Goal: Task Accomplishment & Management: Manage account settings

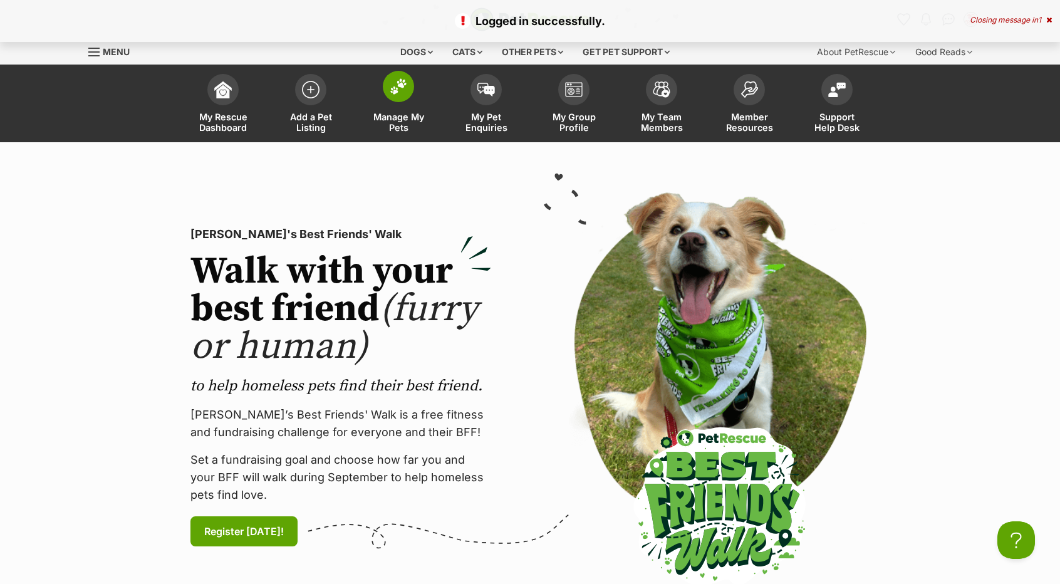
click at [402, 81] on img at bounding box center [399, 86] width 18 height 16
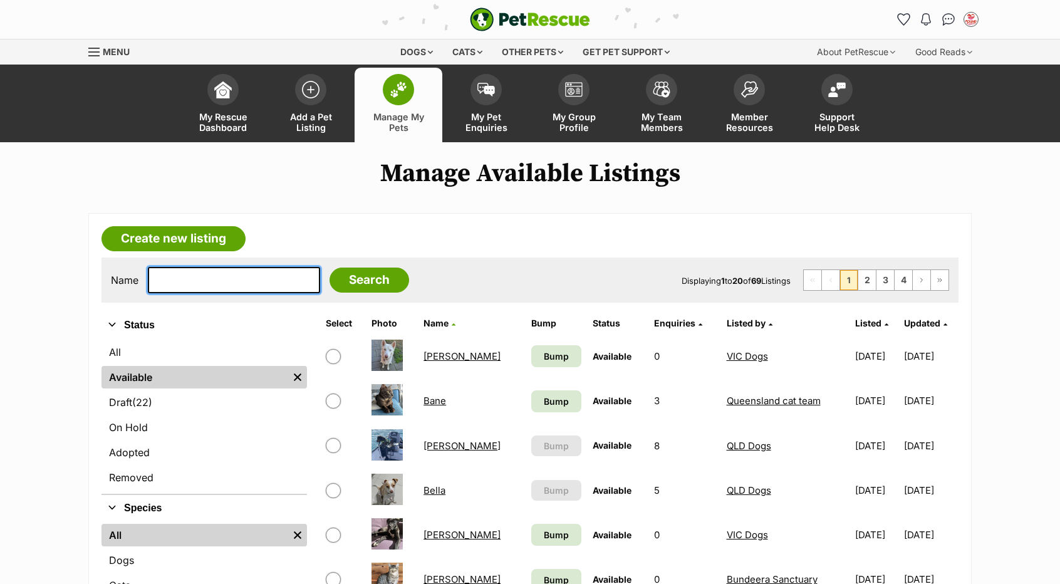
click at [197, 274] on input "text" at bounding box center [234, 280] width 172 height 26
type input "buddy"
click at [329, 267] on input "Search" at bounding box center [369, 279] width 80 height 25
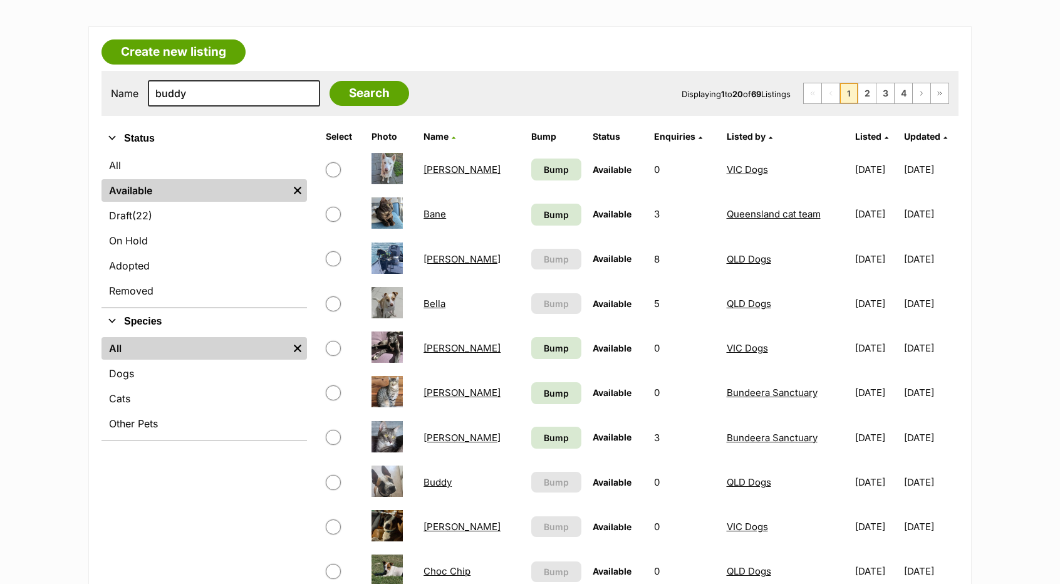
scroll to position [188, 0]
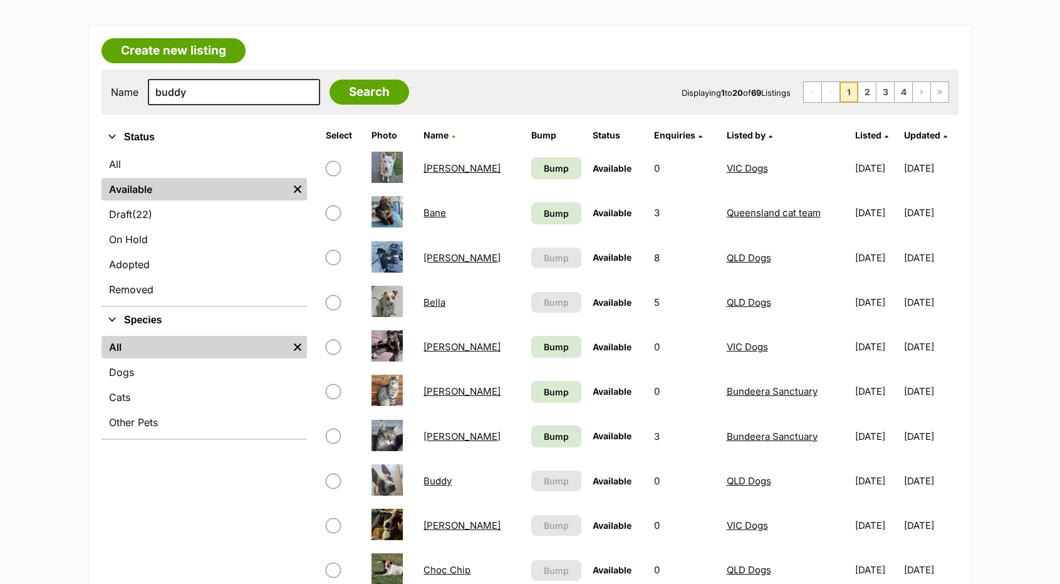
click at [437, 260] on link "[PERSON_NAME]" at bounding box center [461, 258] width 77 height 12
click at [438, 304] on link "Bella" at bounding box center [434, 302] width 22 height 12
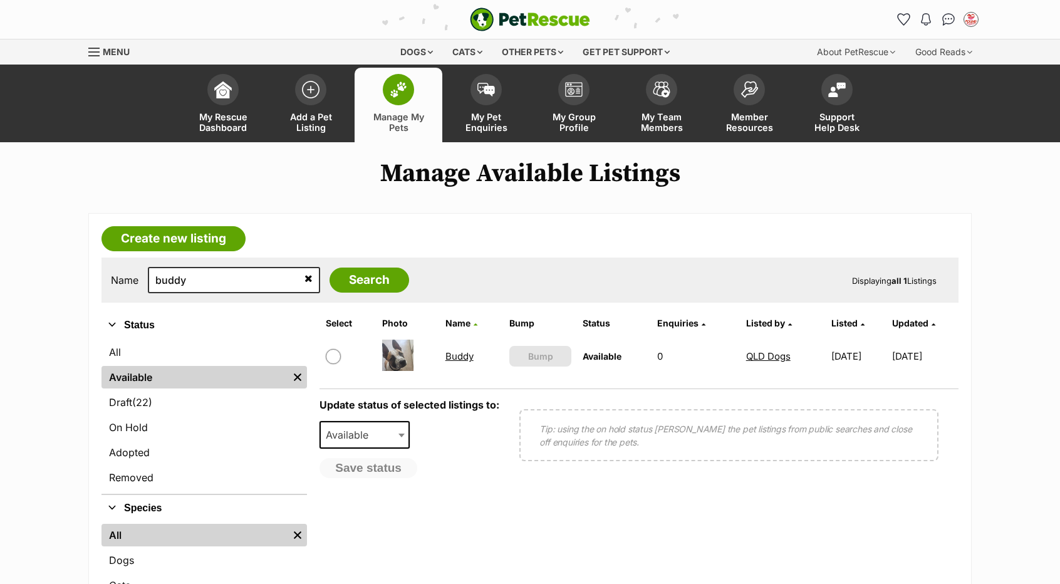
click at [453, 356] on link "Buddy" at bounding box center [459, 356] width 28 height 12
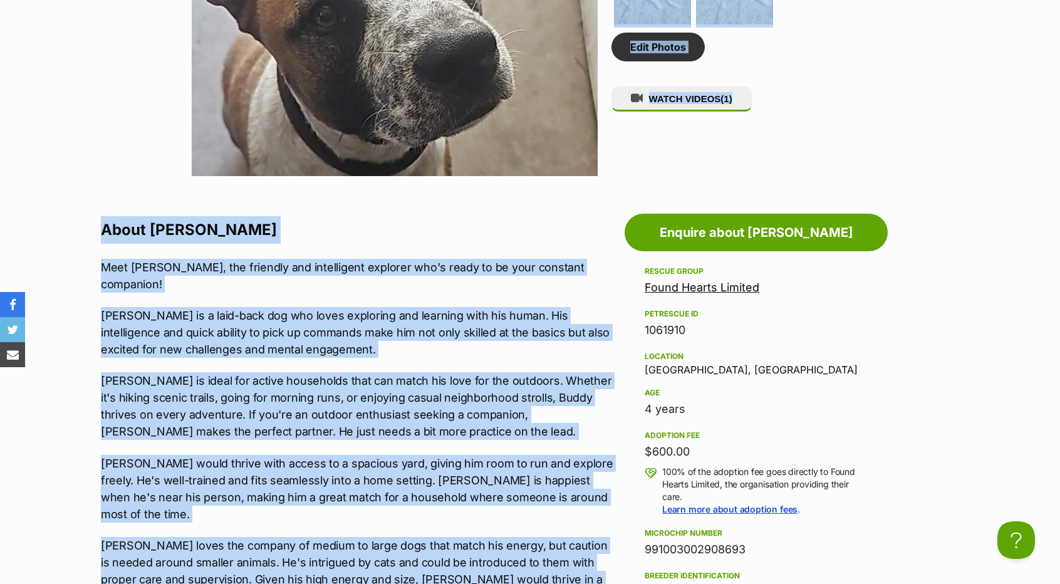
scroll to position [648, 0]
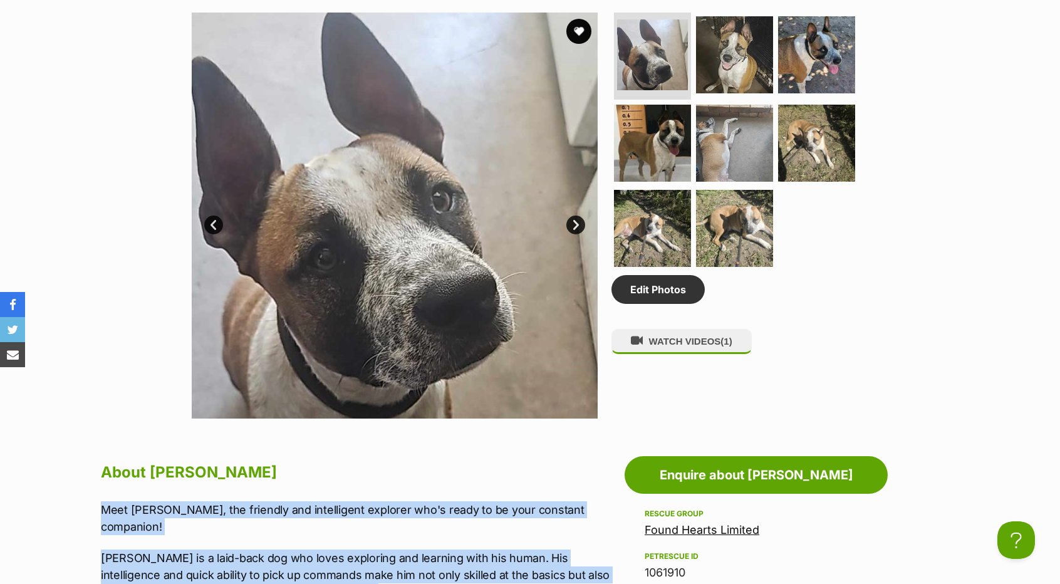
drag, startPoint x: 338, startPoint y: 338, endPoint x: 100, endPoint y: 507, distance: 291.6
copy div "Meet Buddy, the friendly and intelligent explorer who's ready to be your consta…"
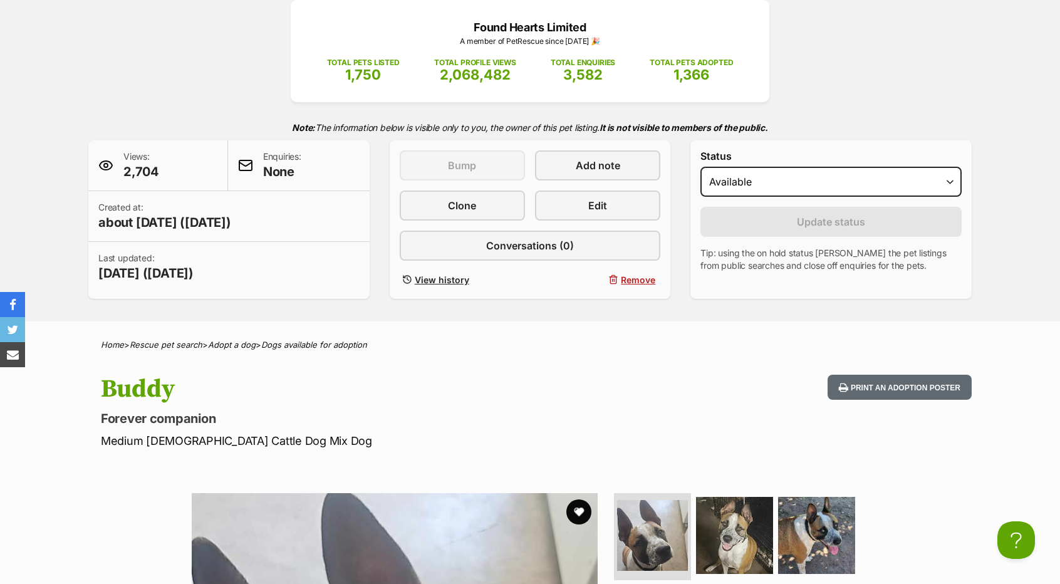
scroll to position [0, 0]
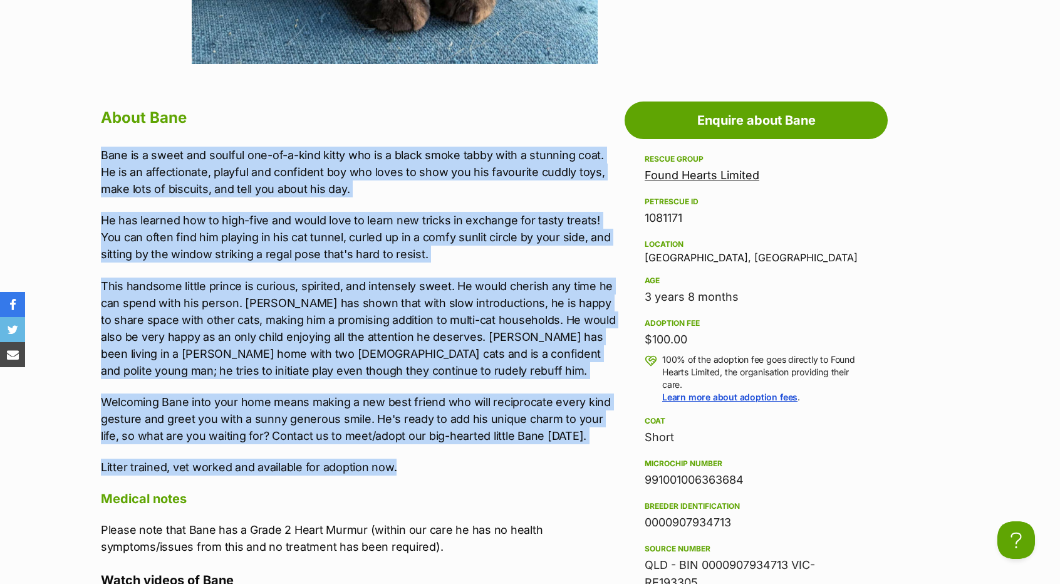
drag, startPoint x: 96, startPoint y: 147, endPoint x: 425, endPoint y: 460, distance: 454.6
click at [425, 460] on div "About Bane Bane is a sweet and soulful one-of-a-kind kitty who is a black smoke…" at bounding box center [353, 509] width 530 height 811
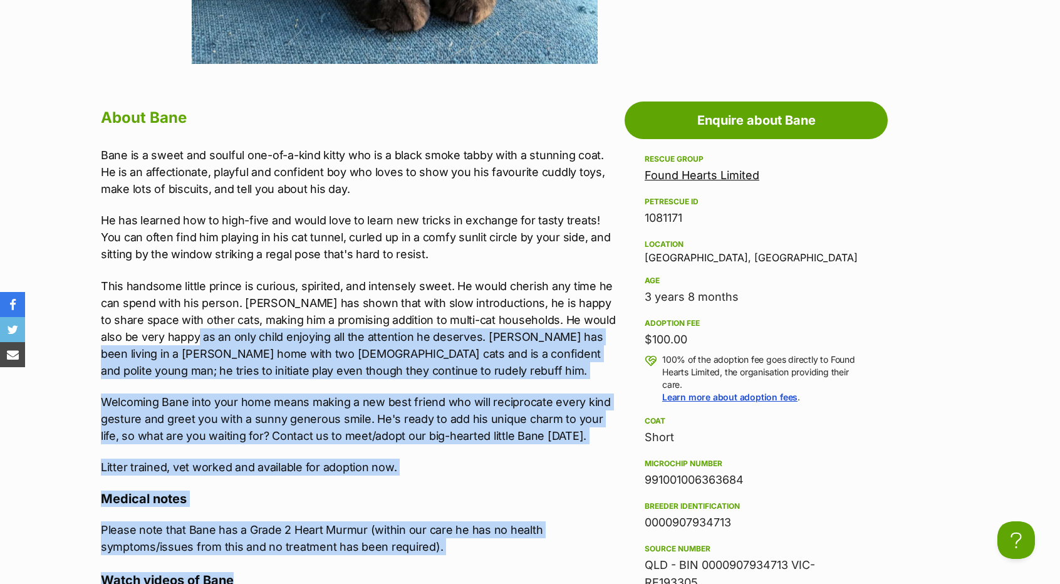
drag, startPoint x: 467, startPoint y: 556, endPoint x: 177, endPoint y: 339, distance: 361.5
click at [177, 339] on div "About Bane Bane is a sweet and soulful one-of-a-kind kitty who is a black smoke…" at bounding box center [359, 509] width 517 height 811
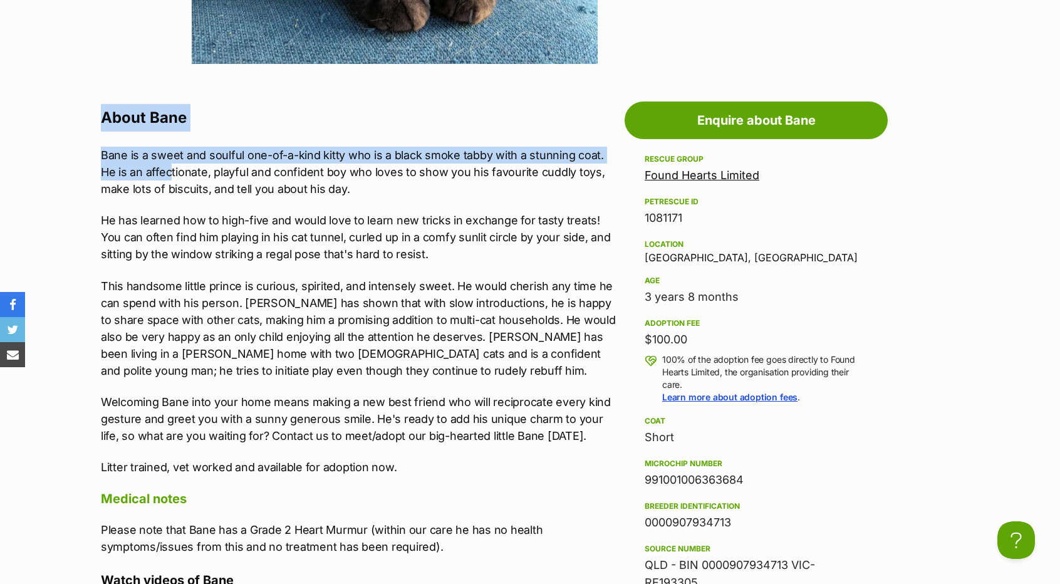
drag, startPoint x: 89, startPoint y: 119, endPoint x: 153, endPoint y: 175, distance: 85.3
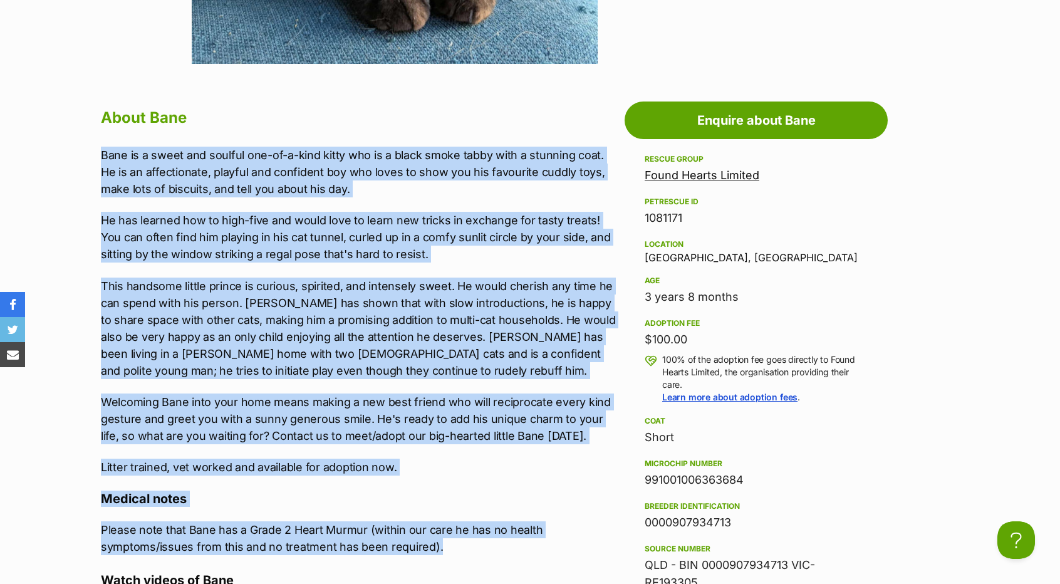
drag, startPoint x: 103, startPoint y: 153, endPoint x: 464, endPoint y: 541, distance: 528.7
click at [464, 541] on div "About Bane Bane is a sweet and soulful one-of-a-kind kitty who is a black smoke…" at bounding box center [359, 509] width 517 height 811
copy div "Bane is a sweet and soulful one-of-a-kind kitty who is a black smoke tabby with…"
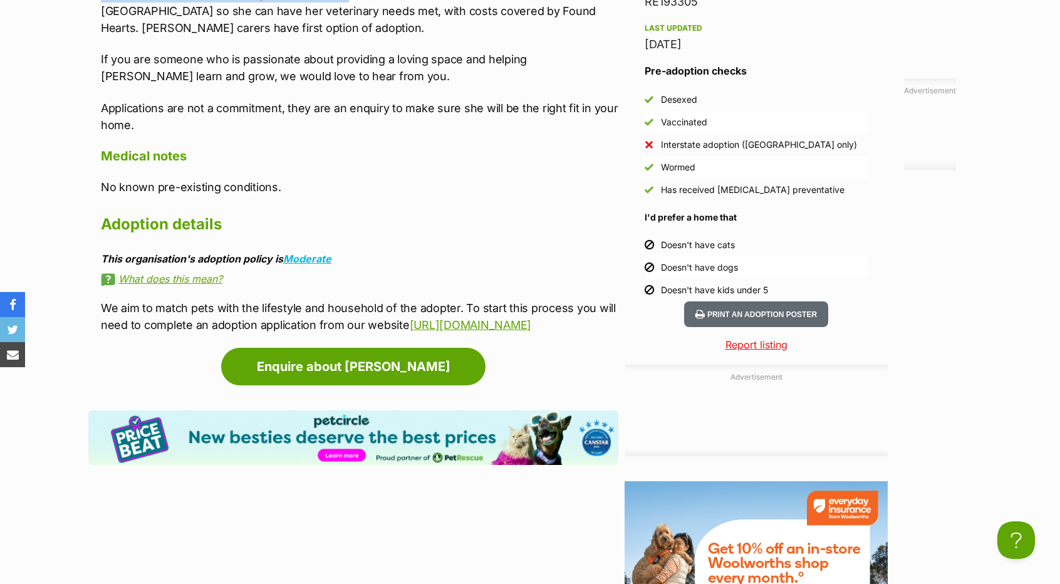
scroll to position [1339, 0]
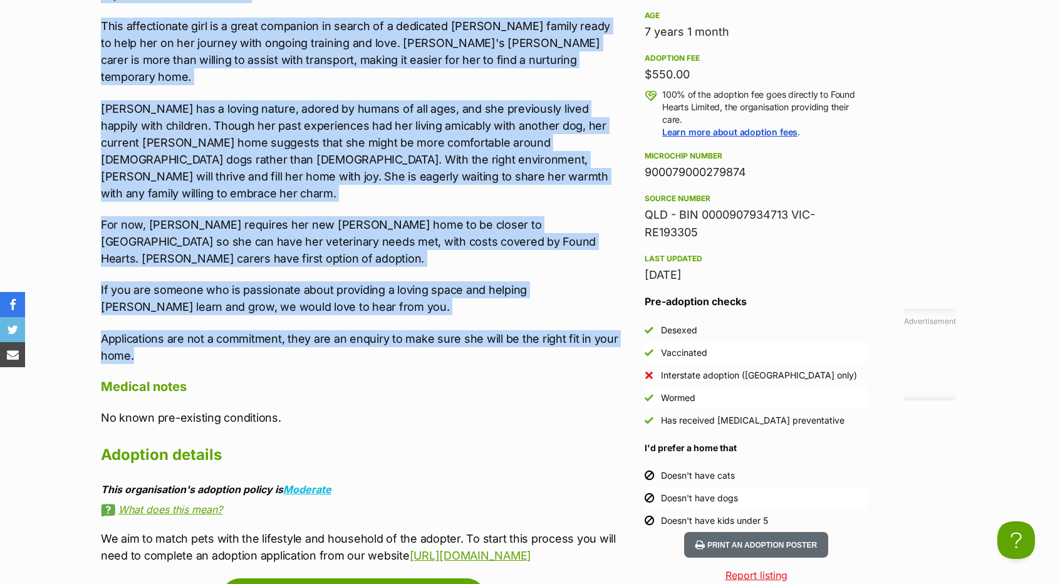
drag, startPoint x: 100, startPoint y: 309, endPoint x: 324, endPoint y: 311, distance: 223.6
click at [324, 311] on div "Upload Videos About [PERSON_NAME] Meet [PERSON_NAME], a stunning [DEMOGRAPHIC_D…" at bounding box center [353, 158] width 530 height 812
copy div "Meet [PERSON_NAME], a stunning [DEMOGRAPHIC_DATA] beauty who seems to boast a b…"
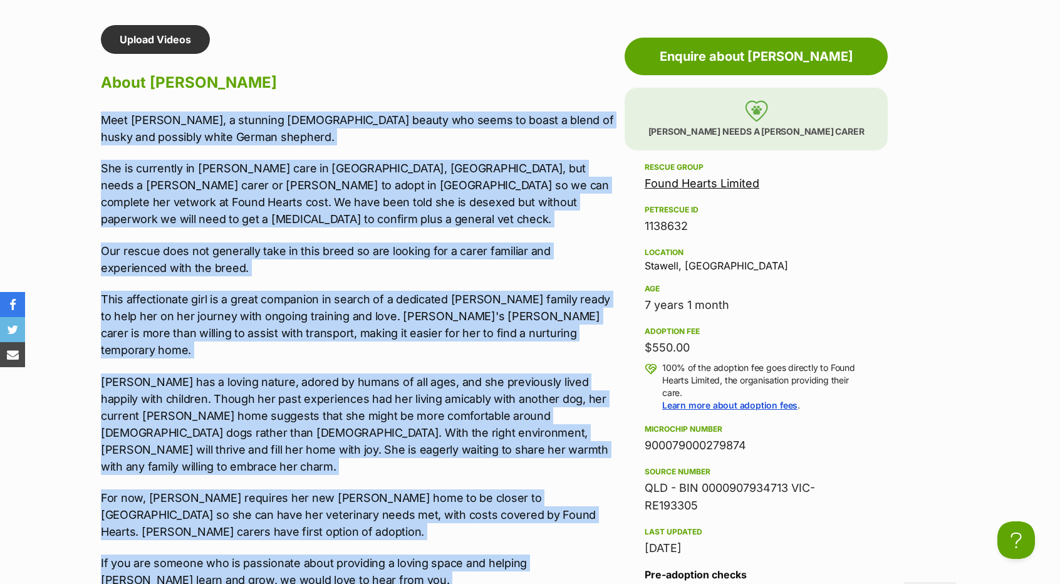
scroll to position [1026, 0]
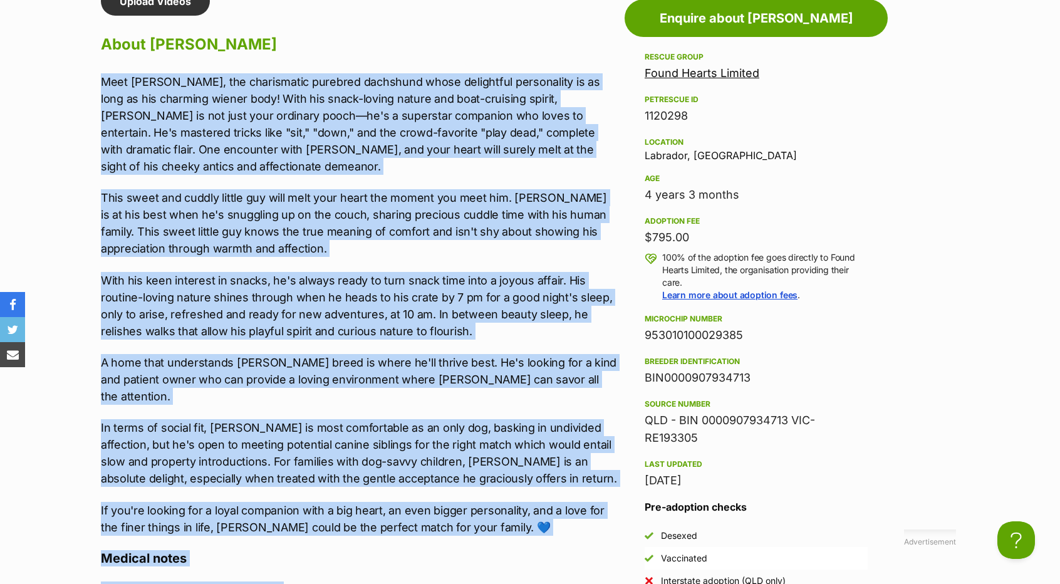
scroll to position [1153, 0]
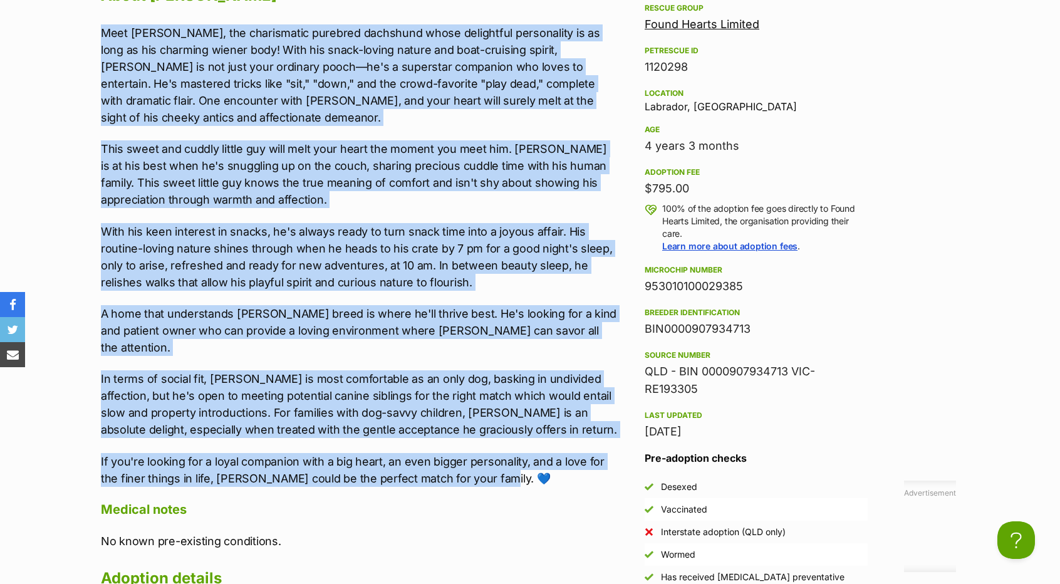
drag, startPoint x: 98, startPoint y: 372, endPoint x: 502, endPoint y: 450, distance: 410.9
click at [502, 450] on div "Upload Videos About [PERSON_NAME] Meet [PERSON_NAME], the charismatic purebred …" at bounding box center [353, 312] width 530 height 749
copy div "Lore Ipsumd, sit ametconsect adipisci elitseddo eiusm temporinci utlaboreetd ma…"
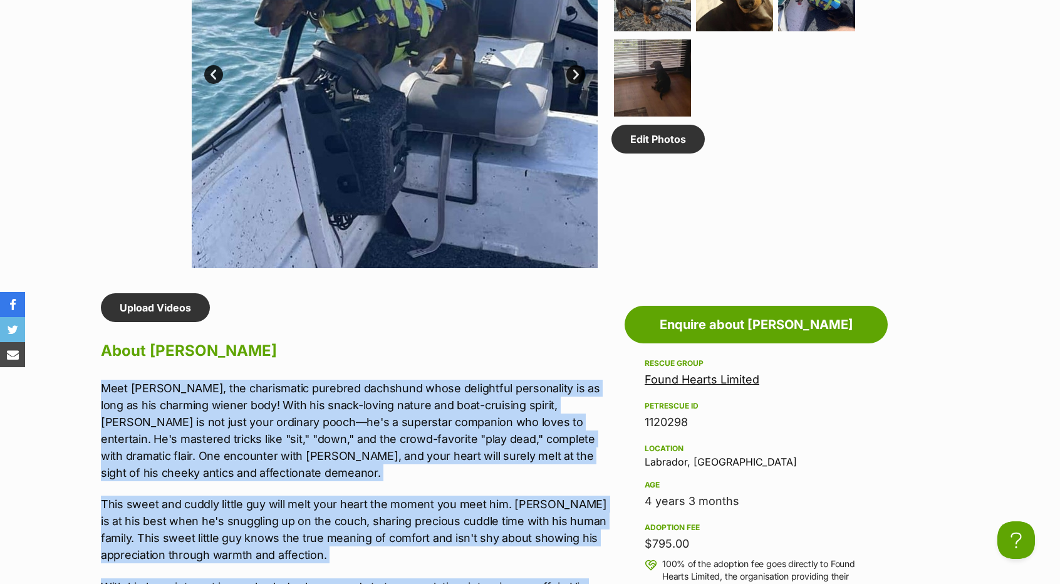
scroll to position [965, 0]
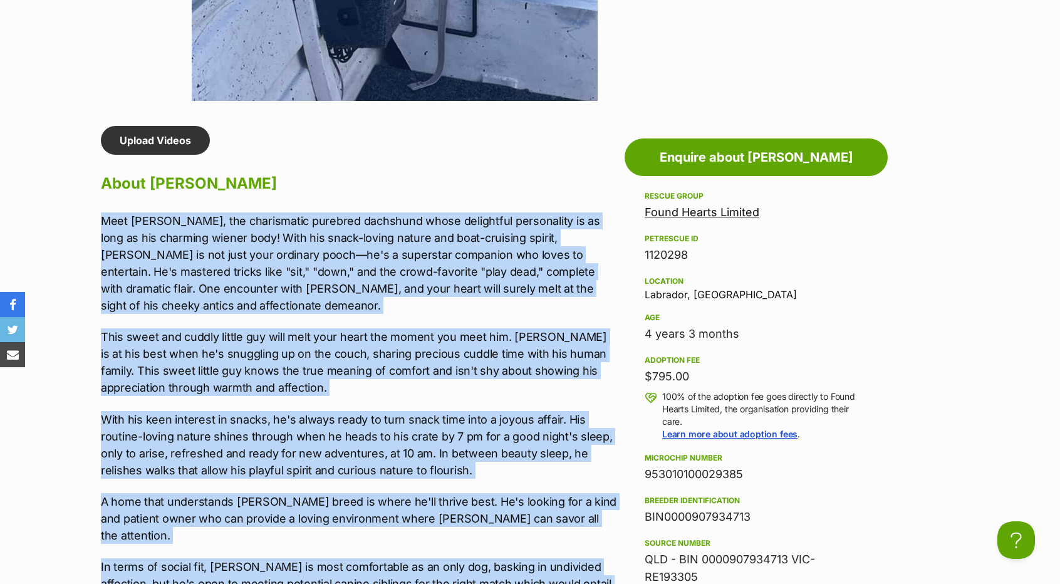
drag, startPoint x: 692, startPoint y: 383, endPoint x: 646, endPoint y: 378, distance: 45.9
click at [646, 378] on div "$795.00" at bounding box center [756, 377] width 223 height 18
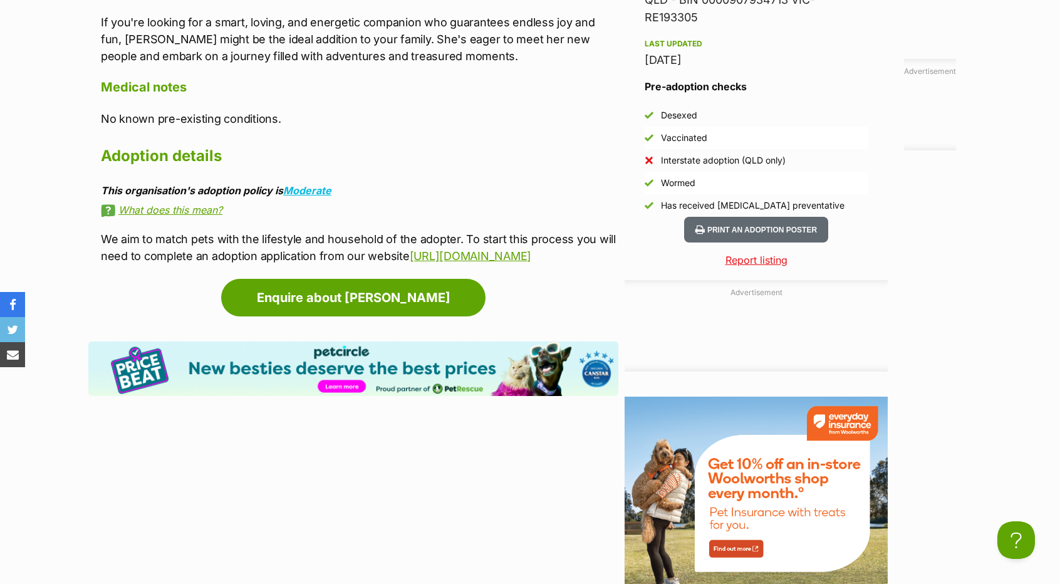
scroll to position [1338, 0]
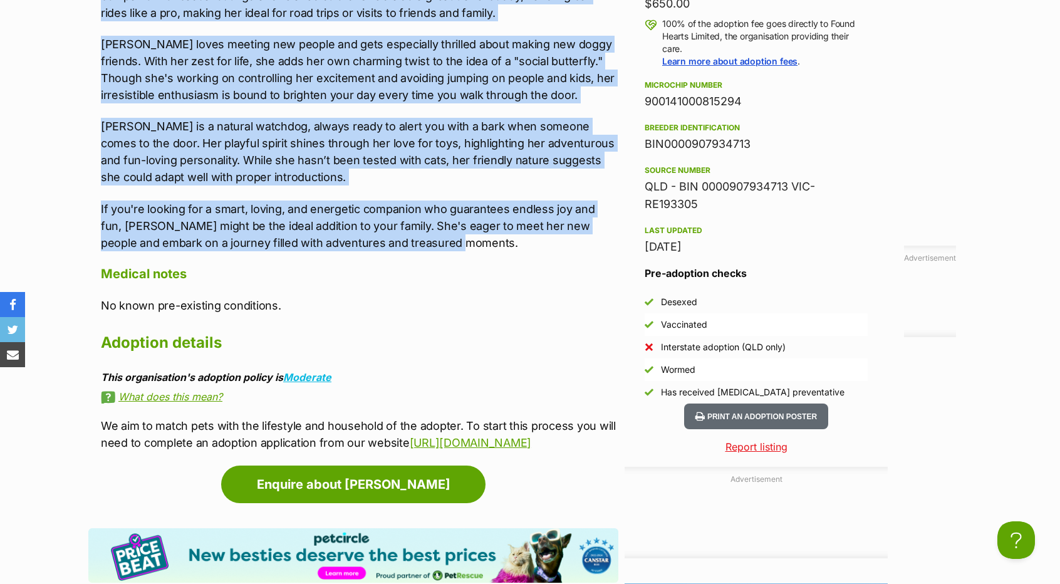
drag, startPoint x: 95, startPoint y: 243, endPoint x: 396, endPoint y: 241, distance: 300.7
click at [396, 241] on div "Upload Videos About Bella Bella is an enchanting little sweetheart with a zest …" at bounding box center [353, 102] width 530 height 698
copy div "Bella is an enchanting little sweetheart with a zest for life that's simply con…"
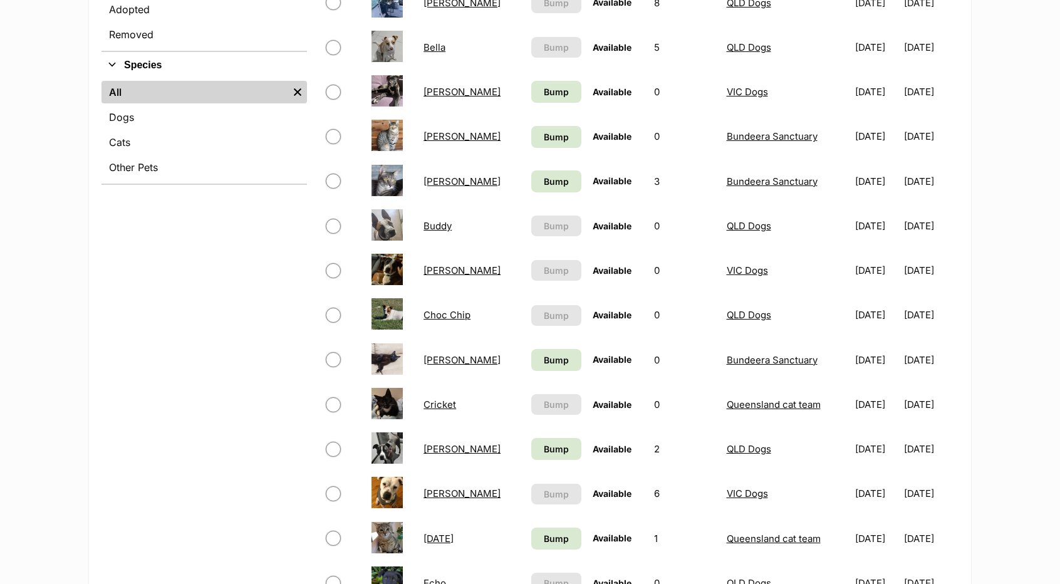
scroll to position [438, 0]
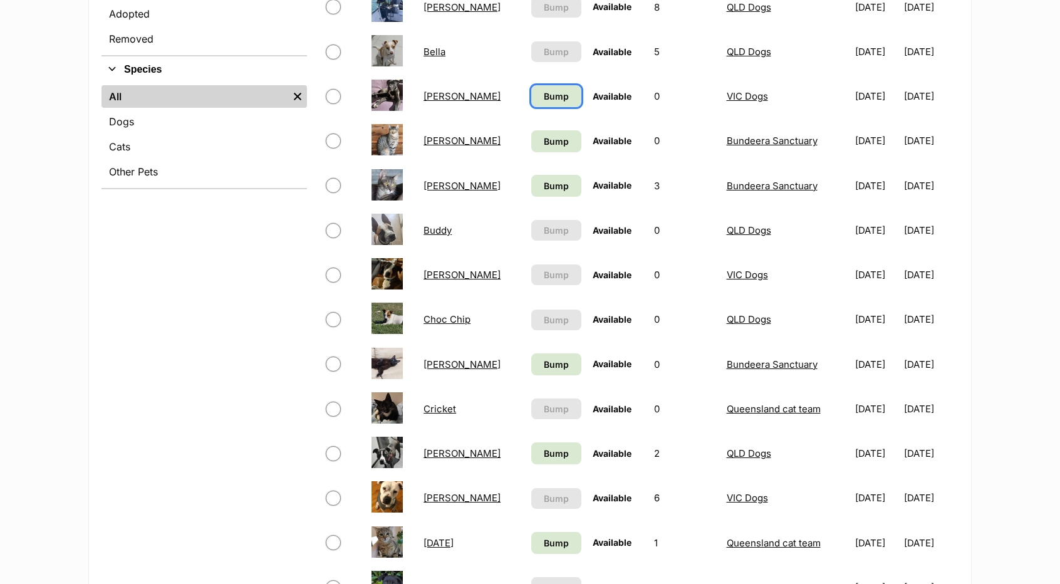
click at [531, 100] on link "Bump" at bounding box center [556, 96] width 50 height 22
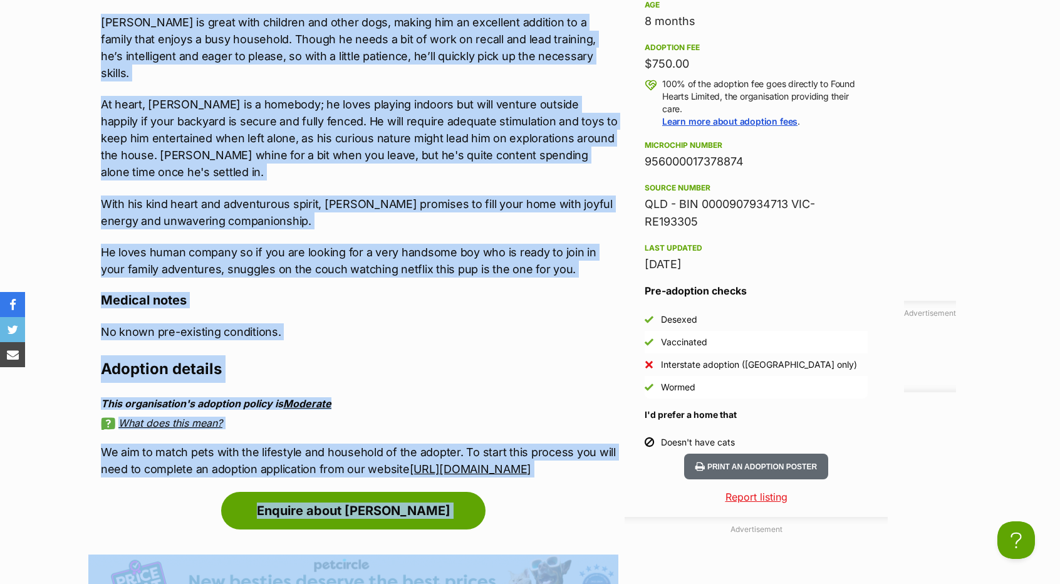
scroll to position [1313, 0]
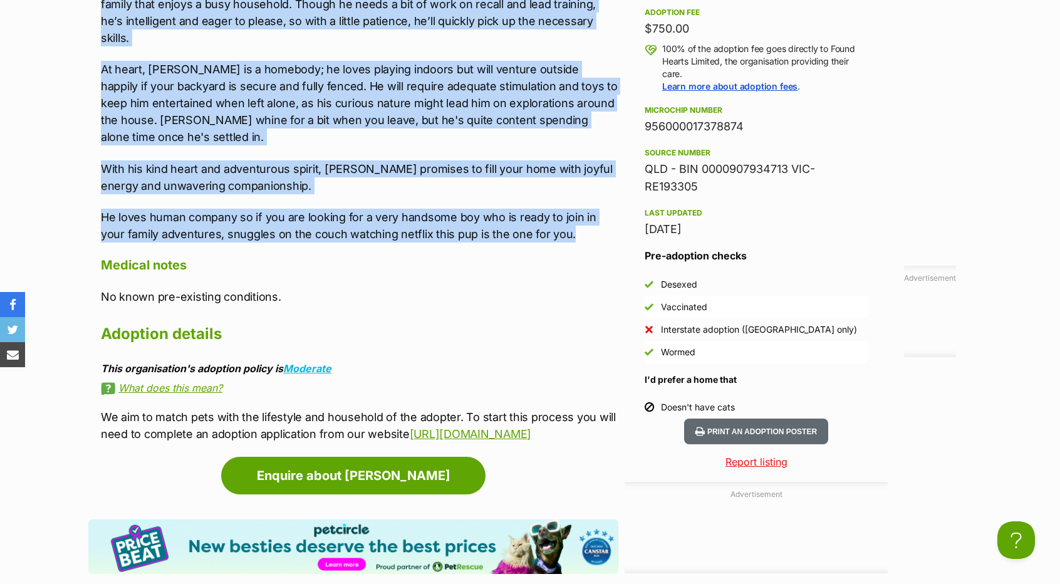
drag, startPoint x: 99, startPoint y: 246, endPoint x: 547, endPoint y: 212, distance: 449.8
click at [547, 212] on div "Upload Videos About [PERSON_NAME] Meet [PERSON_NAME], the perfect companion for…" at bounding box center [353, 110] width 530 height 664
copy div "Lore Ipsum, dol sitamet consectet adi elits doeiusm t incidi utl etdolor mag al…"
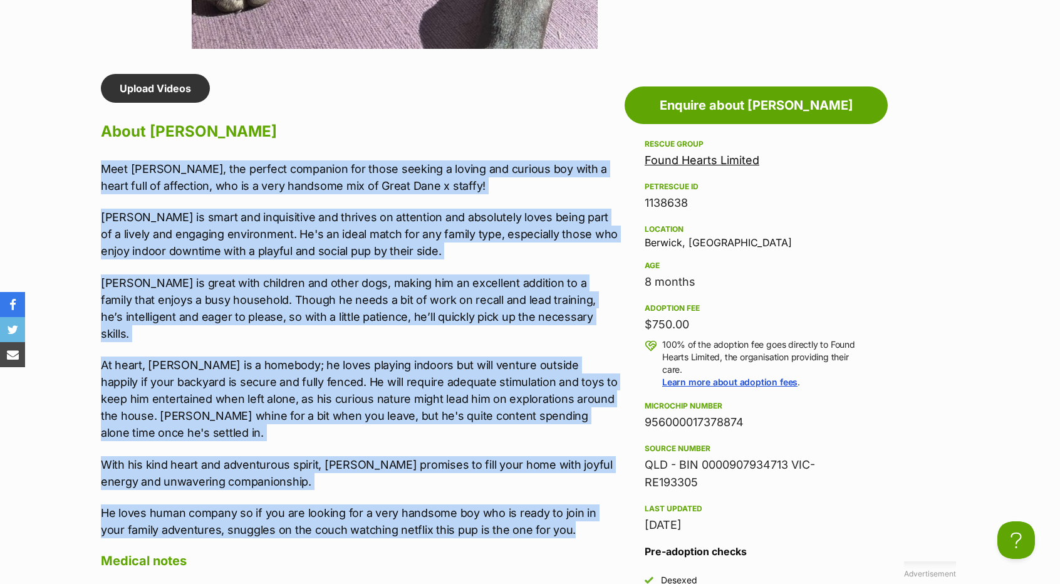
scroll to position [874, 0]
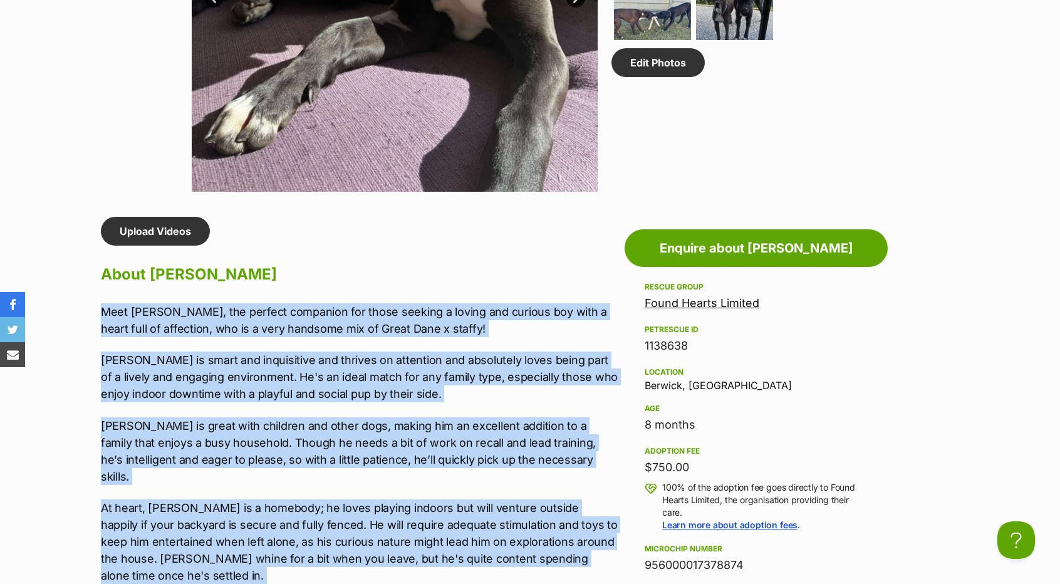
copy div "Lore Ipsum, dol sitamet consectet adi elits doeiusm t incidi utl etdolor mag al…"
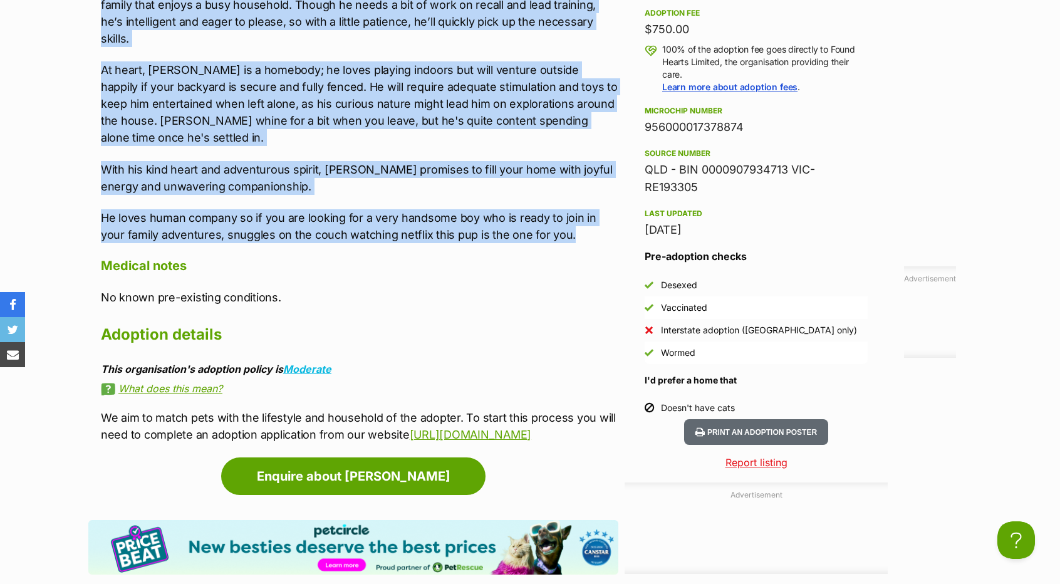
scroll to position [1313, 0]
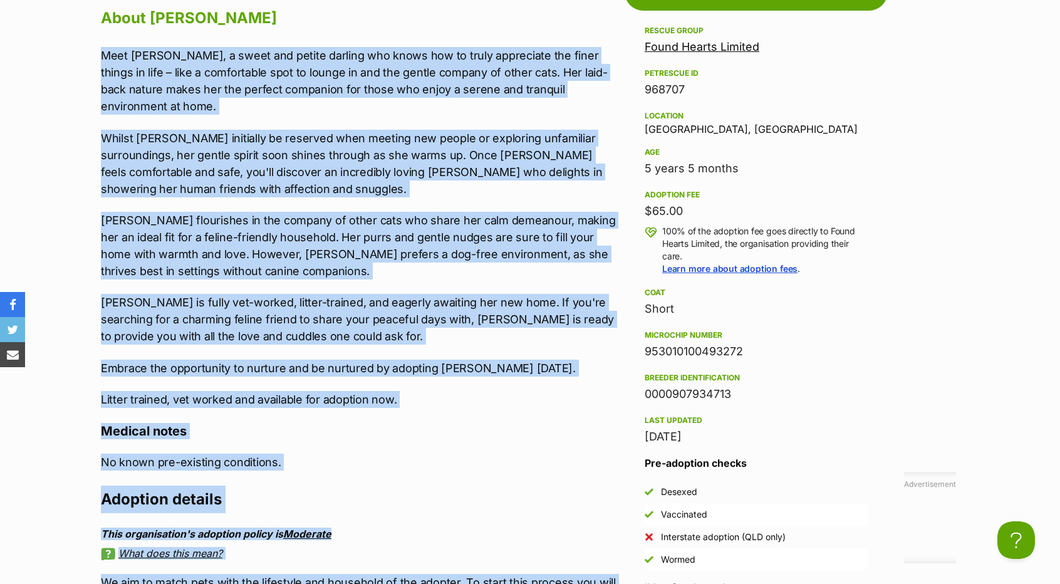
scroll to position [1183, 0]
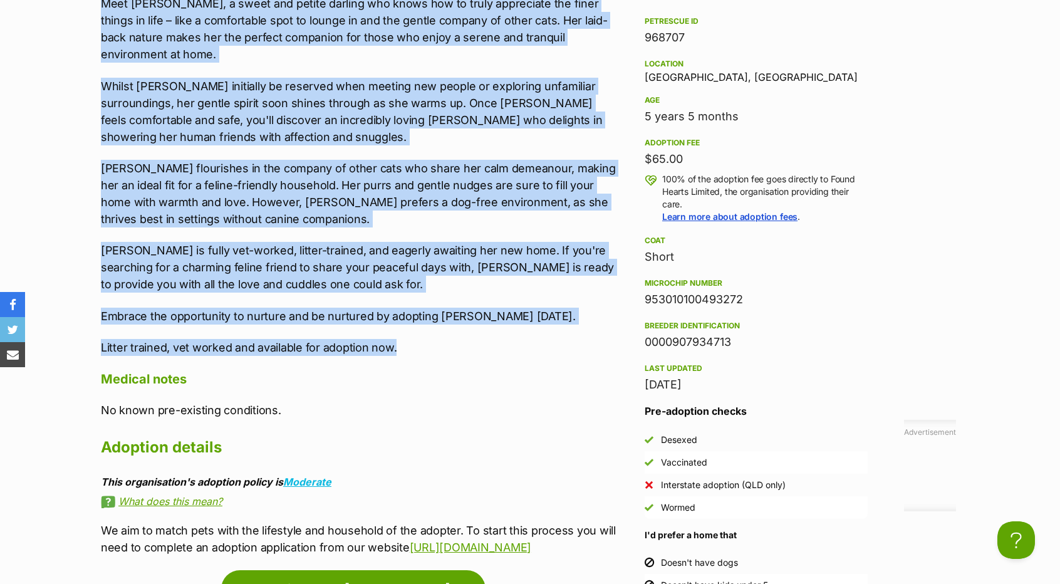
drag, startPoint x: 92, startPoint y: 296, endPoint x: 480, endPoint y: 333, distance: 389.5
click at [480, 333] on div "Upload Videos About Bonnie Meet Bonnie, a sweet and petite darling who knows ho…" at bounding box center [353, 232] width 530 height 647
copy div "Meet Bonnie, a sweet and petite darling who knows how to truly appreciate the f…"
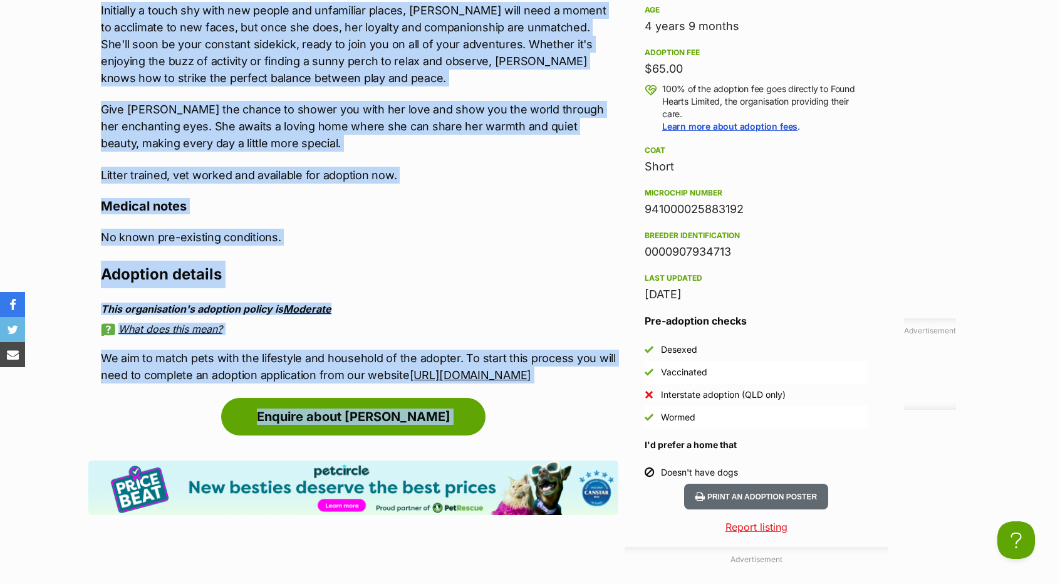
scroll to position [1370, 0]
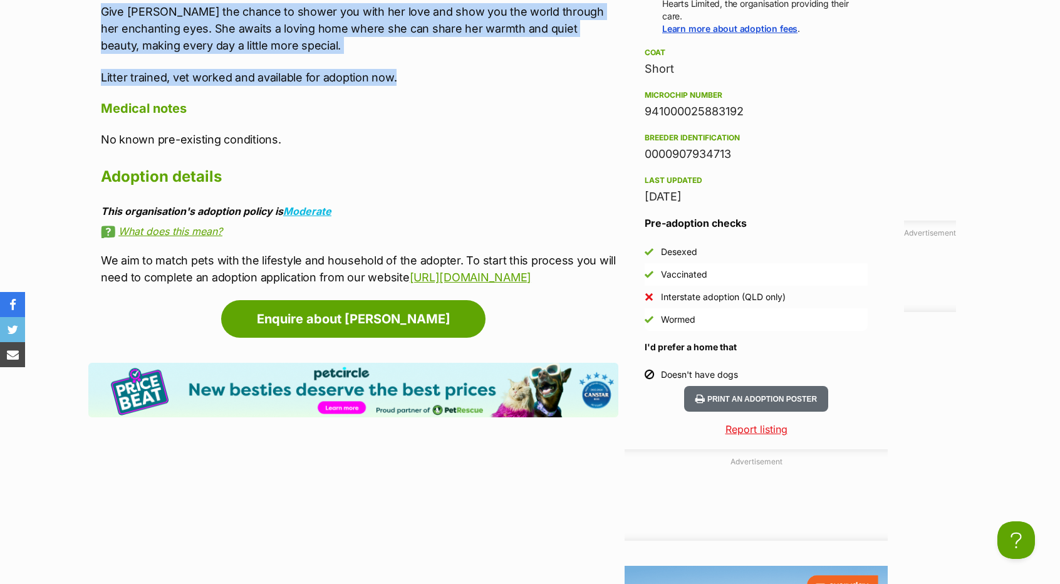
drag, startPoint x: 98, startPoint y: 303, endPoint x: 412, endPoint y: 76, distance: 387.2
click at [412, 76] on div "Upload Videos About Brigette Meet Brigette, a truly one-of-a-kind feline with a…" at bounding box center [353, 3] width 530 height 565
click at [423, 80] on p "Litter trained, vet worked and available for adoption now." at bounding box center [359, 77] width 517 height 17
click at [302, 48] on p "Give Brigette the chance to shower you with her love and show you the world thr…" at bounding box center [359, 28] width 517 height 51
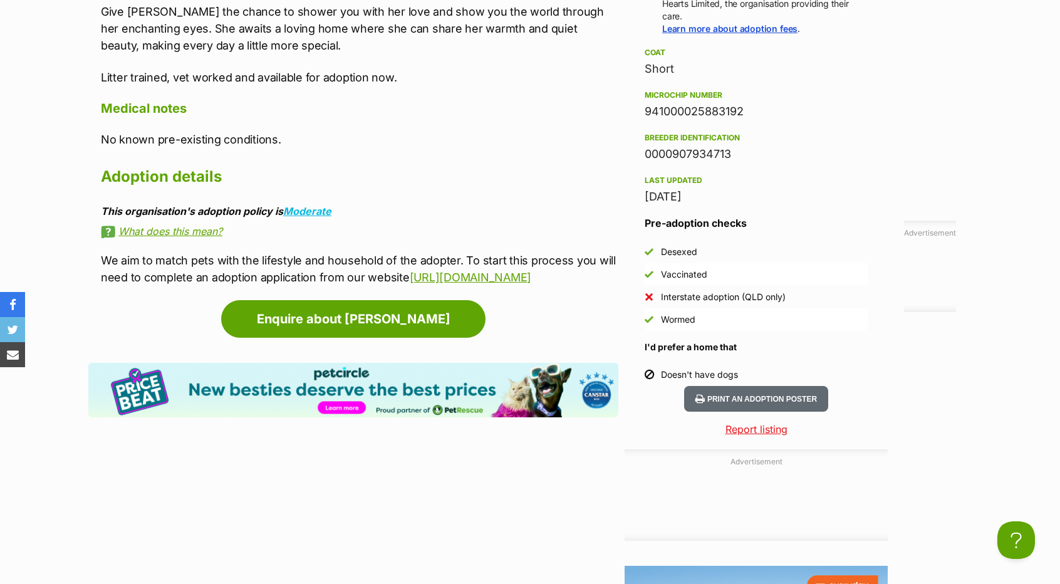
click at [355, 93] on div "Upload Videos About Brigette Meet Brigette, a truly one-of-a-kind feline with a…" at bounding box center [359, 3] width 517 height 565
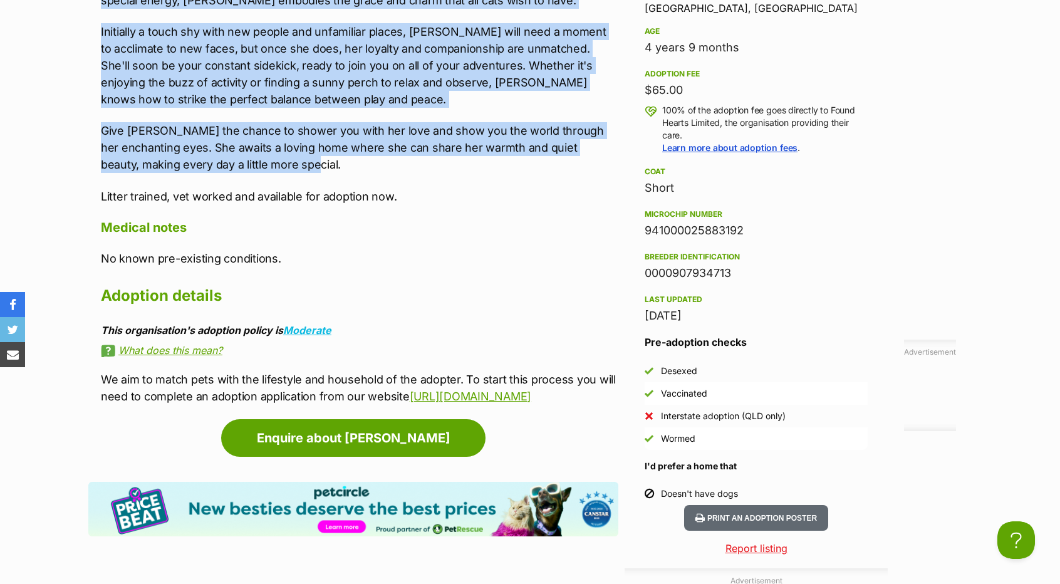
scroll to position [822, 0]
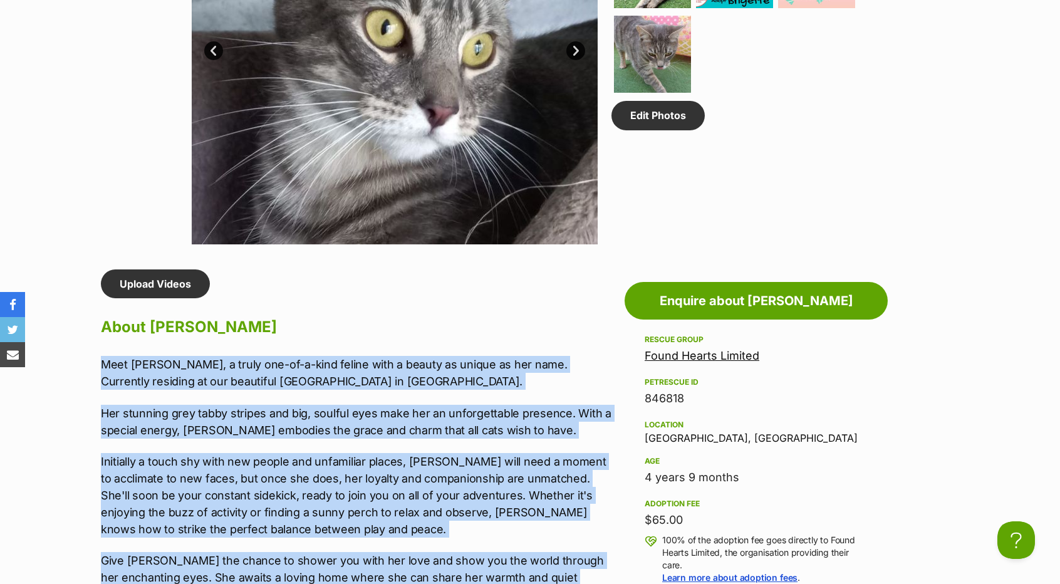
drag, startPoint x: 324, startPoint y: 48, endPoint x: 76, endPoint y: 364, distance: 402.4
copy div "Meet Brigette, a truly one-of-a-kind feline with a beauty as unique as her name…"
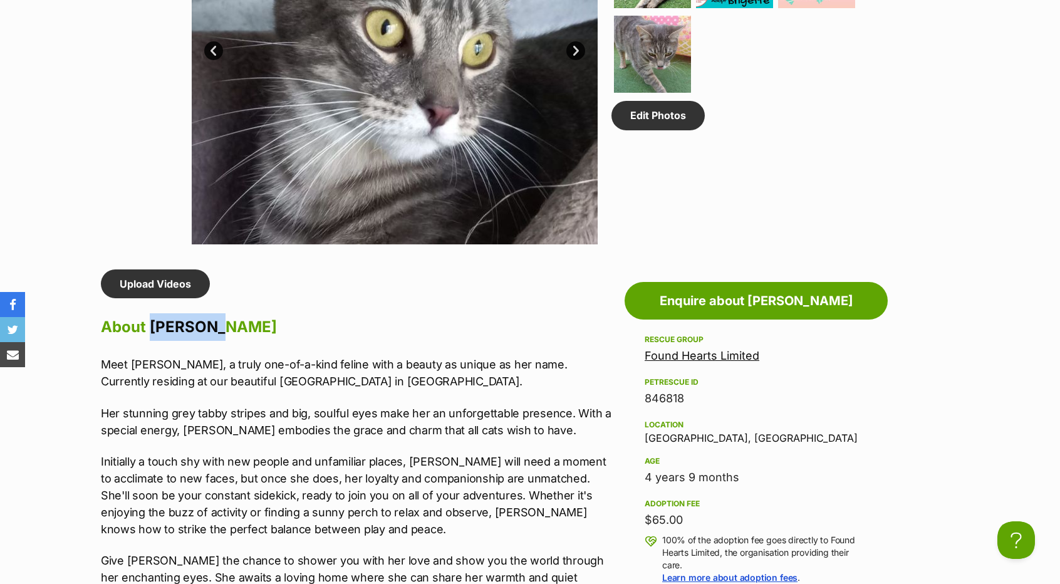
drag, startPoint x: 148, startPoint y: 323, endPoint x: 212, endPoint y: 321, distance: 63.9
click at [212, 321] on h2 "About Brigette" at bounding box center [359, 327] width 517 height 28
copy h2 "Brigette"
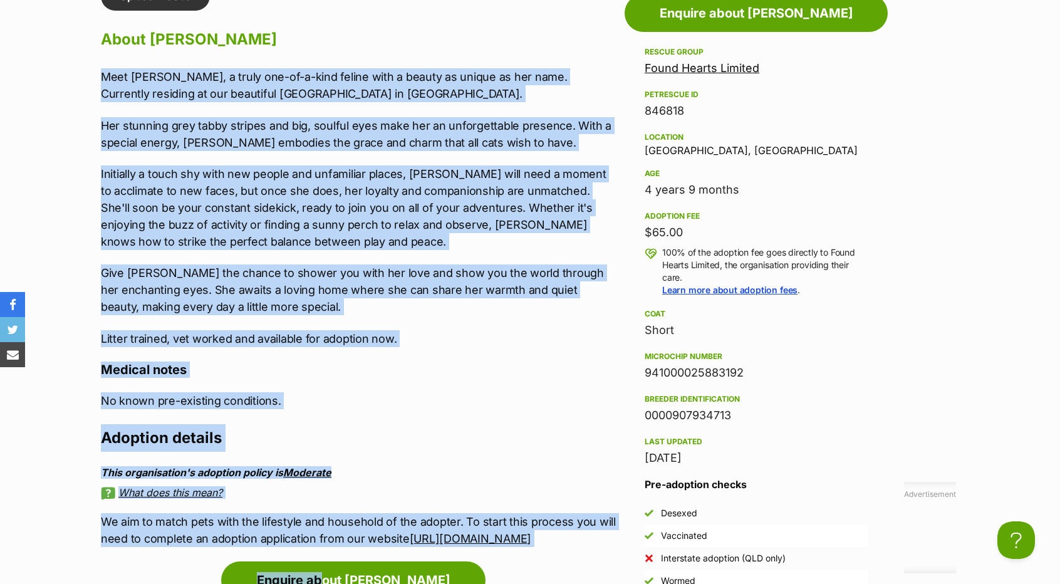
scroll to position [1166, 0]
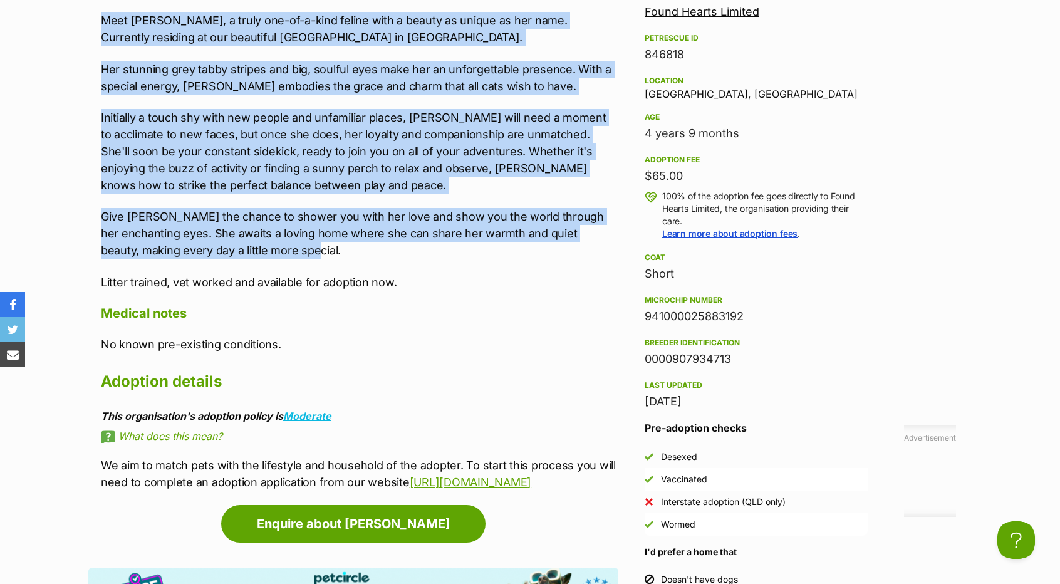
drag, startPoint x: 98, startPoint y: 364, endPoint x: 402, endPoint y: 257, distance: 322.1
click at [402, 257] on div "Upload Videos About Brigette Meet Brigette, a truly one-of-a-kind feline with a…" at bounding box center [353, 207] width 530 height 565
copy div "Meet Brigette, a truly one-of-a-kind feline with a beauty as unique as her name…"
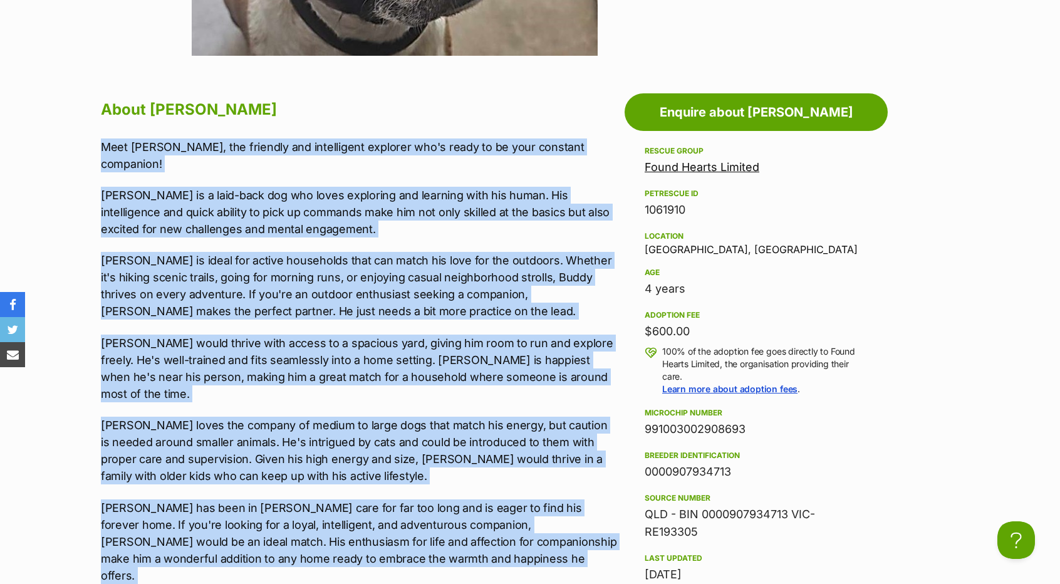
scroll to position [1033, 0]
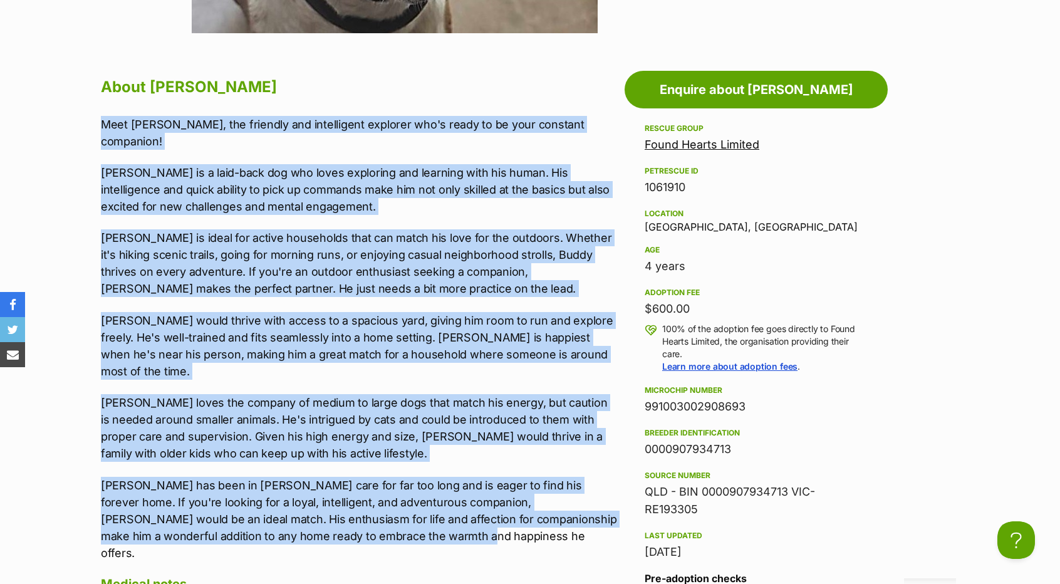
drag, startPoint x: 91, startPoint y: 277, endPoint x: 360, endPoint y: 504, distance: 350.7
click at [360, 504] on div "About Buddy Meet Buddy, the friendly and intelligent explorer who's ready to be…" at bounding box center [353, 528] width 530 height 910
copy div "Meet Buddy, the friendly and intelligent explorer who's ready to be your consta…"
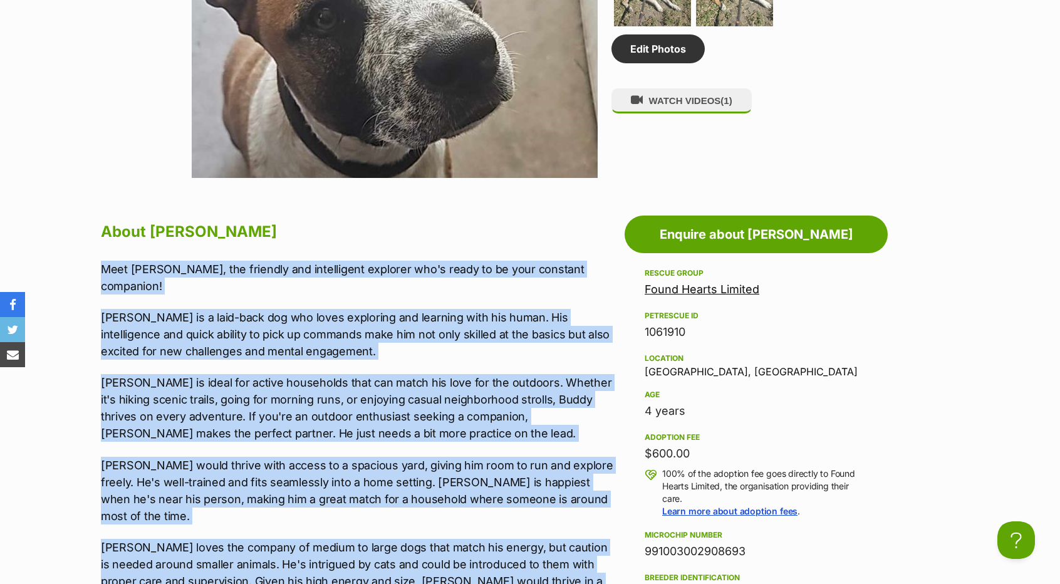
scroll to position [908, 0]
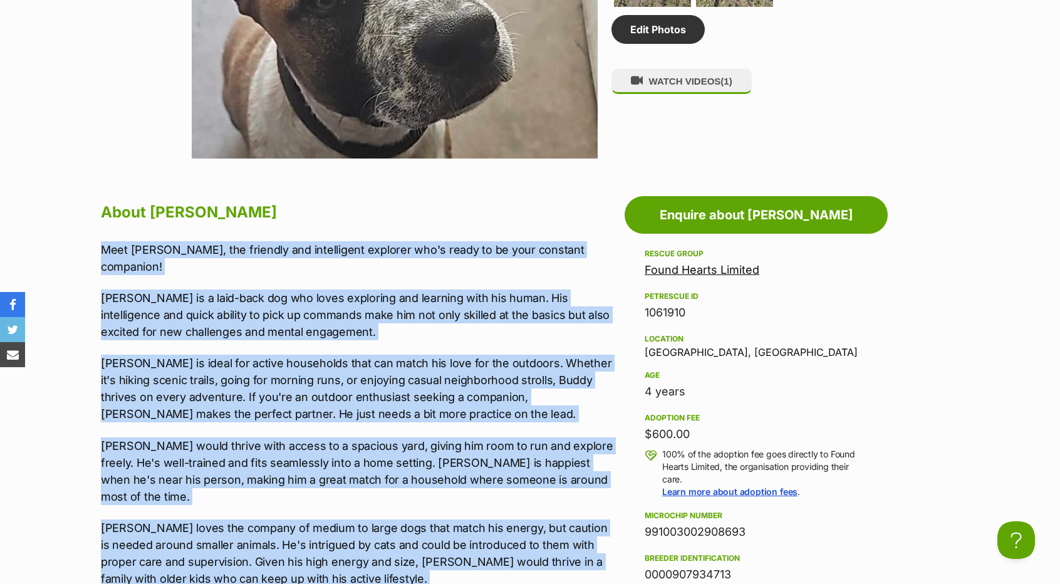
copy div "Meet Buddy, the friendly and intelligent explorer who's ready to be your consta…"
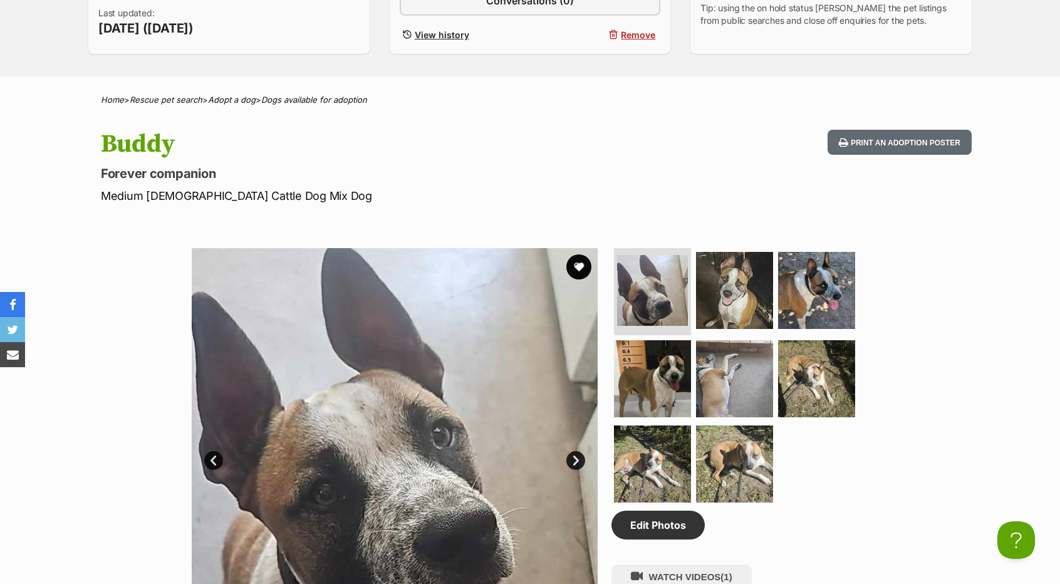
scroll to position [407, 0]
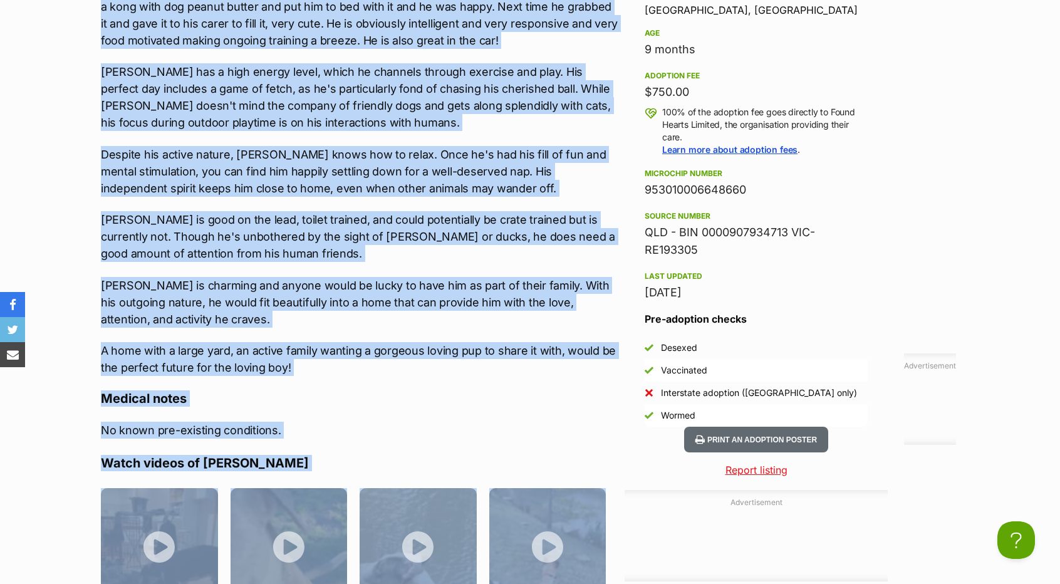
scroll to position [1432, 0]
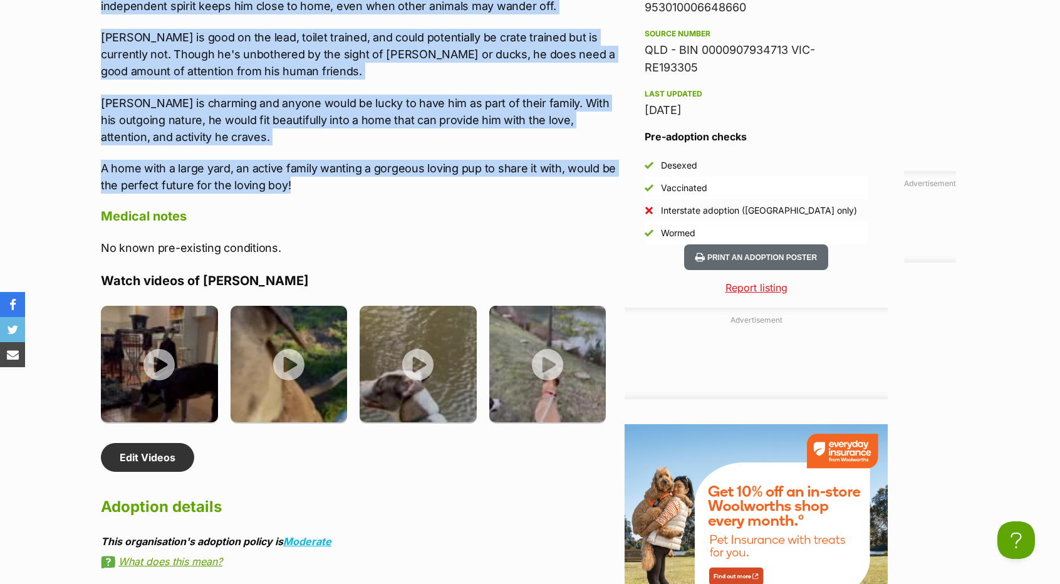
drag, startPoint x: 89, startPoint y: 207, endPoint x: 302, endPoint y: 177, distance: 215.1
click at [302, 177] on div "About [PERSON_NAME] Meet [PERSON_NAME], an affectionate and independent dog who…" at bounding box center [353, 144] width 530 height 941
copy div "Meet Bundon, an affectionate and independent dog who's quite the catch. His per…"
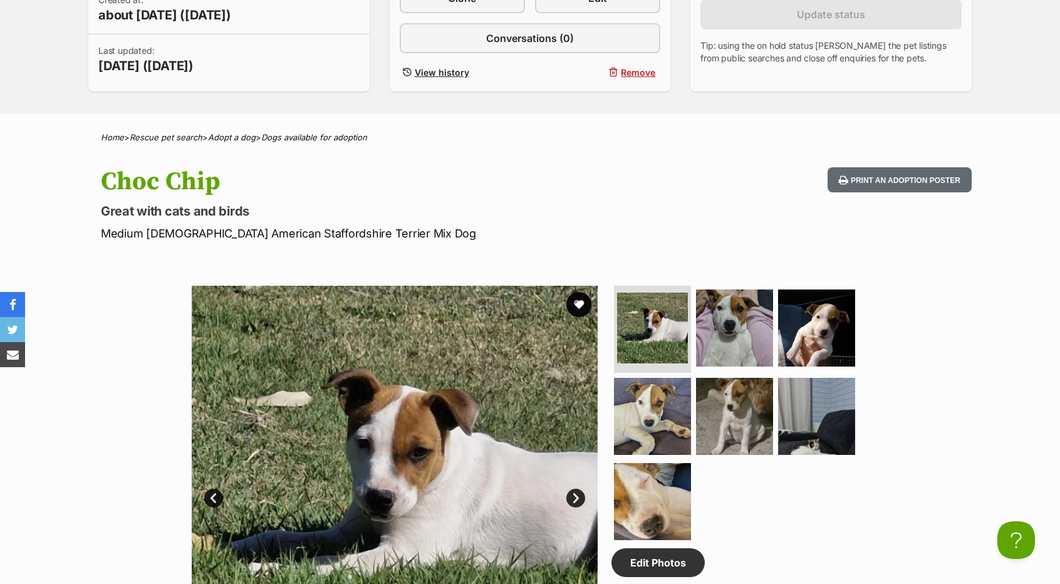
scroll to position [376, 0]
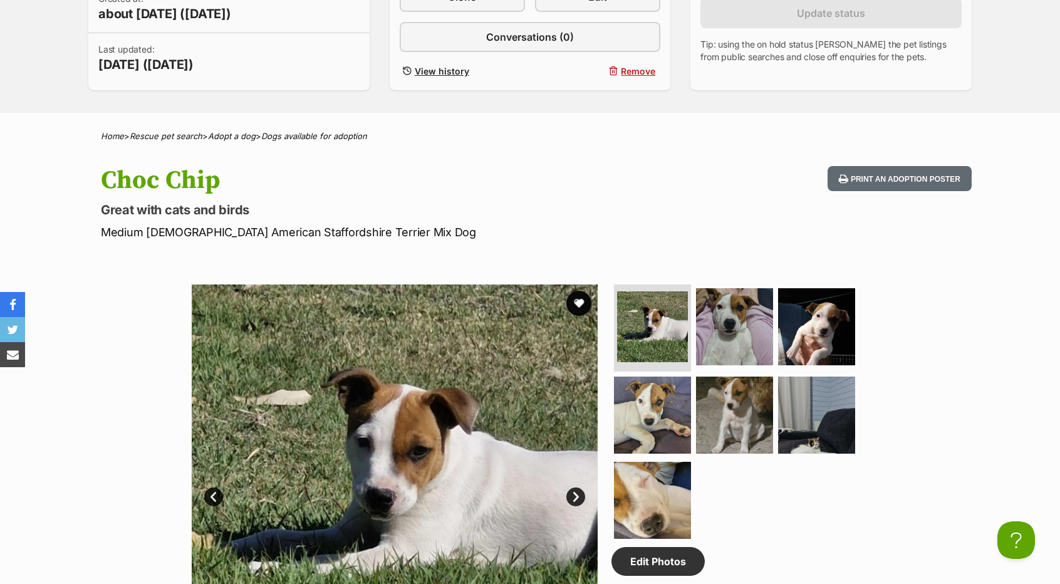
drag, startPoint x: 223, startPoint y: 174, endPoint x: 106, endPoint y: 185, distance: 117.7
click at [106, 185] on h1 "Choc Chip" at bounding box center [366, 180] width 530 height 29
copy h1 "Choc Chip"
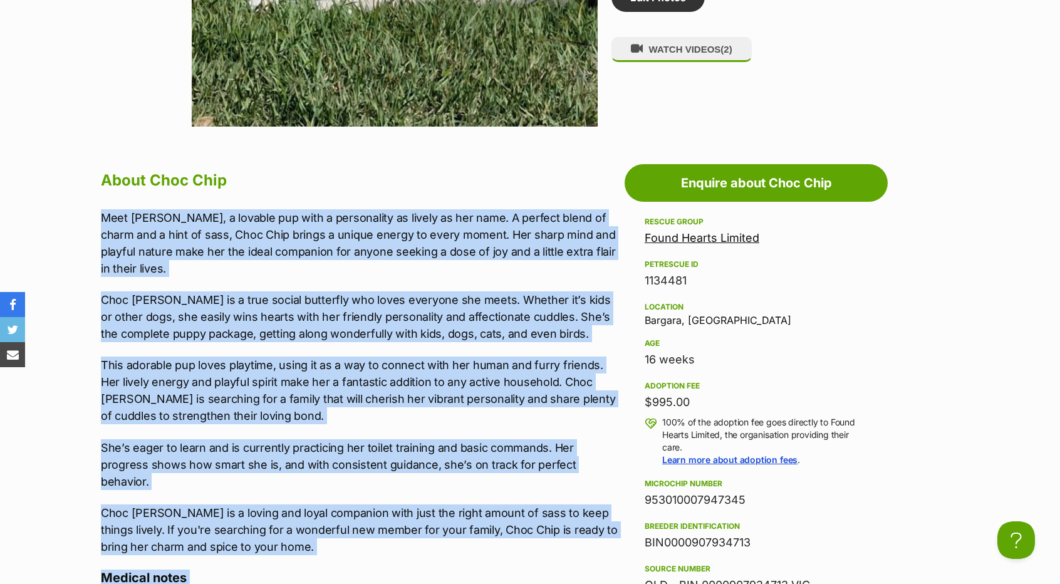
scroll to position [948, 0]
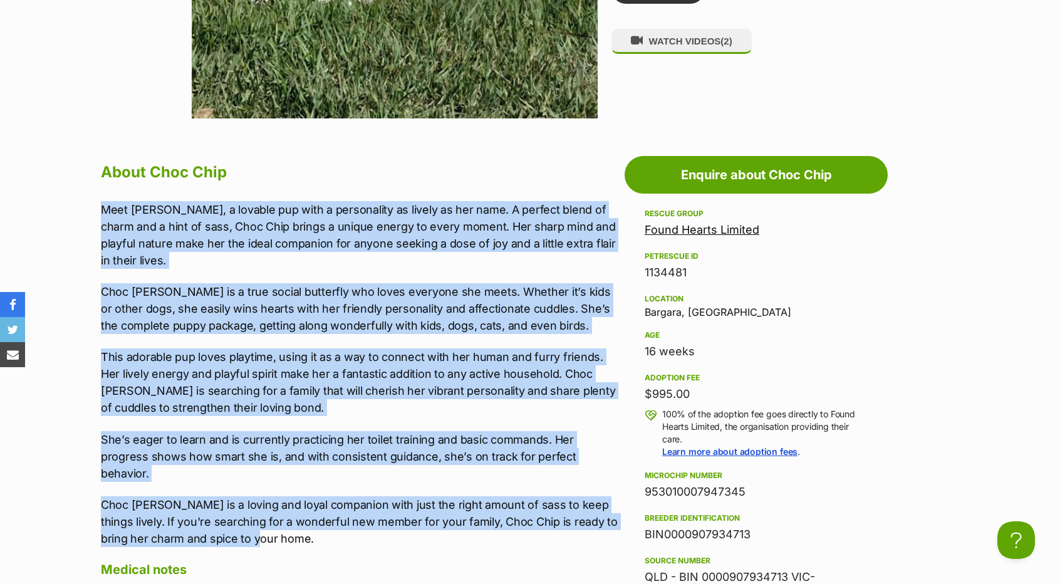
drag, startPoint x: 100, startPoint y: 214, endPoint x: 297, endPoint y: 522, distance: 365.1
click at [297, 522] on div "About Choc Chip Meet Choc Chip, a lovable pup with a personality as lively as h…" at bounding box center [353, 563] width 530 height 811
copy div "Meet Choc Chip, a lovable pup with a personality as lively as her name. A perfe…"
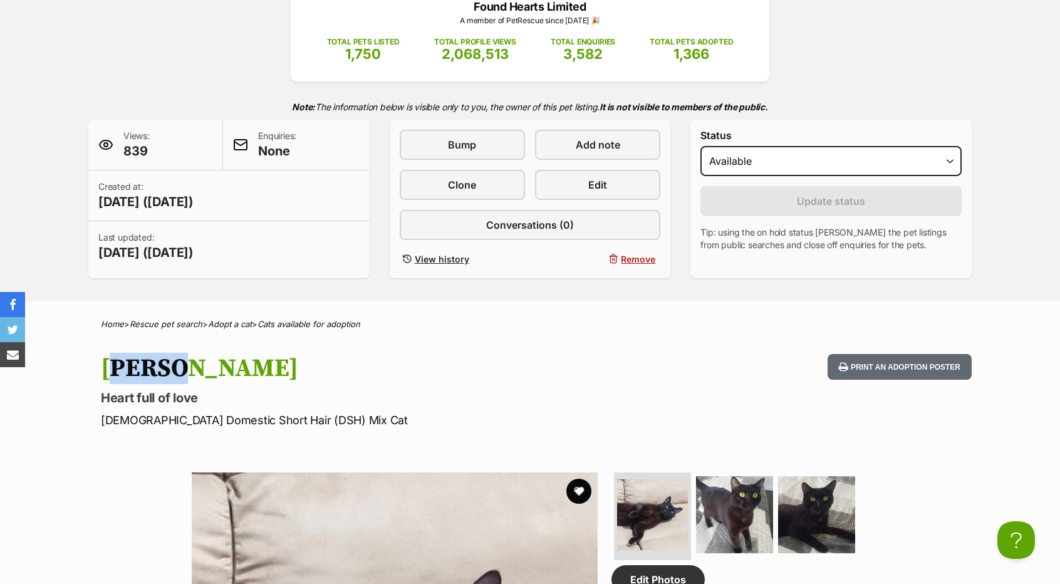
drag, startPoint x: 145, startPoint y: 368, endPoint x: 41, endPoint y: 356, distance: 104.0
copy h1 "[PERSON_NAME]"
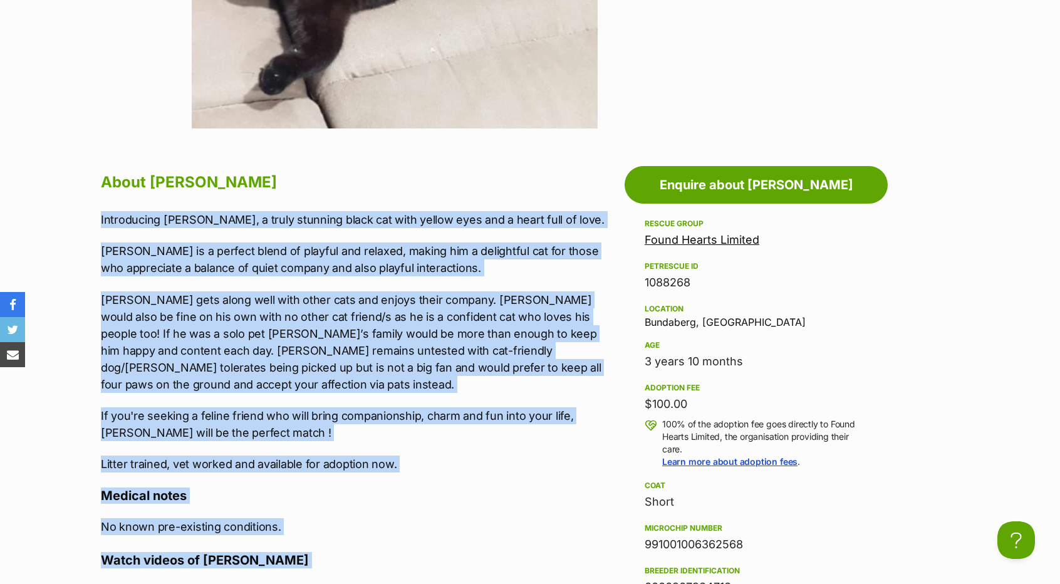
scroll to position [941, 0]
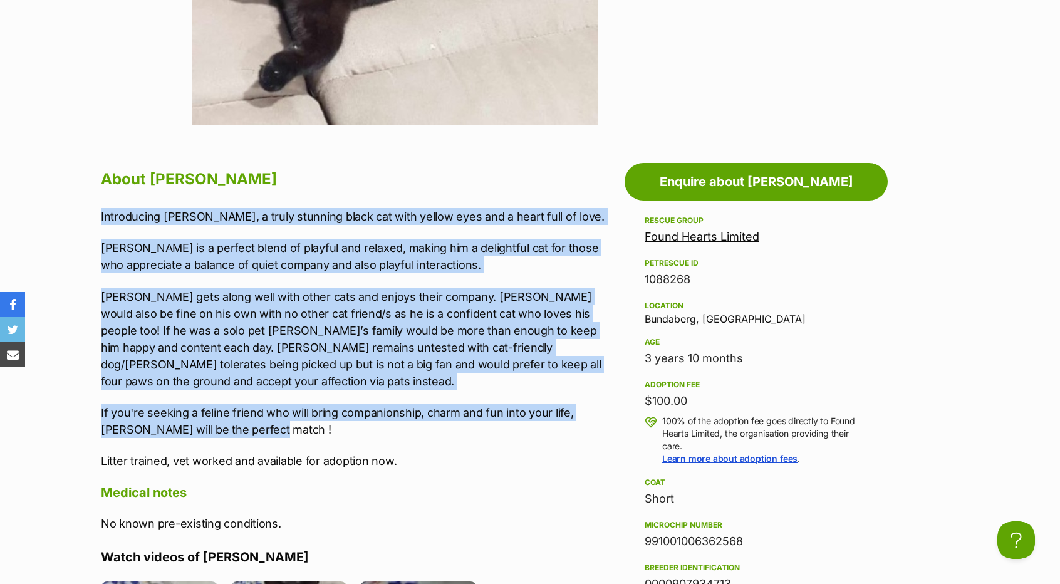
drag, startPoint x: 100, startPoint y: 337, endPoint x: 406, endPoint y: 418, distance: 316.2
click at [406, 418] on div "About [PERSON_NAME] Introducing [PERSON_NAME], a truly stunning black cat with …" at bounding box center [353, 528] width 530 height 726
copy div "Introducing [PERSON_NAME], a truly stunning black cat with yellow eyes and a he…"
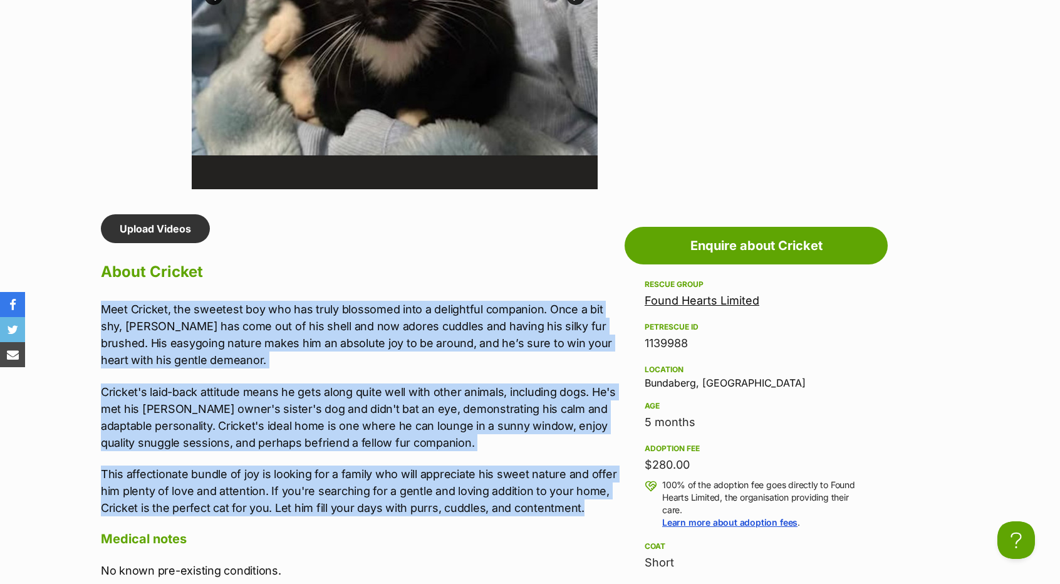
drag, startPoint x: 98, startPoint y: 298, endPoint x: 599, endPoint y: 509, distance: 543.7
click at [599, 509] on div "Upload Videos About Cricket Meet Cricket, the sweetest boy who has truly blosso…" at bounding box center [353, 465] width 530 height 502
copy div "Meet Cricket, the sweetest boy who has truly blossomed into a delightful compan…"
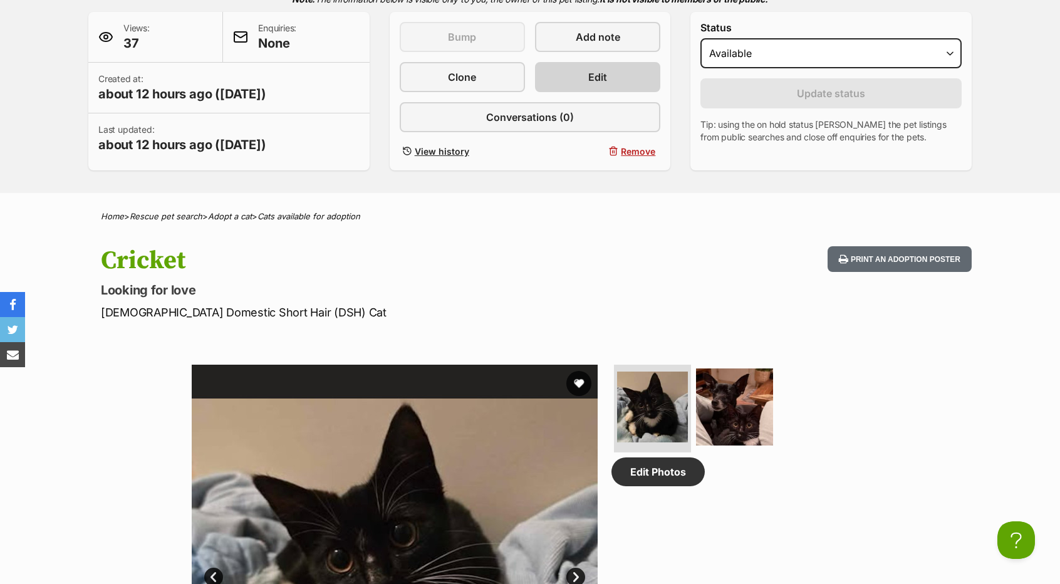
scroll to position [188, 0]
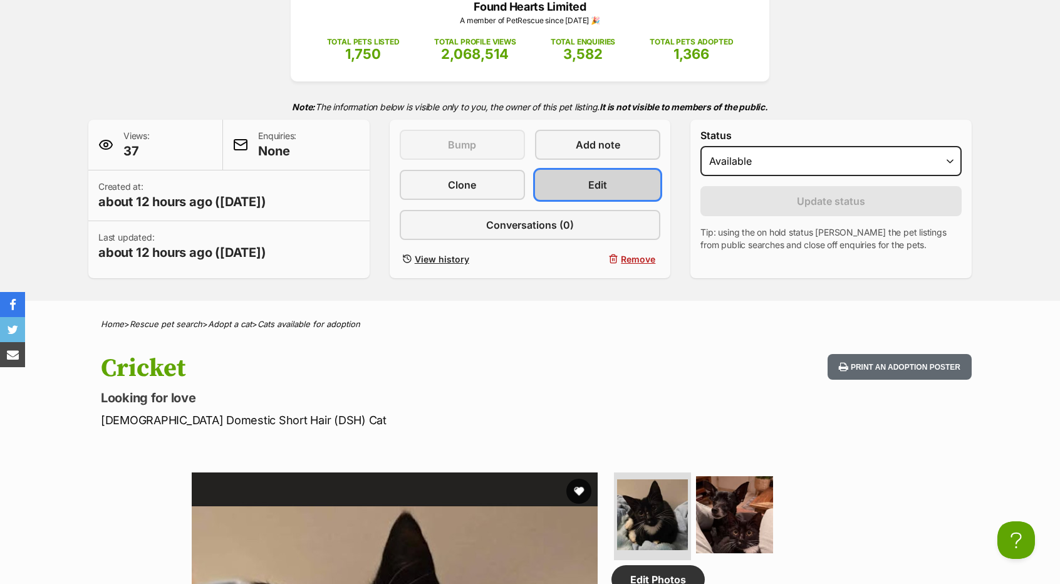
click at [578, 179] on link "Edit" at bounding box center [597, 185] width 125 height 30
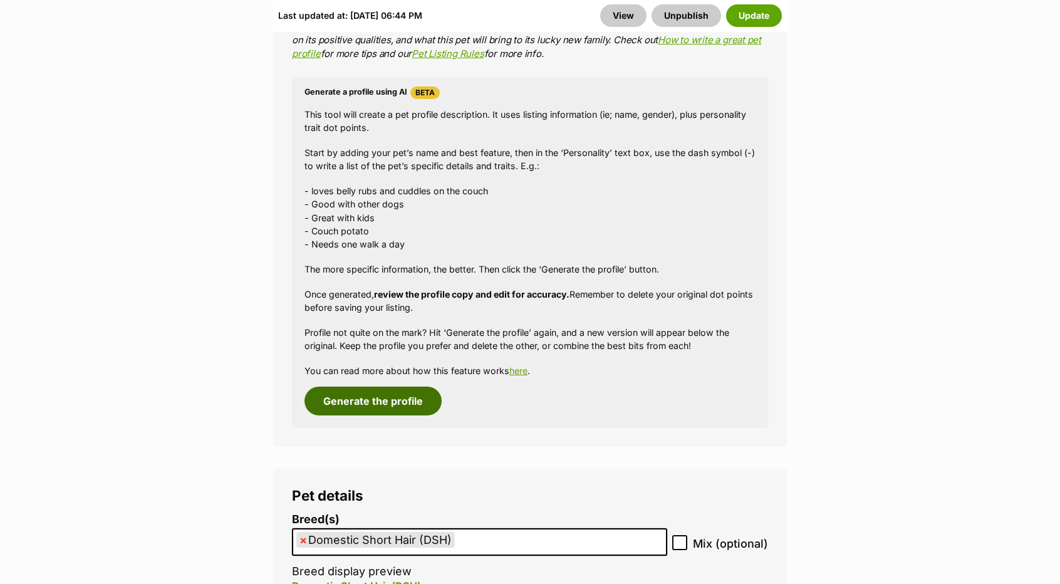
click at [413, 405] on button "Generate the profile" at bounding box center [372, 400] width 137 height 29
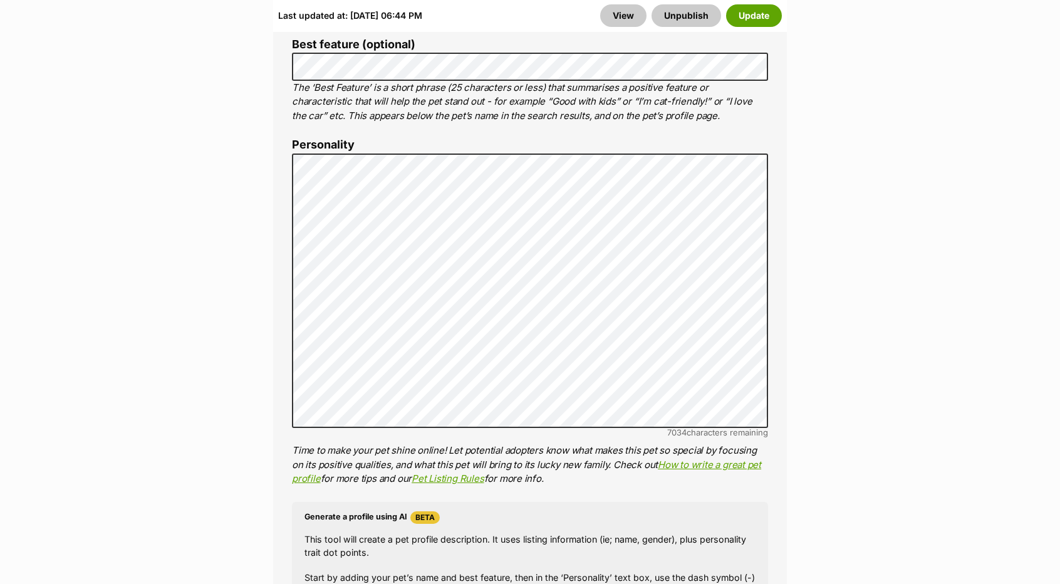
scroll to position [952, 0]
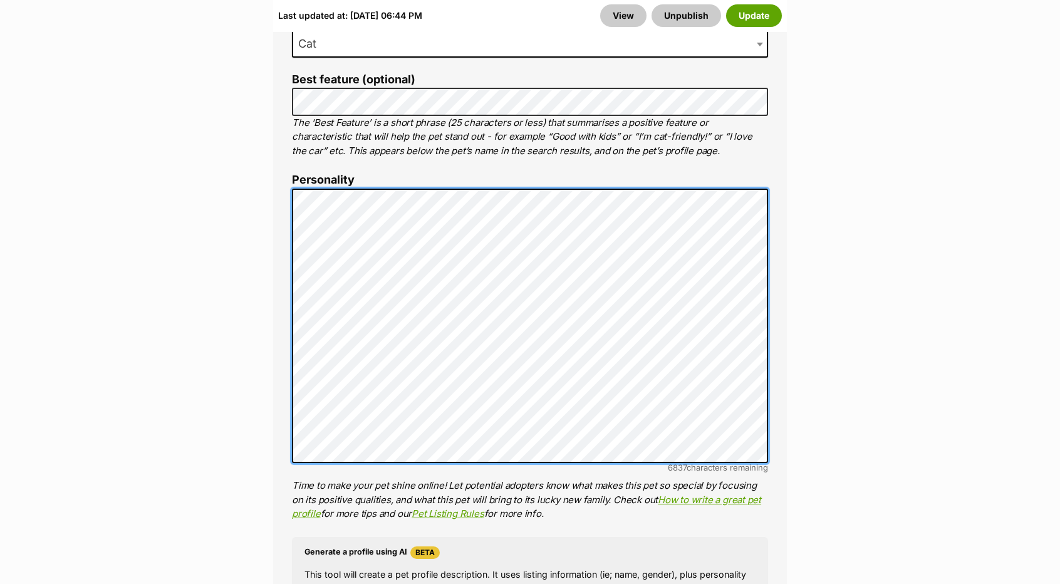
scroll to position [827, 0]
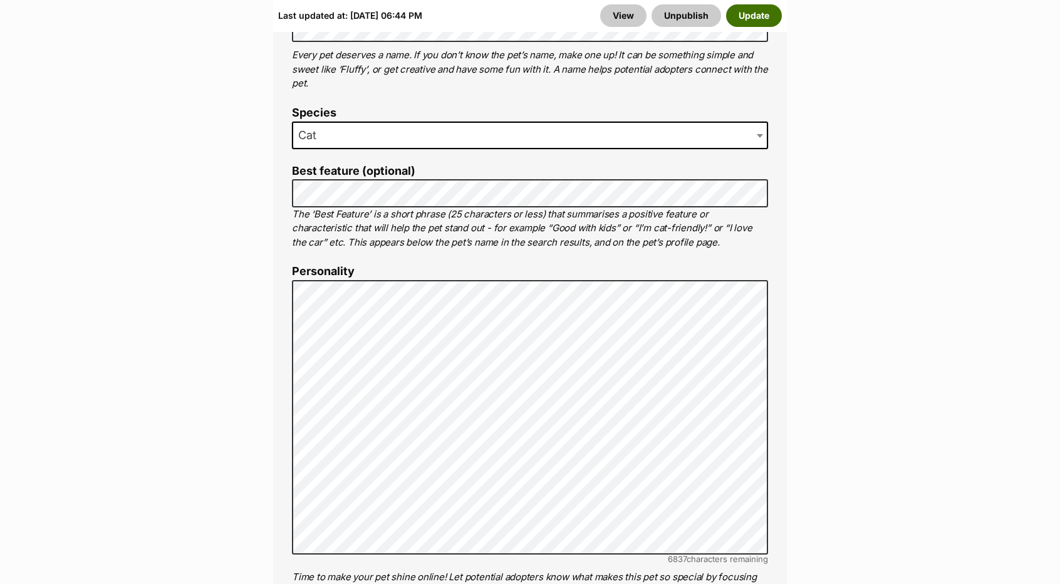
click at [760, 7] on button "Update" at bounding box center [754, 15] width 56 height 23
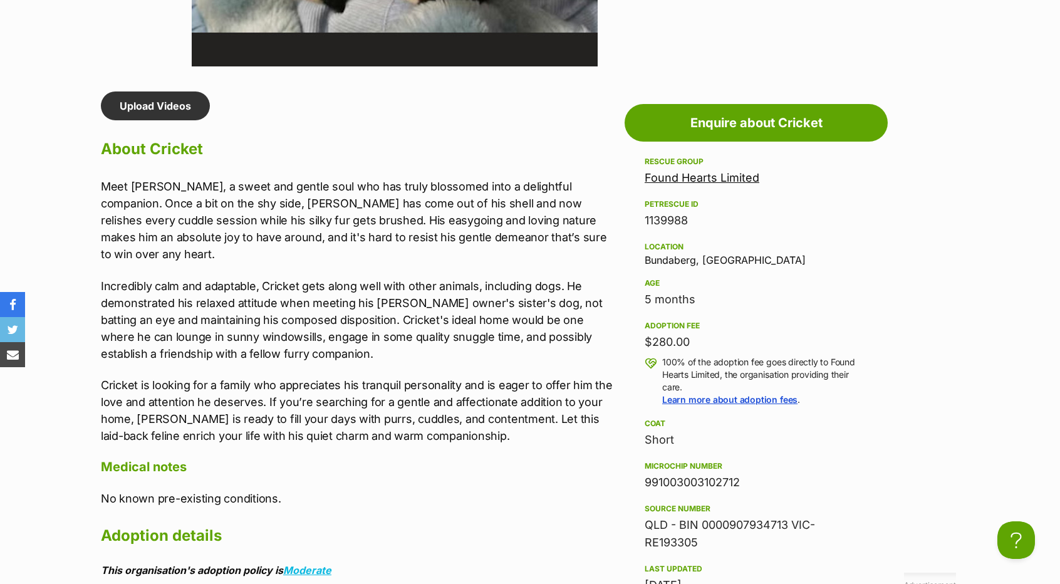
scroll to position [1002, 0]
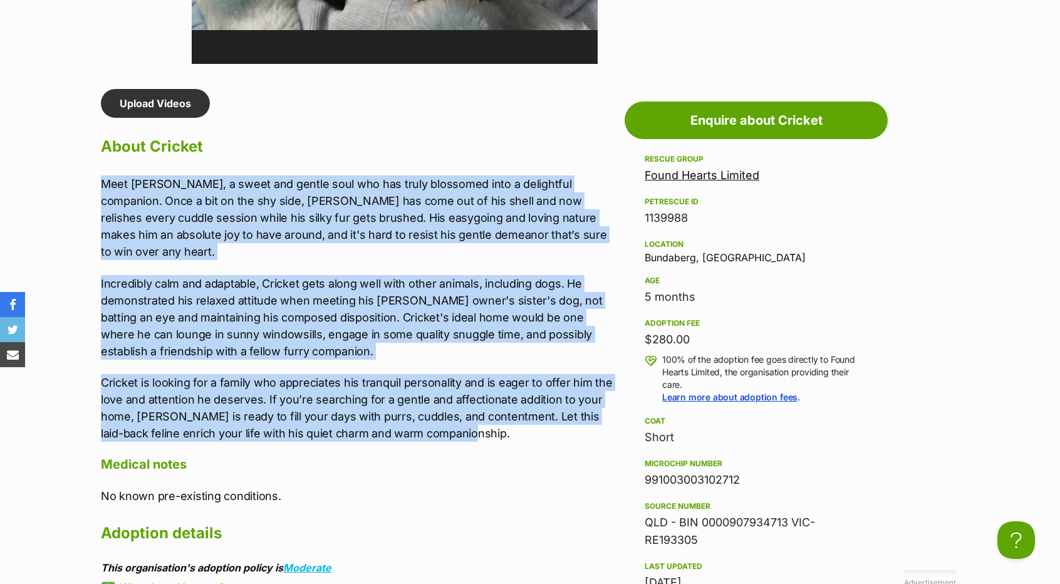
drag, startPoint x: 100, startPoint y: 175, endPoint x: 488, endPoint y: 422, distance: 459.9
click at [488, 422] on div "Upload Videos About Cricket Meet Cricket, a sweet and gentle soul who has truly…" at bounding box center [353, 365] width 530 height 552
copy div "Meet Cricket, a sweet and gentle soul who has truly blossomed into a delightful…"
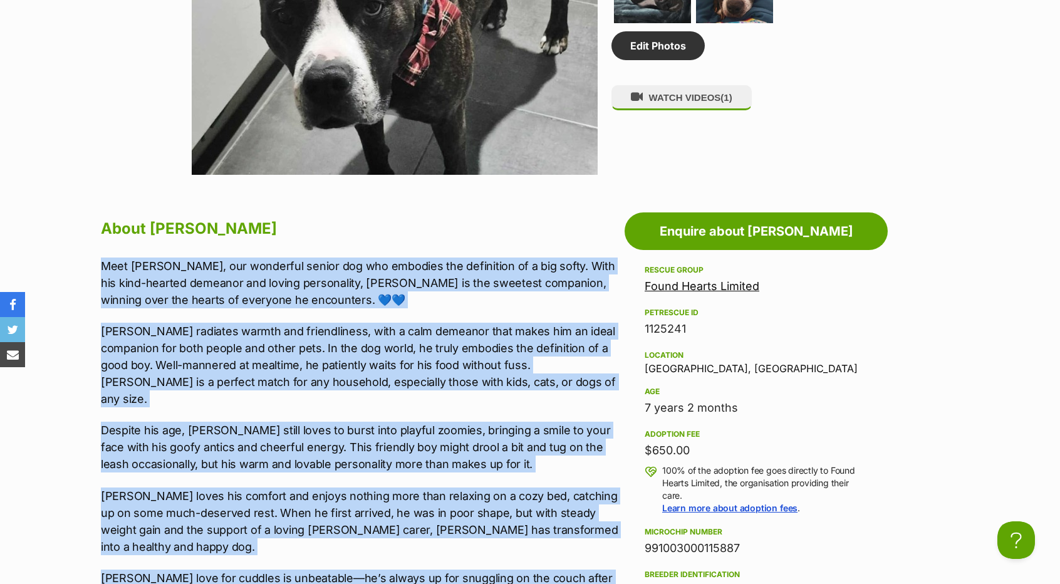
scroll to position [1185, 0]
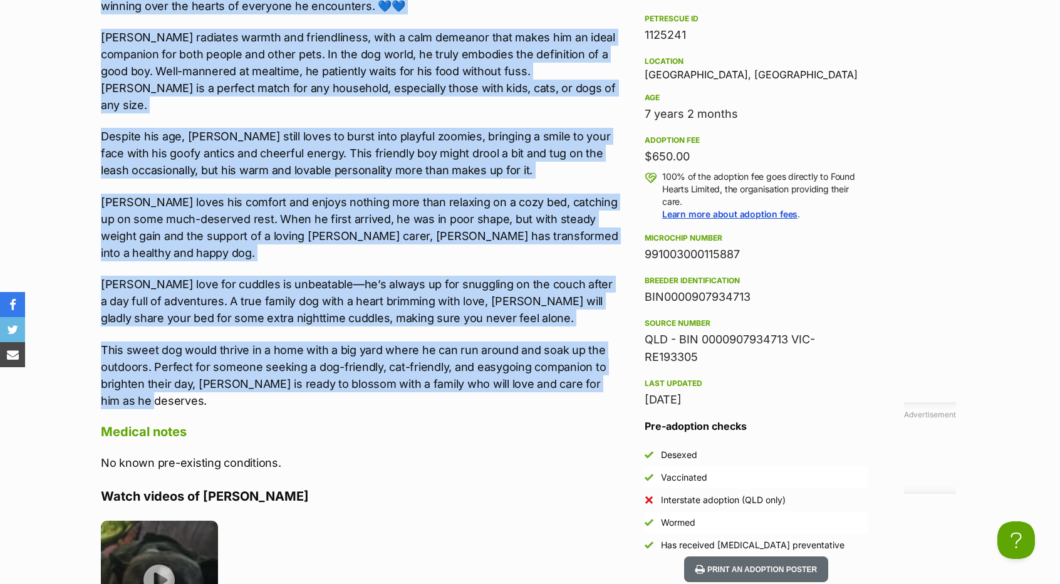
drag, startPoint x: 99, startPoint y: 219, endPoint x: 362, endPoint y: 365, distance: 300.5
click at [362, 365] on div "About Cruz Meet Cruz, our wonderful senior dog who embodies the definition of a…" at bounding box center [353, 376] width 530 height 910
copy div "Meet Cruz, our wonderful senior dog who embodies the definition of a big softy.…"
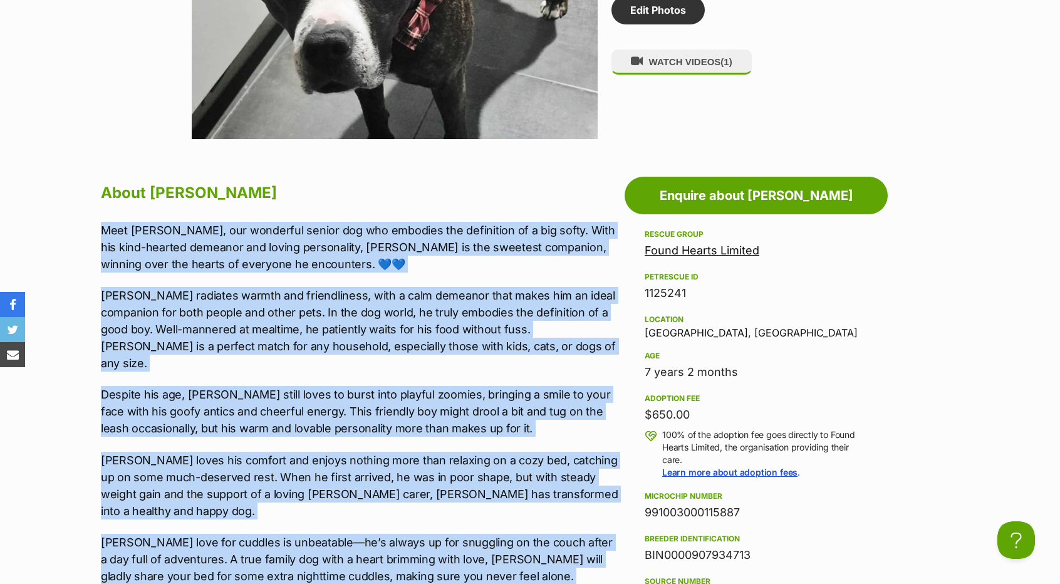
scroll to position [935, 0]
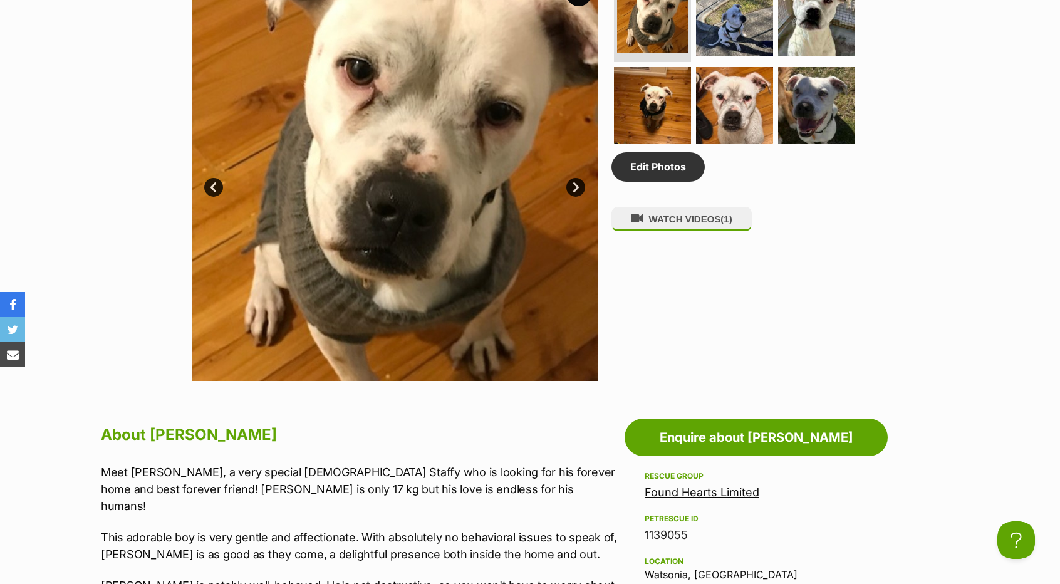
scroll to position [752, 0]
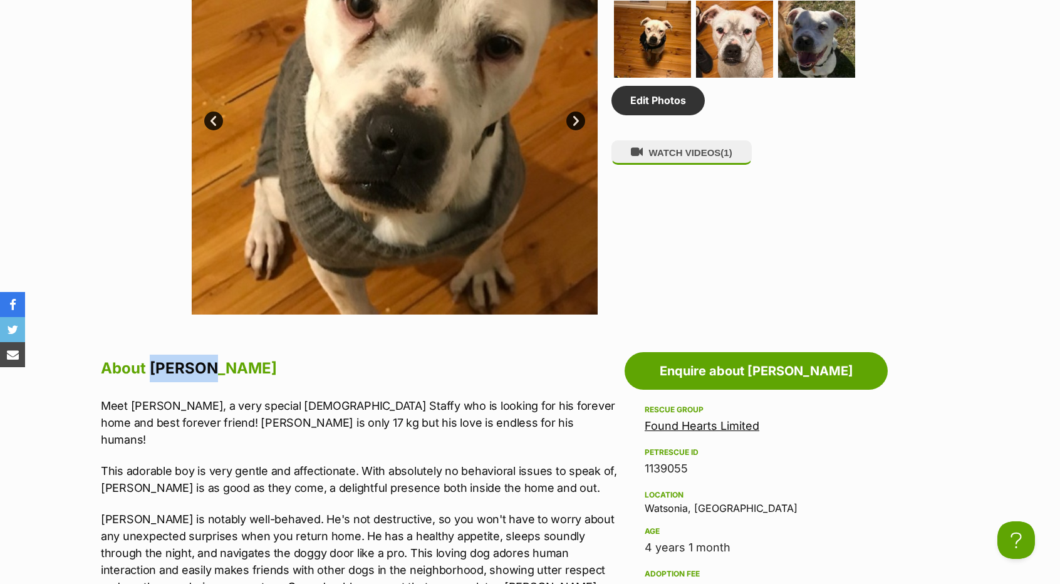
drag, startPoint x: 152, startPoint y: 368, endPoint x: 226, endPoint y: 365, distance: 74.0
click at [229, 365] on h2 "About Douglas" at bounding box center [359, 369] width 517 height 28
copy h2 "Douglas"
click at [135, 462] on p "This adorable boy is very gentle and affectionate. With absolutely no behaviora…" at bounding box center [359, 479] width 517 height 34
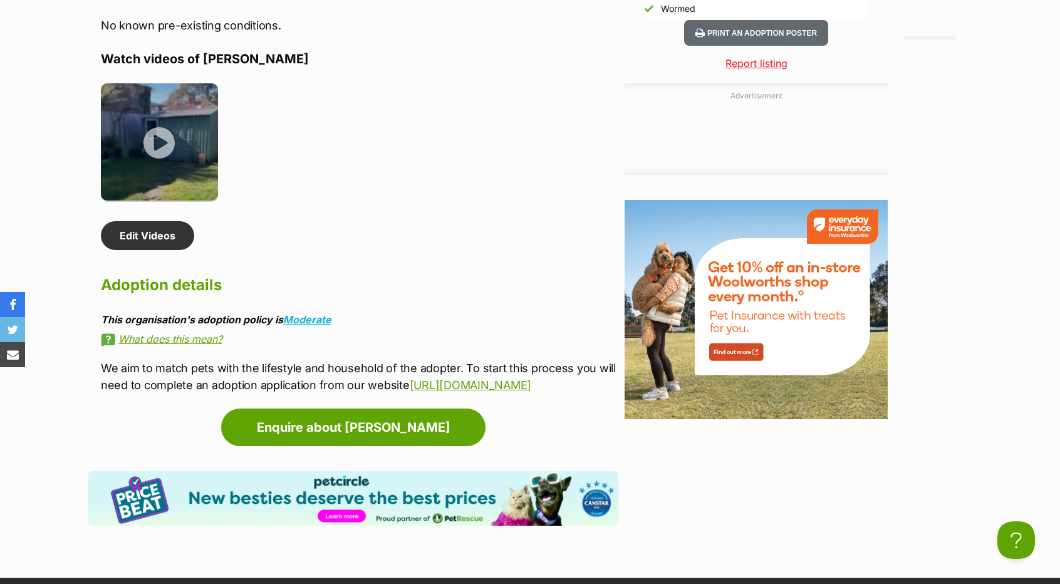
scroll to position [1470, 0]
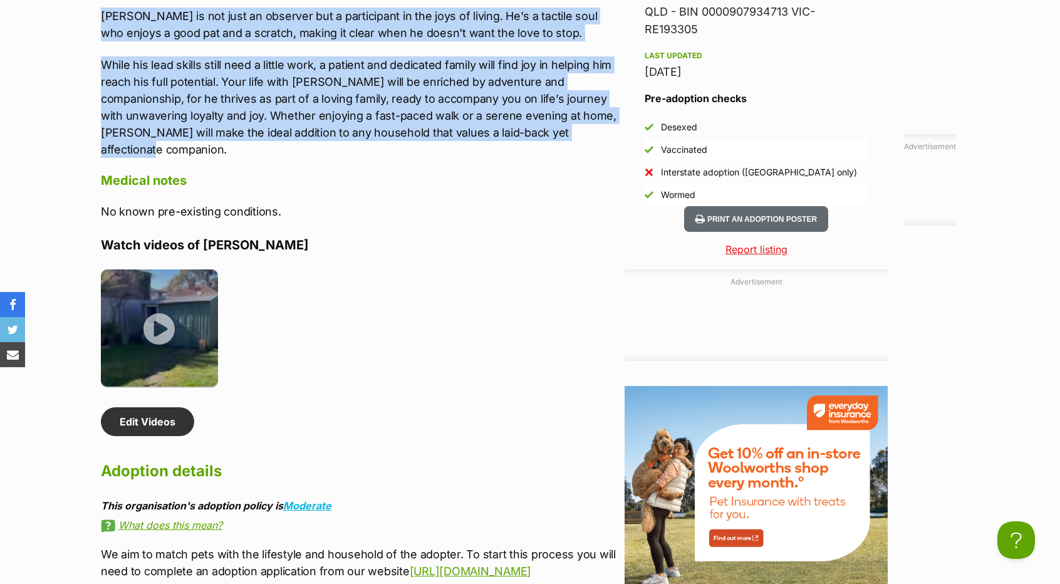
drag, startPoint x: 102, startPoint y: 403, endPoint x: 551, endPoint y: 112, distance: 534.4
copy div "Meet Douglas, a very special 4 year old Staffy who is looking for his forever h…"
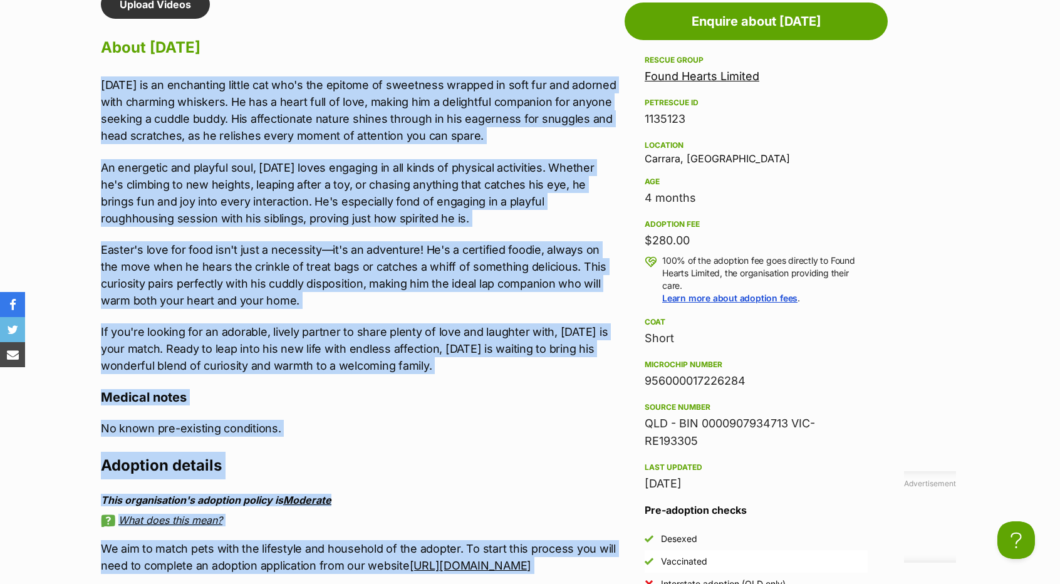
scroll to position [1339, 0]
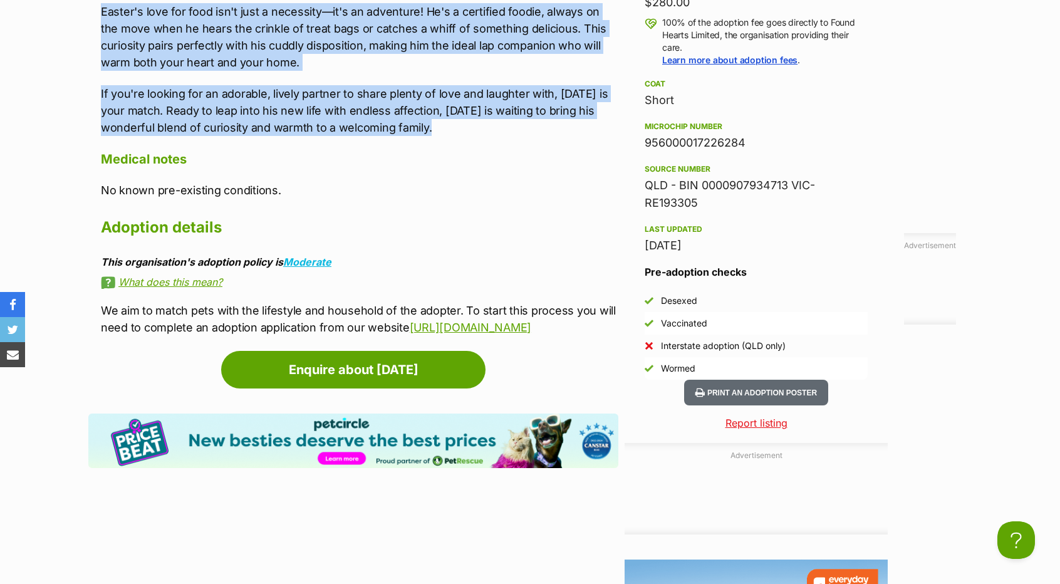
drag, startPoint x: 88, startPoint y: 301, endPoint x: 483, endPoint y: 128, distance: 430.8
click at [483, 128] on div "Advertisement Adoption information I've been adopted! This pet is no longer ava…" at bounding box center [530, 279] width 921 height 1054
copy div "Loremi do si ametconsec adipis eli sed'd eiu tempori ut laboreetd magnaal en ad…"
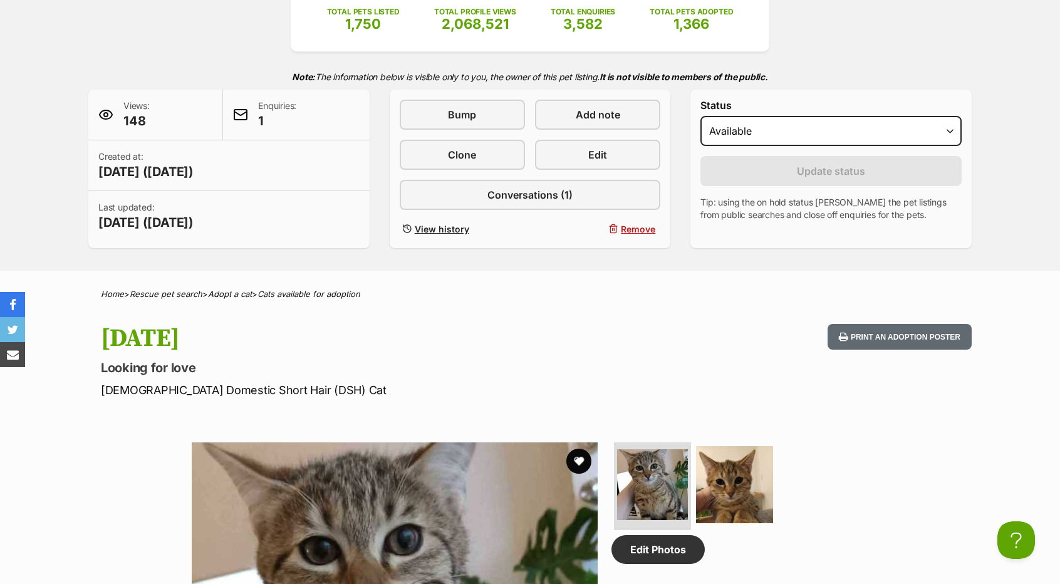
scroll to position [212, 0]
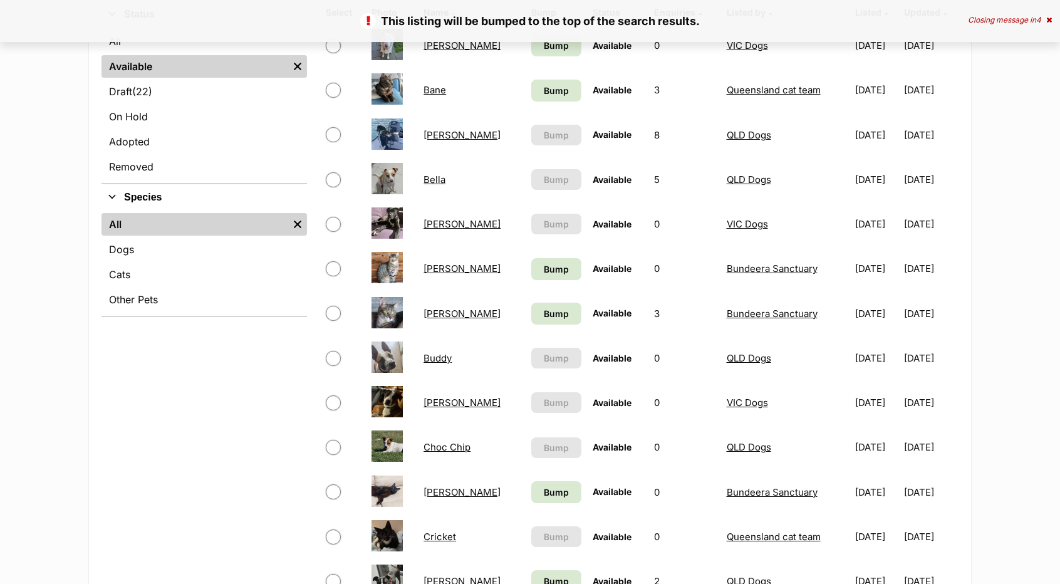
scroll to position [313, 0]
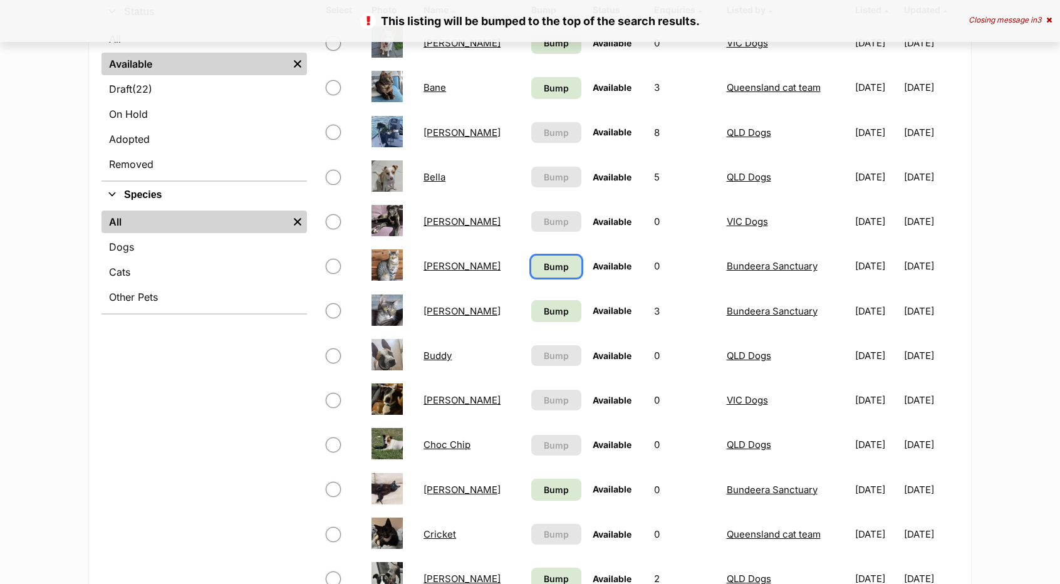
click at [531, 273] on link "Bump" at bounding box center [556, 267] width 50 height 22
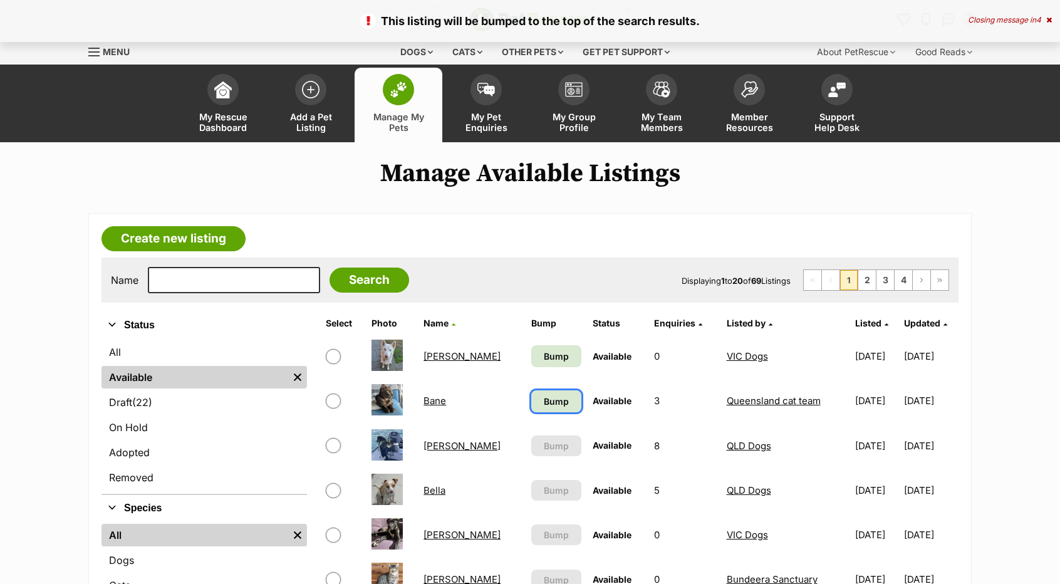
click at [544, 403] on span "Bump" at bounding box center [556, 401] width 25 height 13
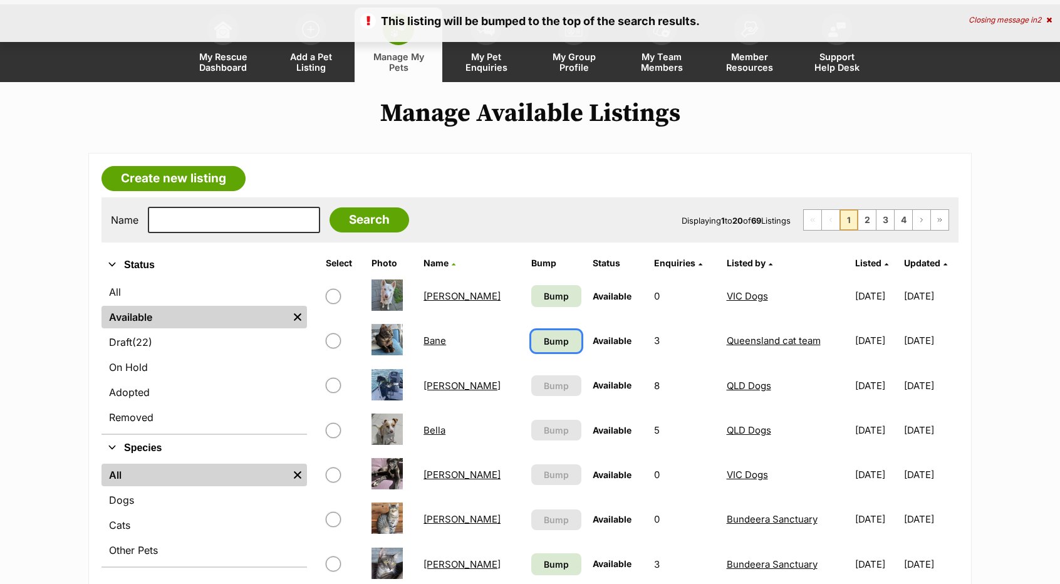
scroll to position [63, 0]
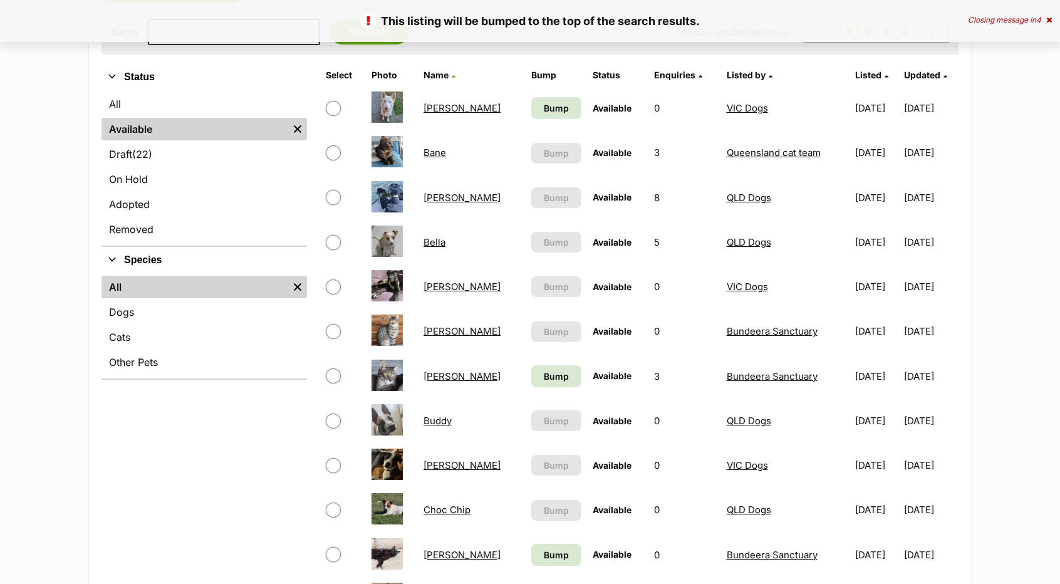
scroll to position [251, 0]
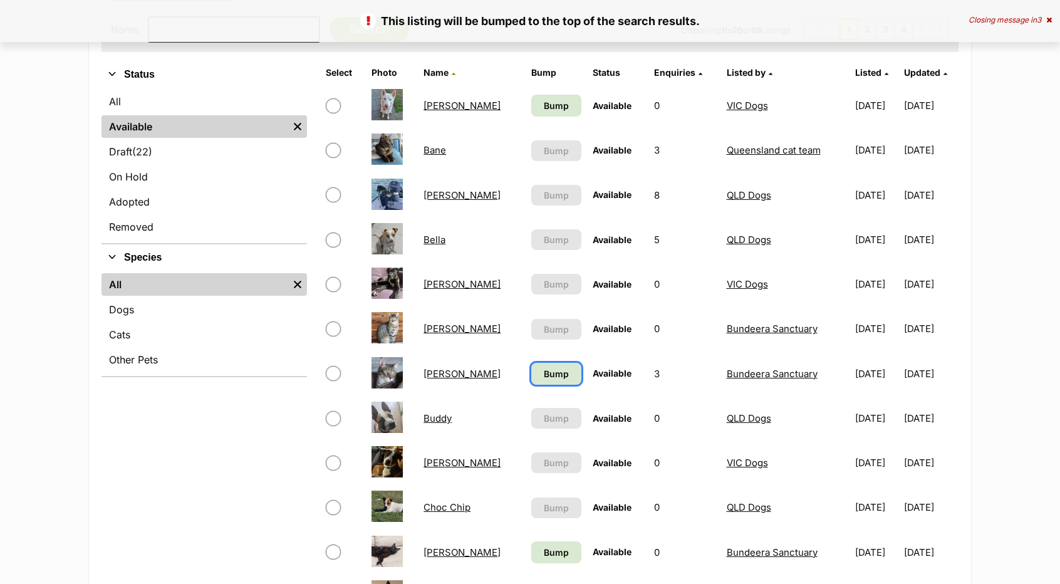
click at [531, 381] on link "Bump" at bounding box center [556, 374] width 50 height 22
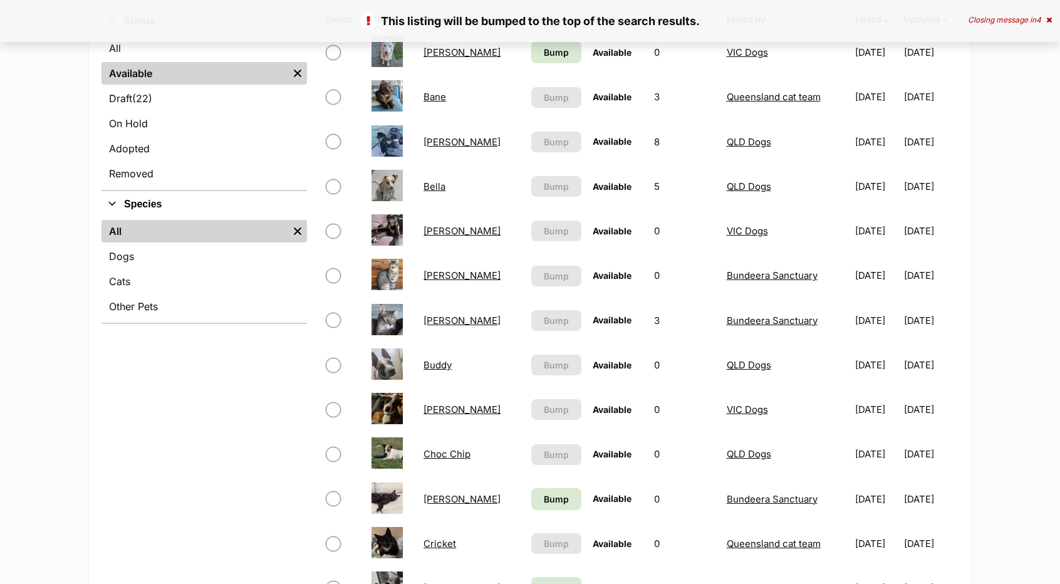
scroll to position [376, 0]
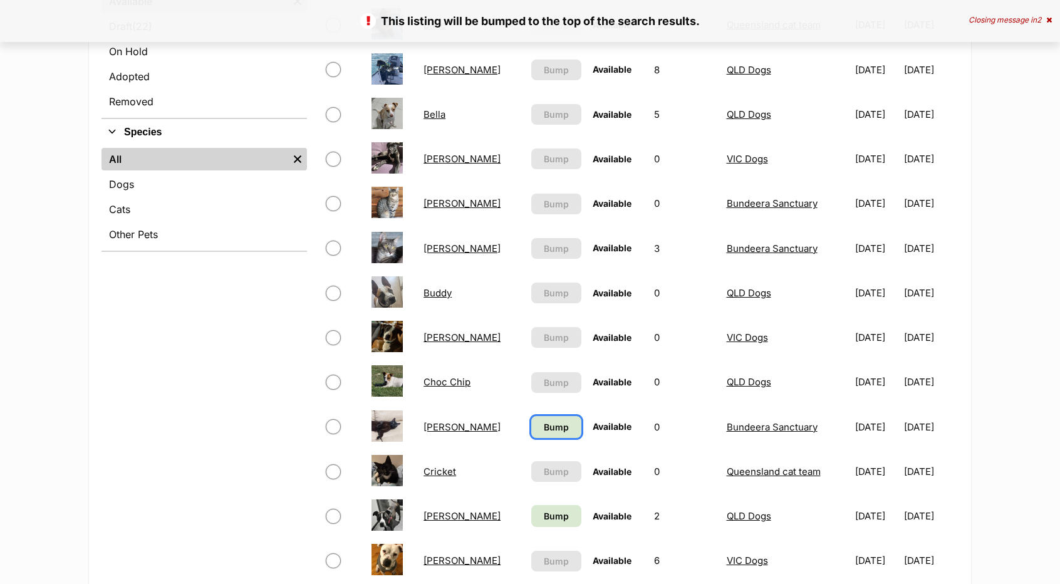
click at [544, 422] on span "Bump" at bounding box center [556, 426] width 25 height 13
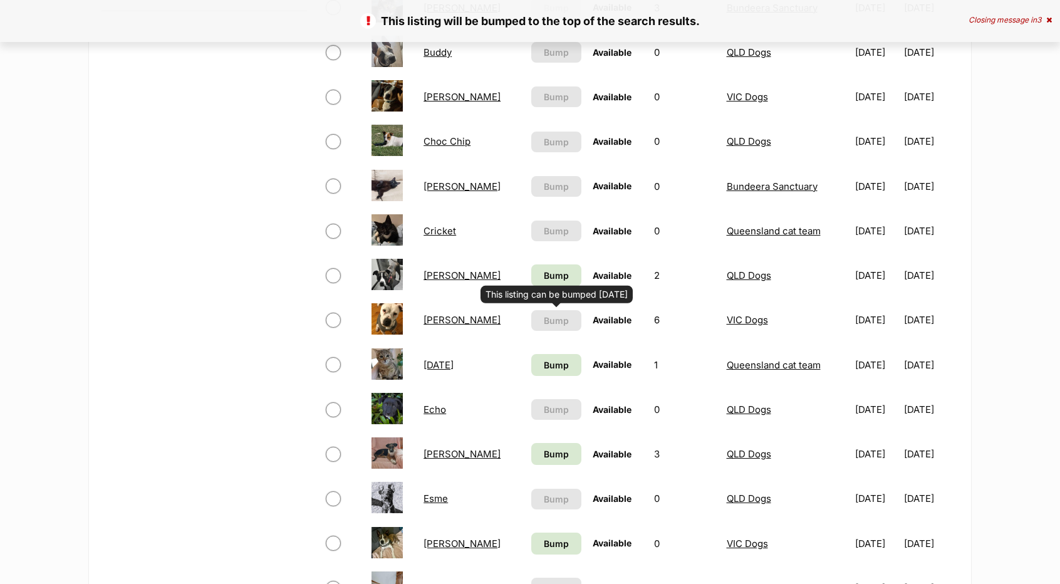
scroll to position [626, 0]
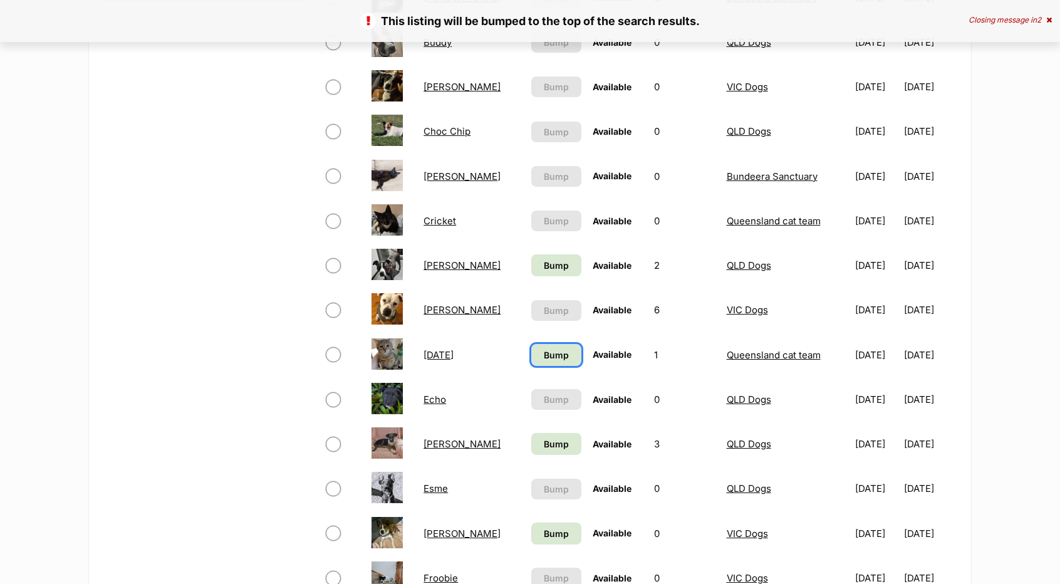
click at [544, 356] on span "Bump" at bounding box center [556, 354] width 25 height 13
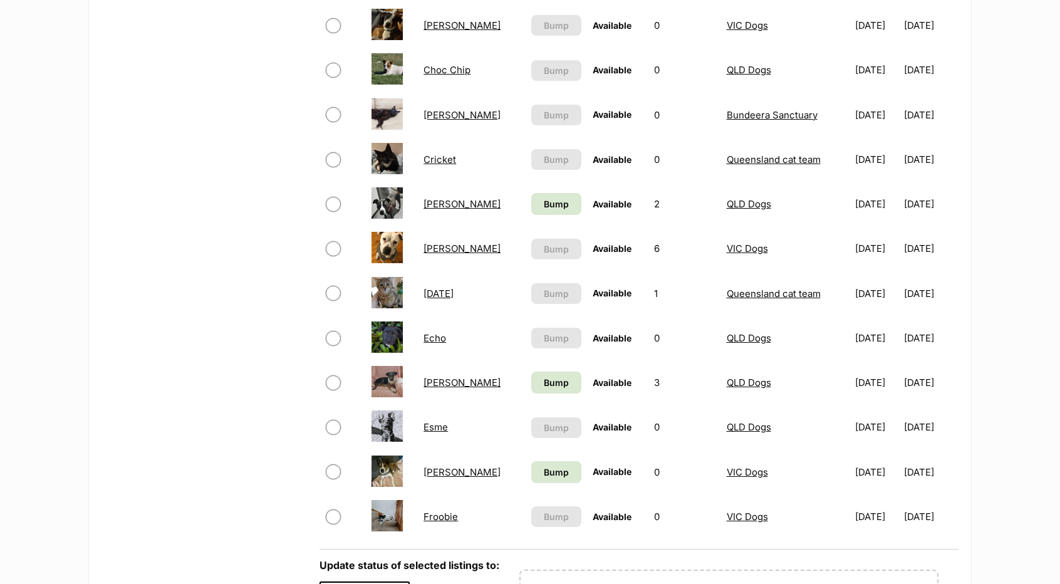
scroll to position [689, 0]
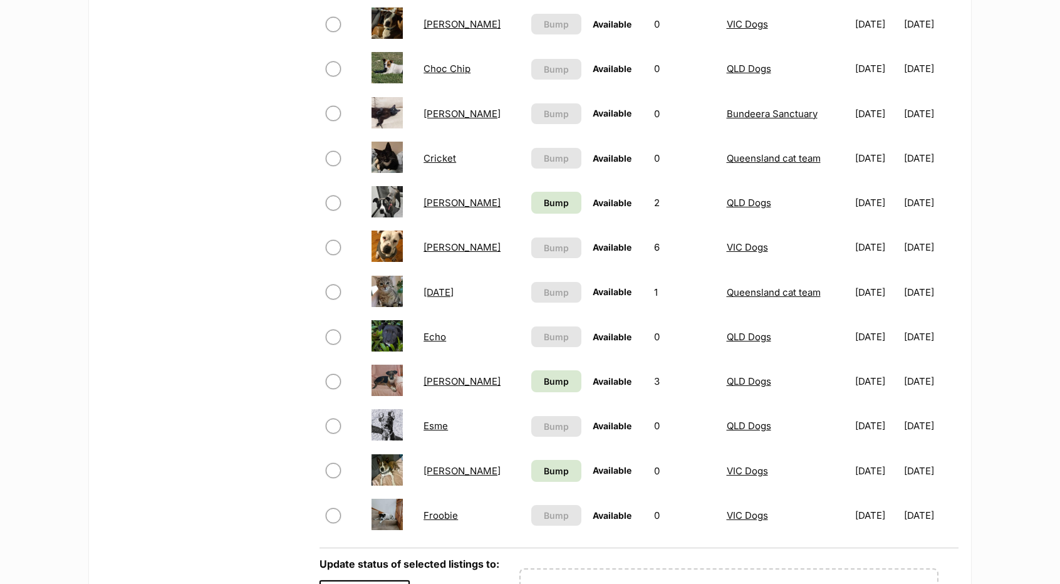
click at [432, 383] on link "Ellie" at bounding box center [461, 381] width 77 height 12
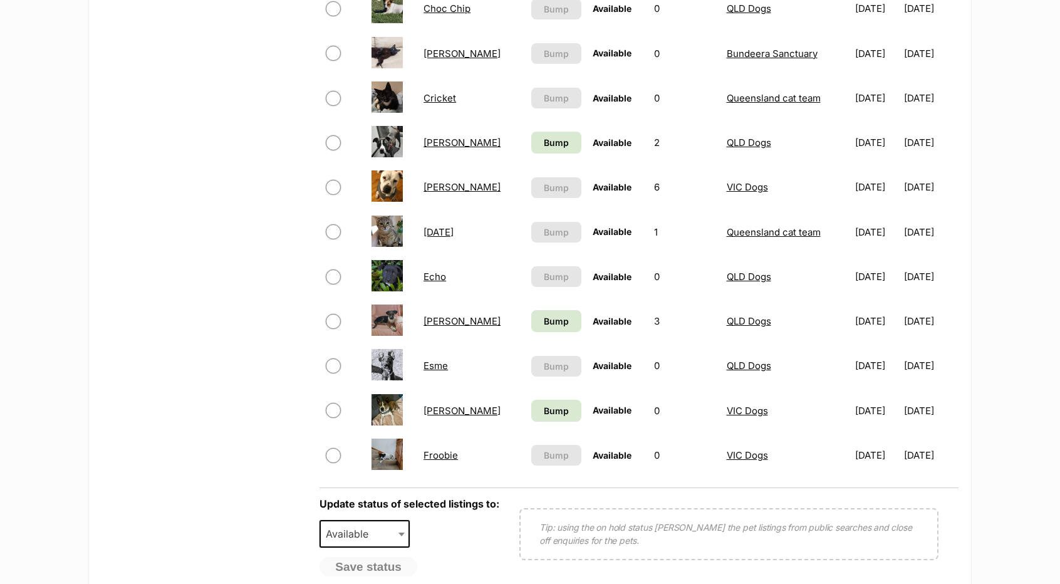
scroll to position [752, 0]
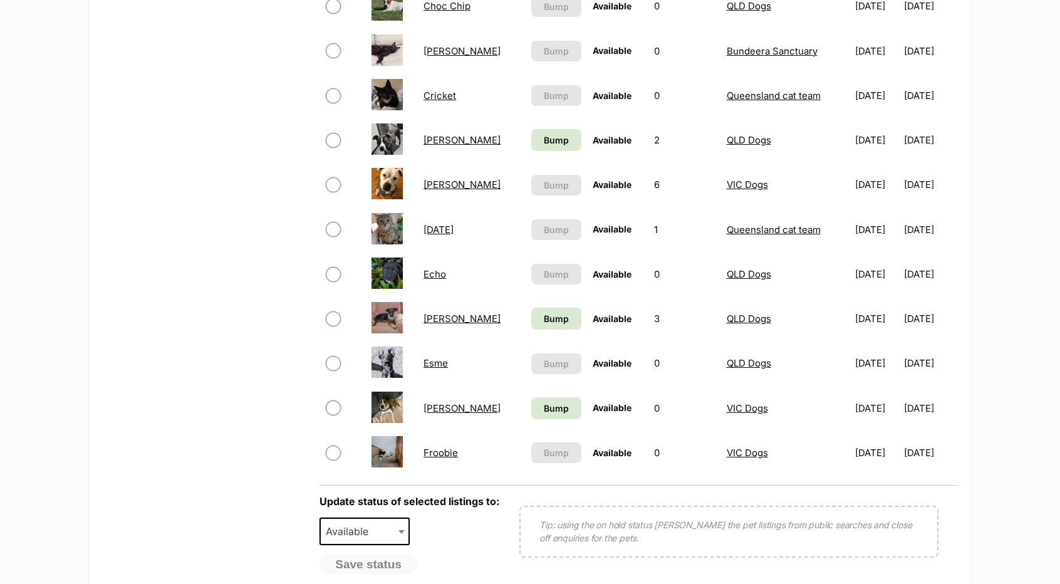
click at [436, 363] on link "Esme" at bounding box center [435, 363] width 24 height 12
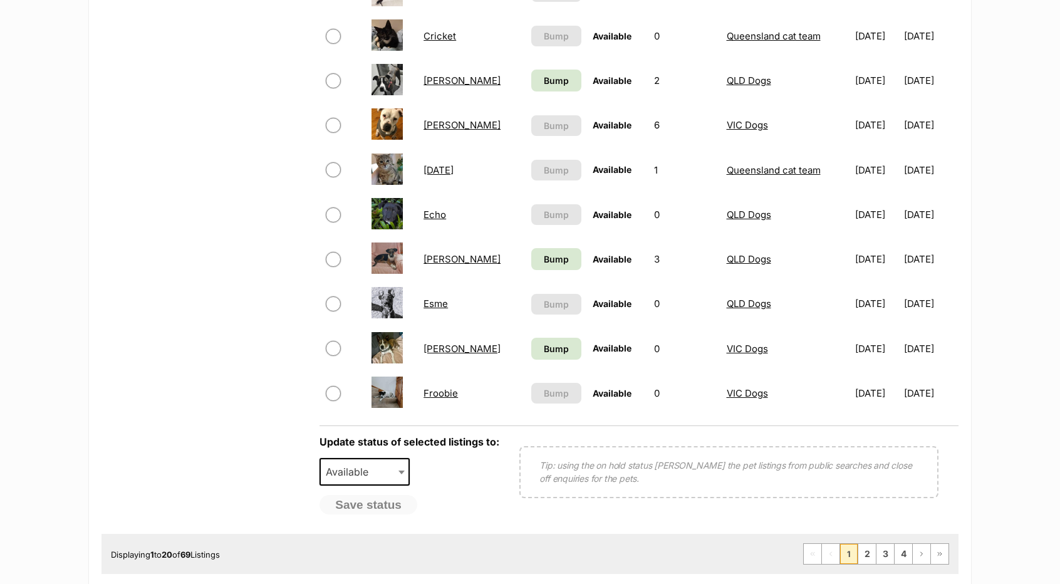
scroll to position [814, 0]
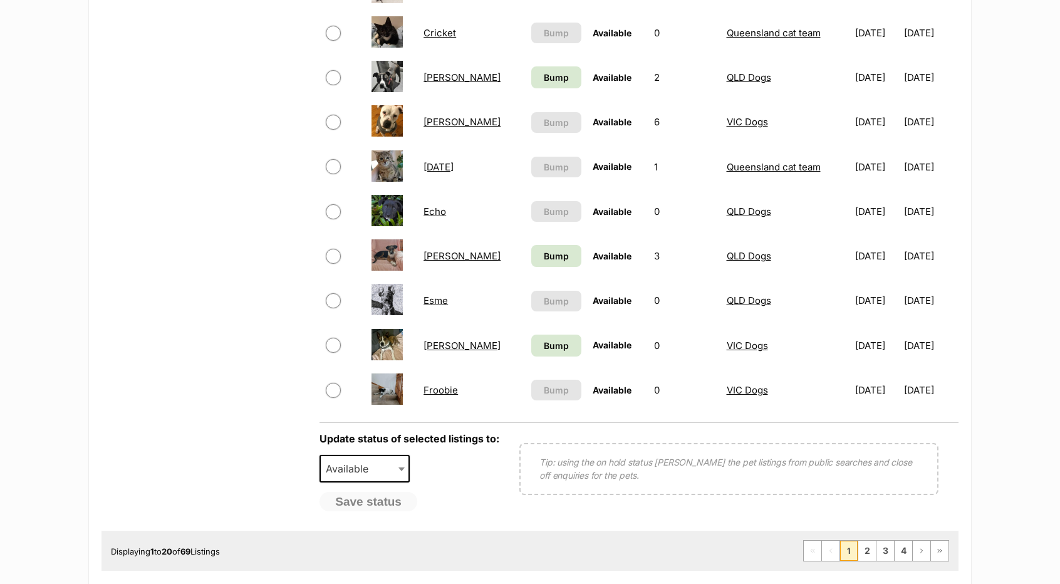
click at [442, 388] on link "Froobie" at bounding box center [440, 390] width 34 height 12
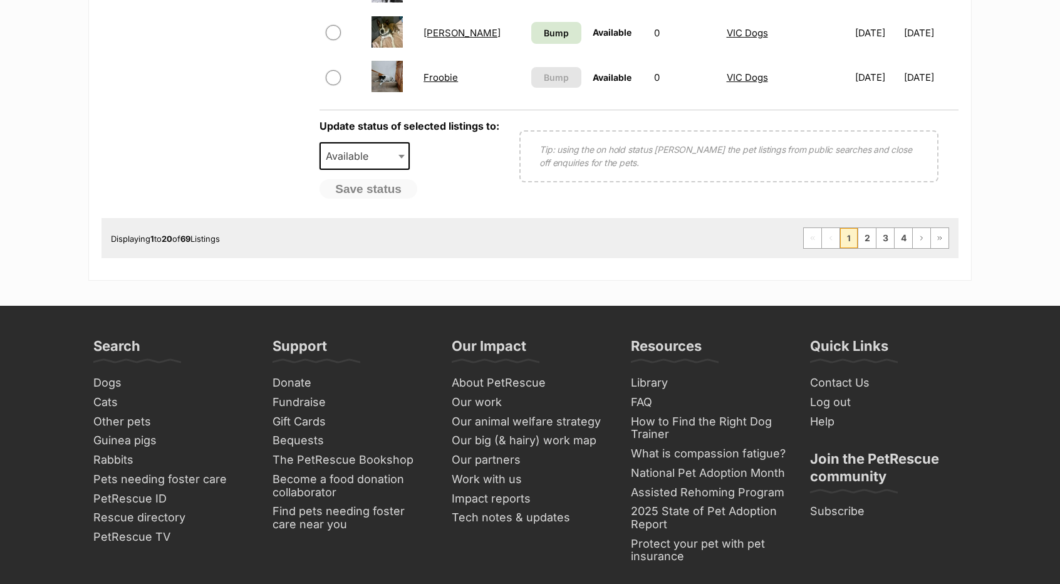
scroll to position [1127, 0]
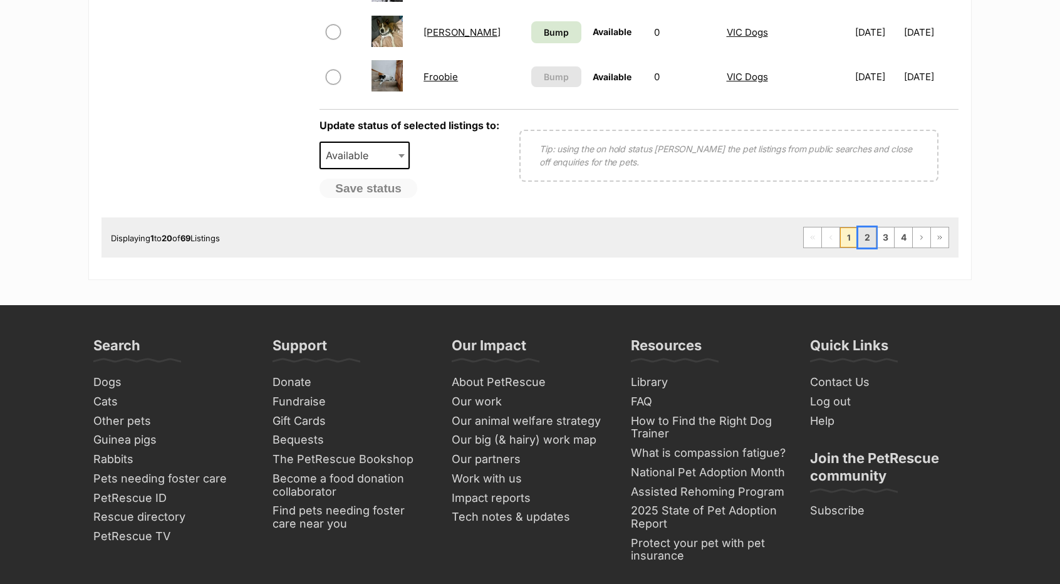
click at [866, 239] on link "2" at bounding box center [867, 237] width 18 height 20
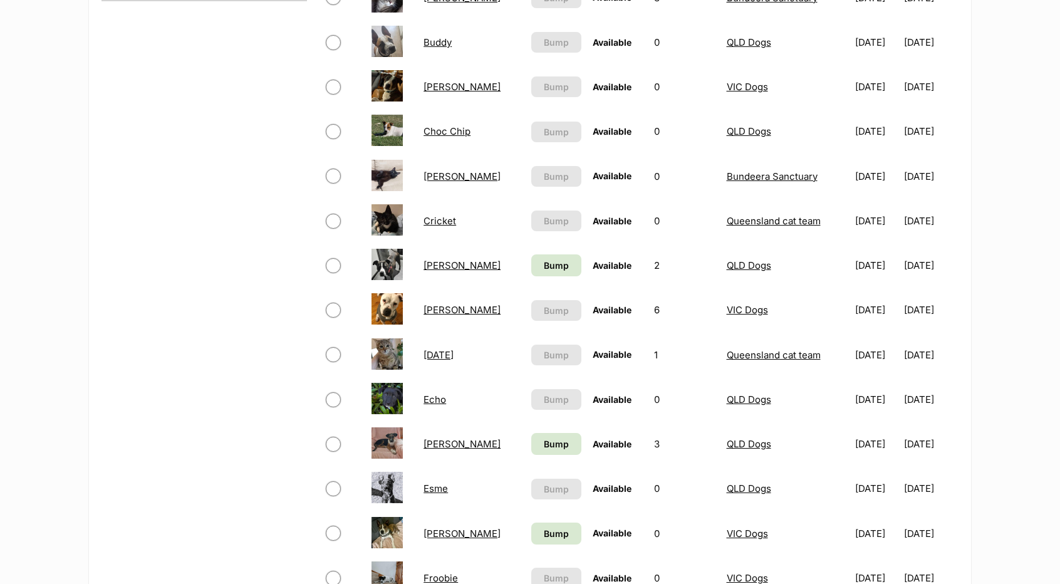
scroll to position [651, 0]
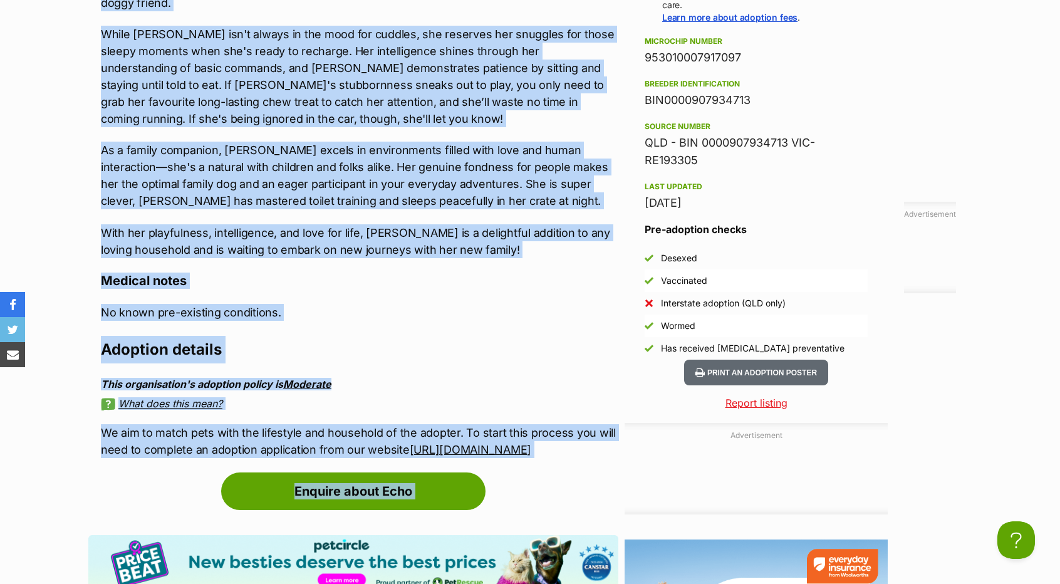
scroll to position [1469, 0]
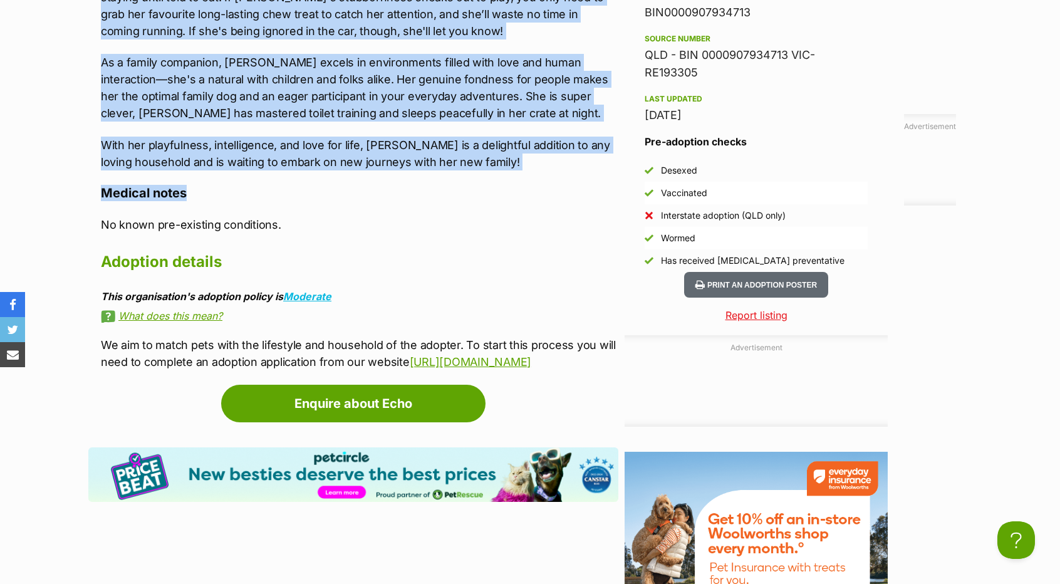
drag, startPoint x: 100, startPoint y: 182, endPoint x: 476, endPoint y: 162, distance: 376.4
click at [492, 149] on p "With her playfulness, intelligence, and love for life, [PERSON_NAME] is a delig…" at bounding box center [359, 154] width 517 height 34
click at [495, 147] on p "With her playfulness, intelligence, and love for life, [PERSON_NAME] is a delig…" at bounding box center [359, 154] width 517 height 34
drag, startPoint x: 495, startPoint y: 147, endPoint x: 481, endPoint y: 144, distance: 14.0
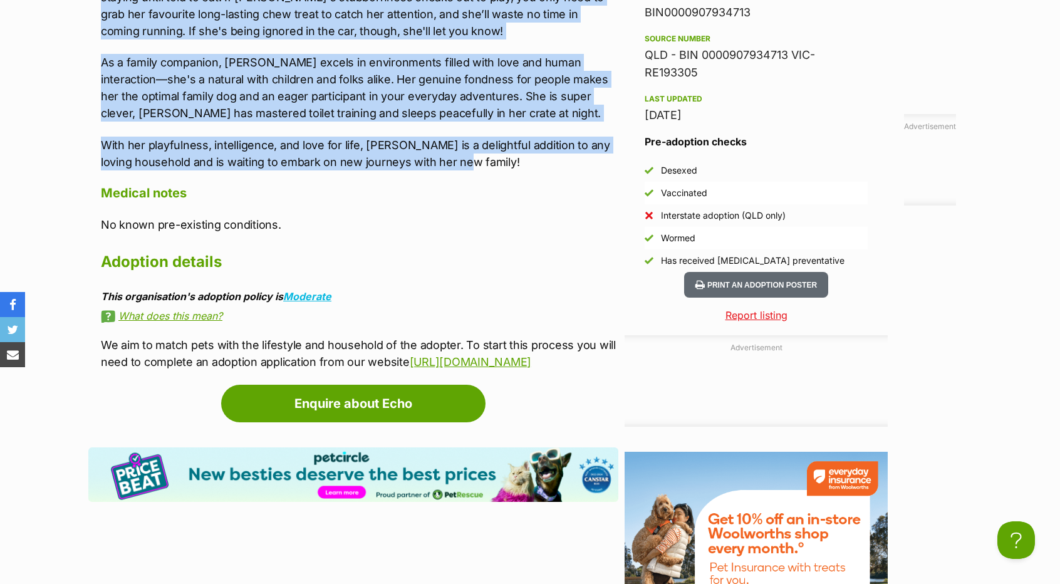
click at [495, 147] on p "With her playfulness, intelligence, and love for life, [PERSON_NAME] is a delig…" at bounding box center [359, 154] width 517 height 34
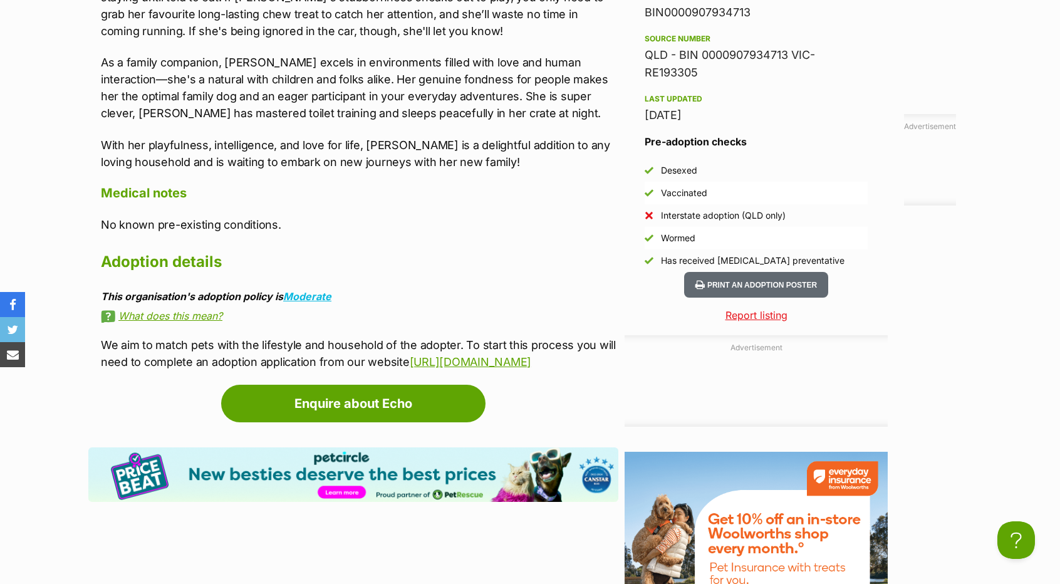
click at [416, 185] on h4 "Medical notes" at bounding box center [359, 193] width 517 height 16
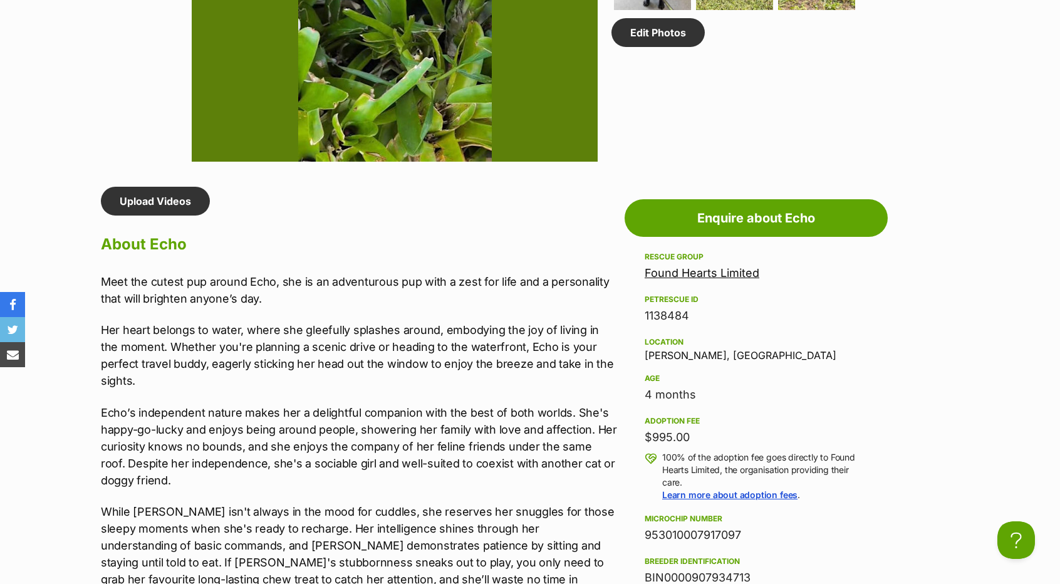
scroll to position [1049, 0]
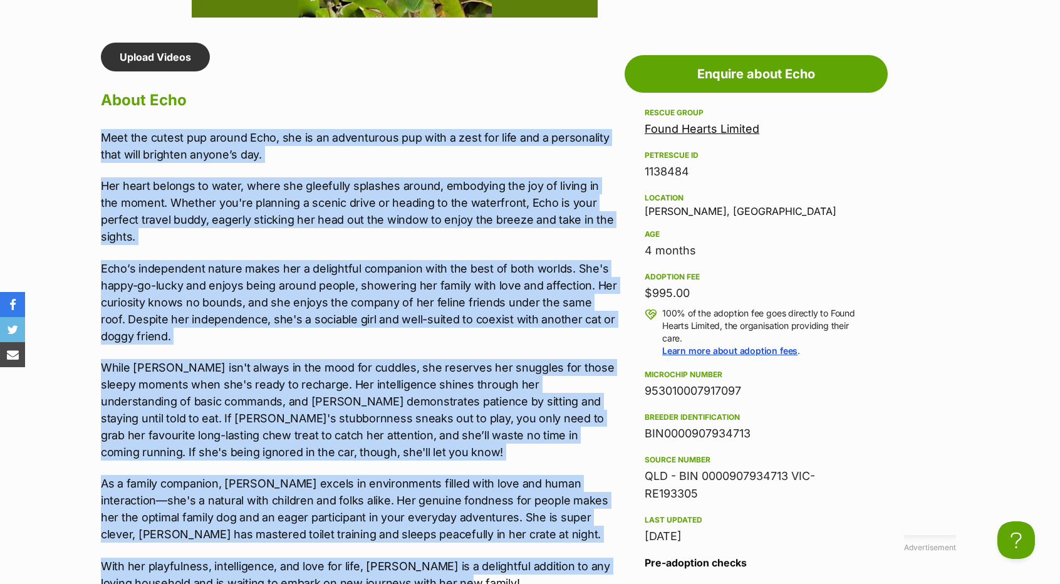
drag, startPoint x: 527, startPoint y: 150, endPoint x: 95, endPoint y: 135, distance: 432.5
click at [95, 135] on div "Upload Videos About Echo Meet the cutest pup around Echo, she is an adventurous…" at bounding box center [353, 417] width 530 height 749
copy div "Meet the cutest pup around Echo, she is an adventurous pup with a zest for life…"
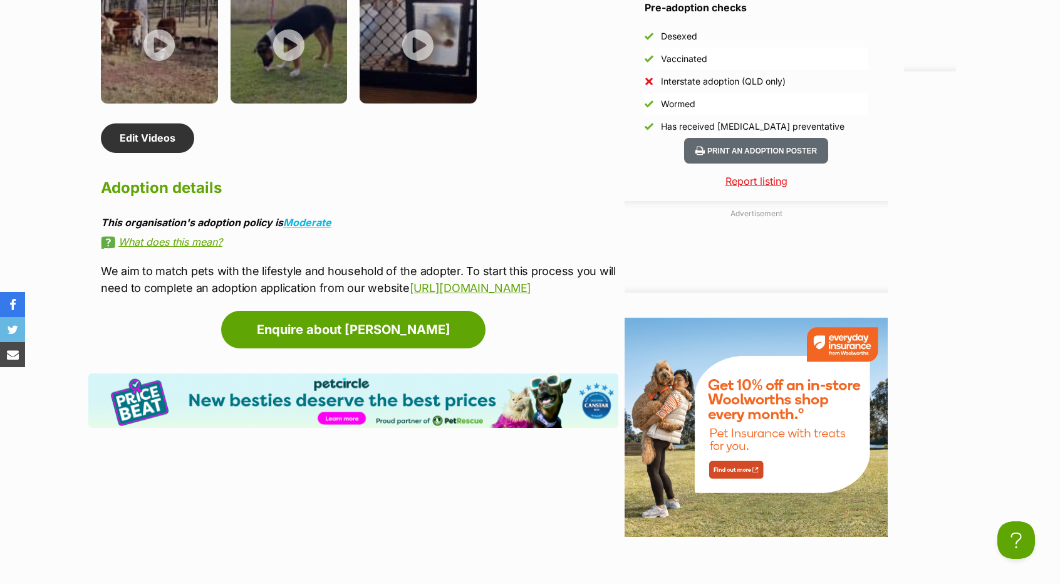
scroll to position [1077, 0]
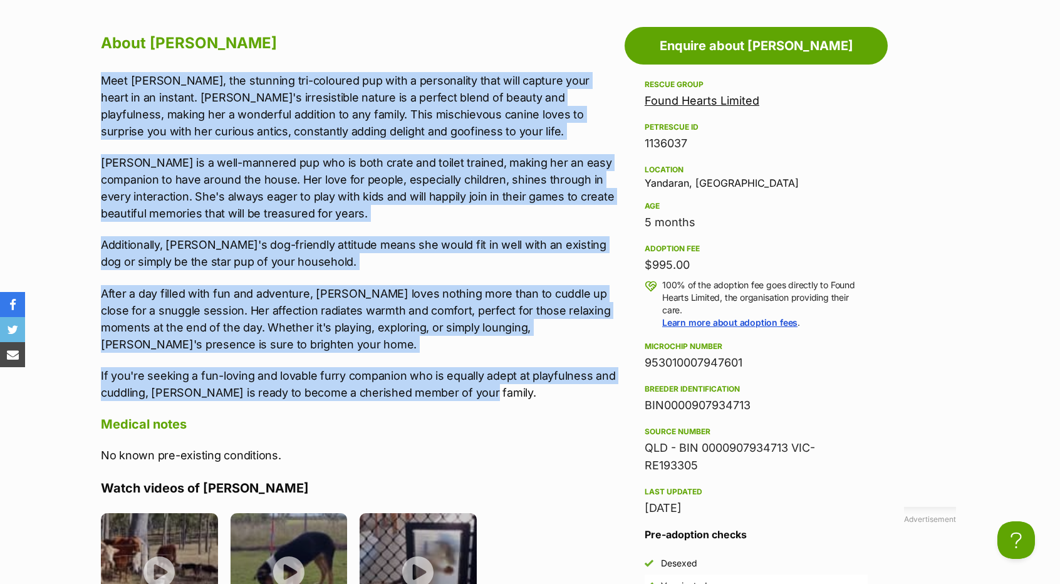
drag, startPoint x: 94, startPoint y: 402, endPoint x: 469, endPoint y: 394, distance: 374.6
click at [469, 394] on div "About Ellie Meet Ellie, the stunning tri-coloured pup with a personality that w…" at bounding box center [353, 426] width 530 height 794
copy div "Meet Ellie, the stunning tri-coloured pup with a personality that will capture …"
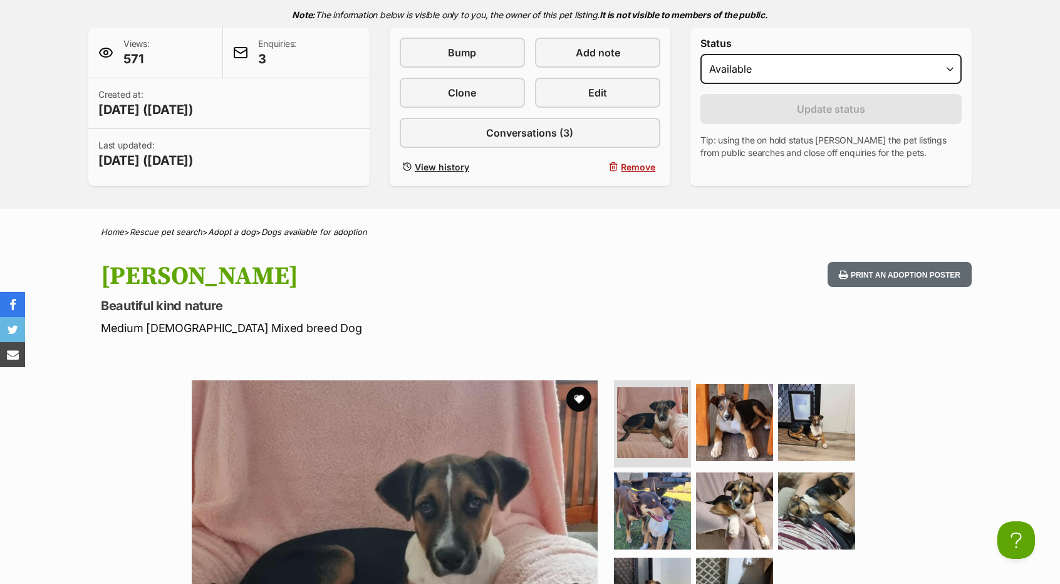
scroll to position [200, 0]
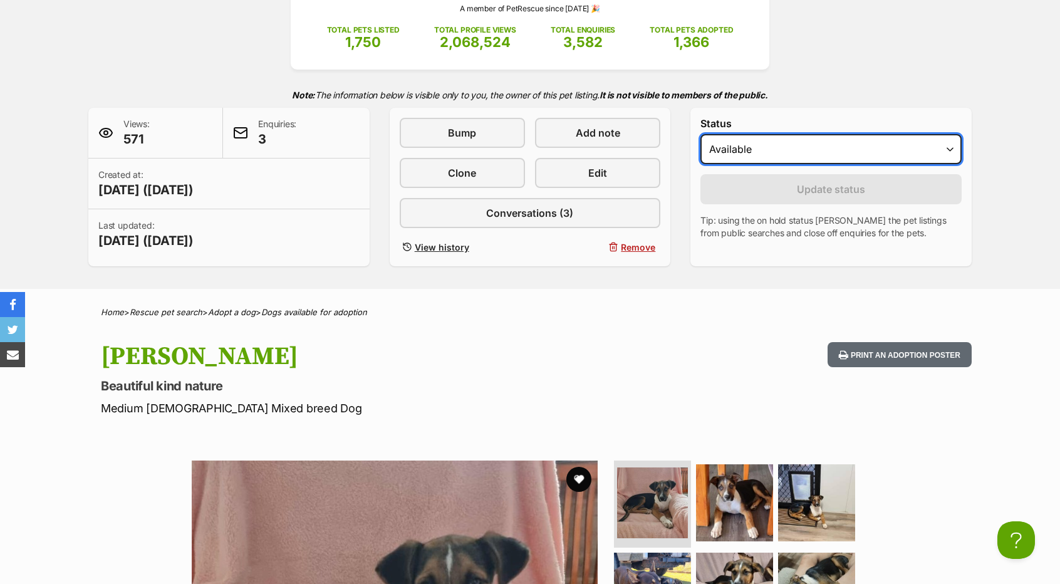
click at [785, 152] on select "Draft - not available as listing has enquires Available On hold Adopted" at bounding box center [830, 149] width 261 height 30
select select "on_hold"
click at [700, 134] on select "Draft - not available as listing has enquires Available On hold Adopted" at bounding box center [830, 149] width 261 height 30
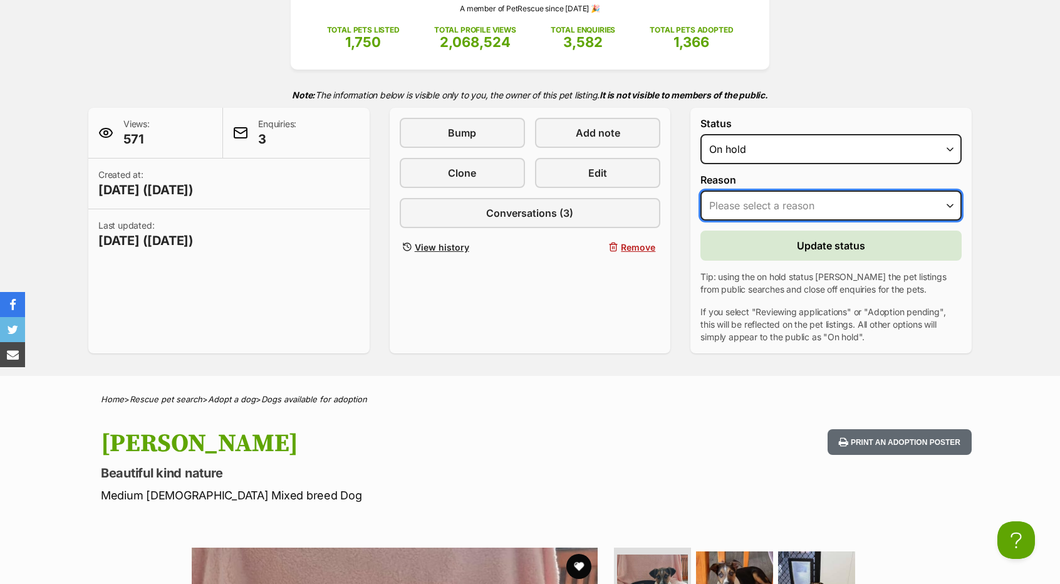
click at [769, 200] on select "Please select a reason Medical reasons Reviewing applications Adoption pending …" at bounding box center [830, 205] width 261 height 30
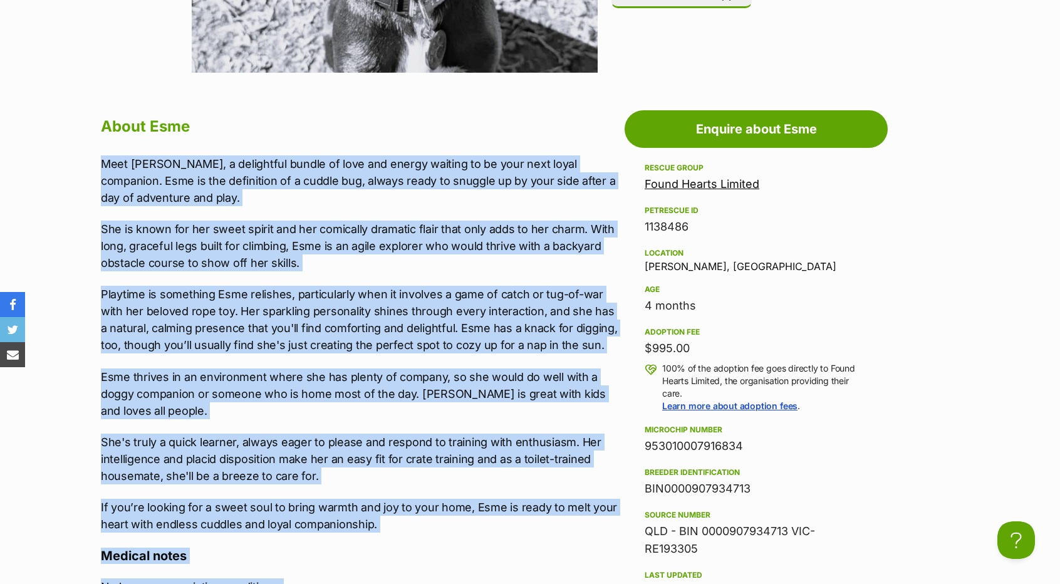
scroll to position [1124, 0]
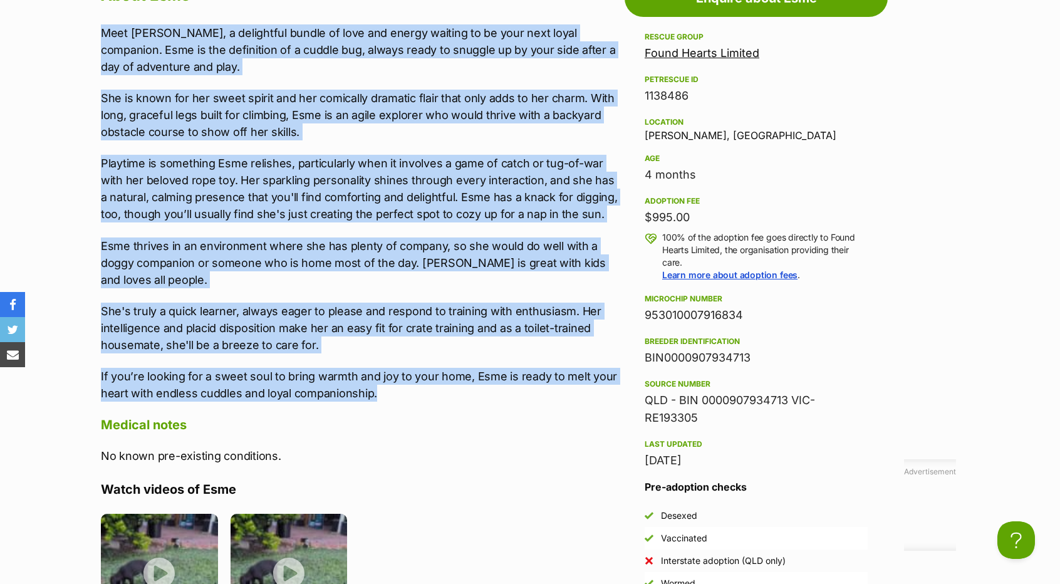
drag, startPoint x: 95, startPoint y: 214, endPoint x: 433, endPoint y: 396, distance: 384.5
click at [433, 396] on div "About Esme Meet [PERSON_NAME], a delightful bundle of love and energy waiting t…" at bounding box center [353, 403] width 530 height 842
copy div "Lore Ipsu, d sitametcon adipis el sedd eiu tempor incidid ut la etdo magn aliqu…"
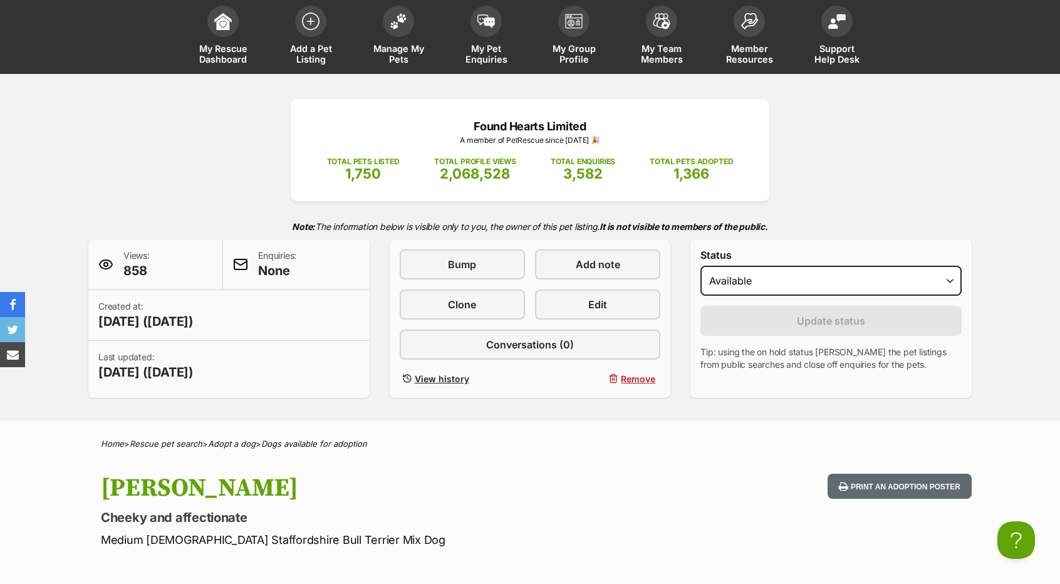
scroll to position [125, 0]
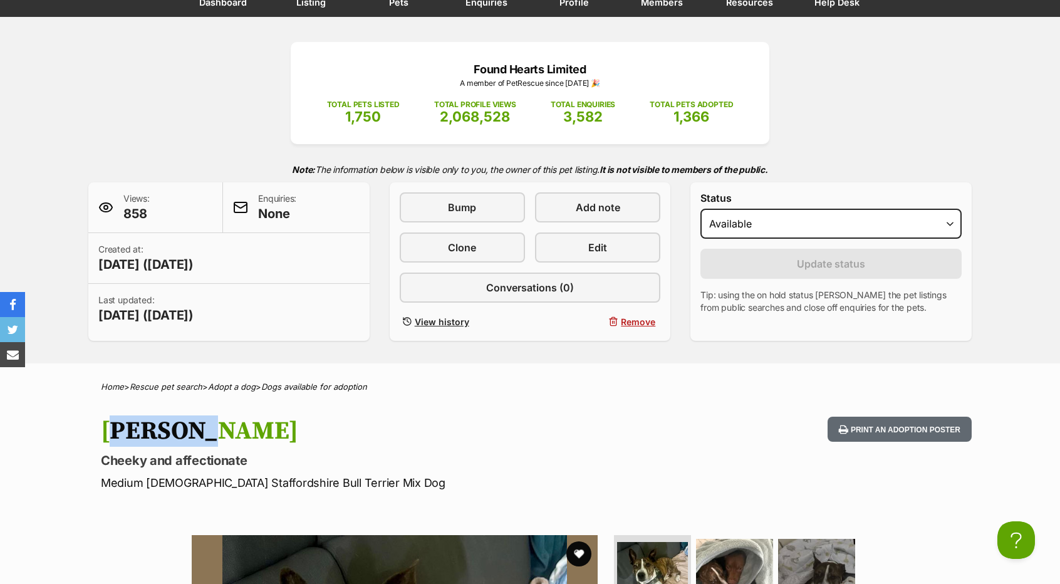
drag, startPoint x: 90, startPoint y: 428, endPoint x: 212, endPoint y: 439, distance: 122.7
click at [212, 439] on div "[PERSON_NAME] Cheeky and affectionate Medium [DEMOGRAPHIC_DATA] Staffordshire B…" at bounding box center [530, 454] width 921 height 75
copy h1 "Frankie"
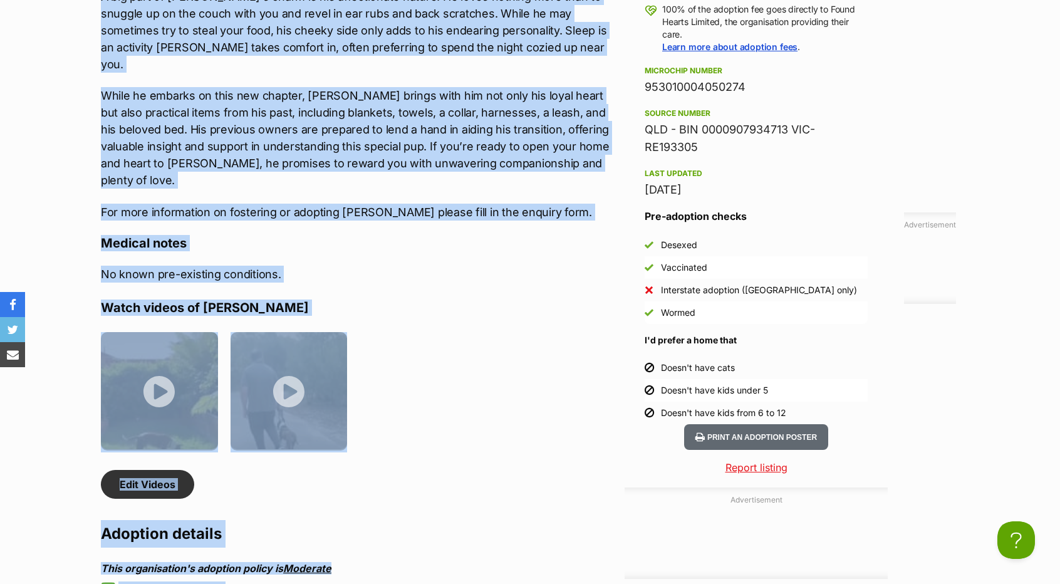
scroll to position [1655, 0]
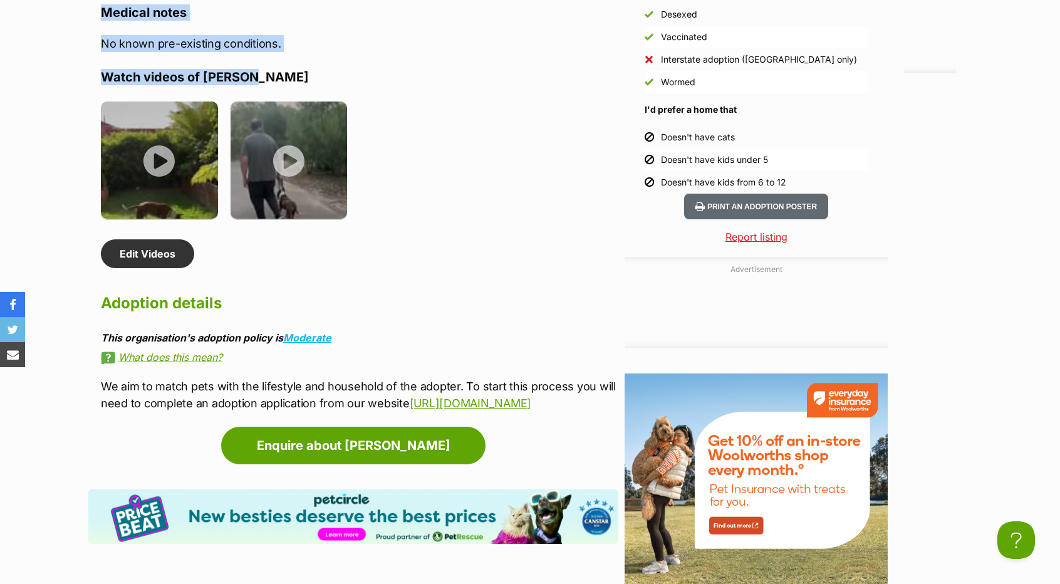
drag, startPoint x: 101, startPoint y: 285, endPoint x: 397, endPoint y: 1, distance: 410.2
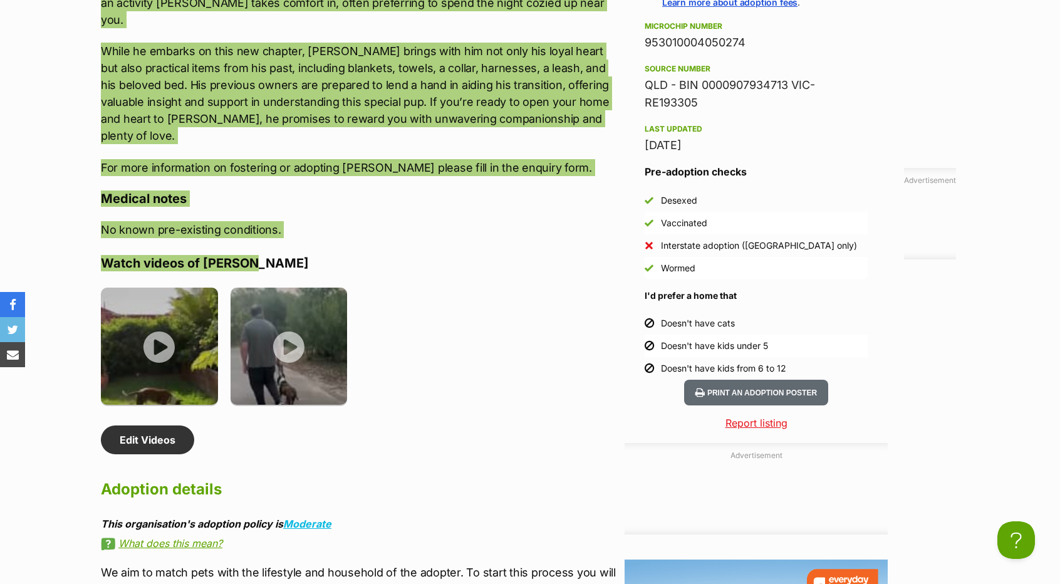
scroll to position [1467, 0]
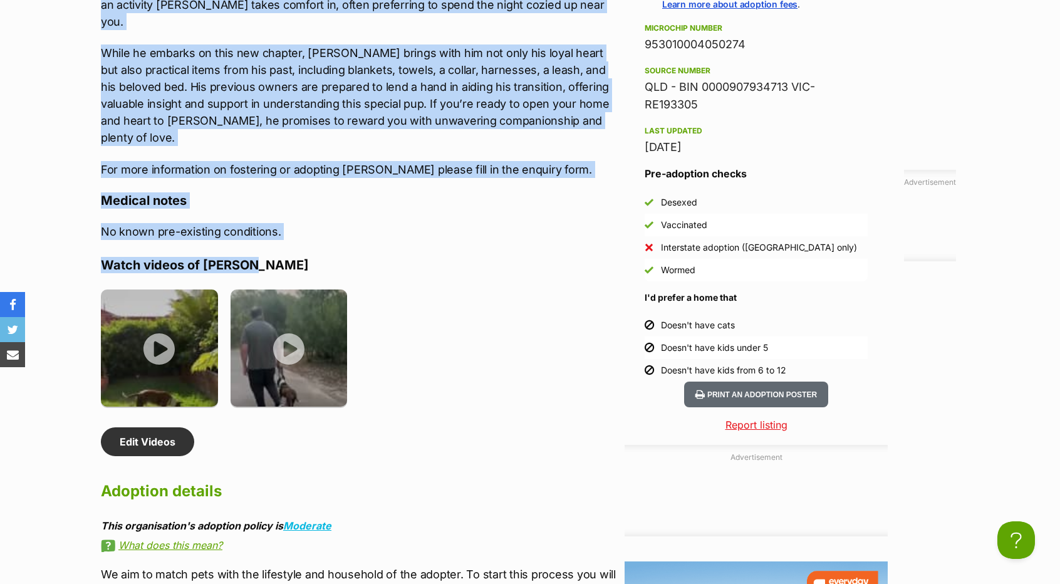
click at [406, 161] on p "For more information on fostering or adopting Frankie please fill in the enquir…" at bounding box center [359, 169] width 517 height 17
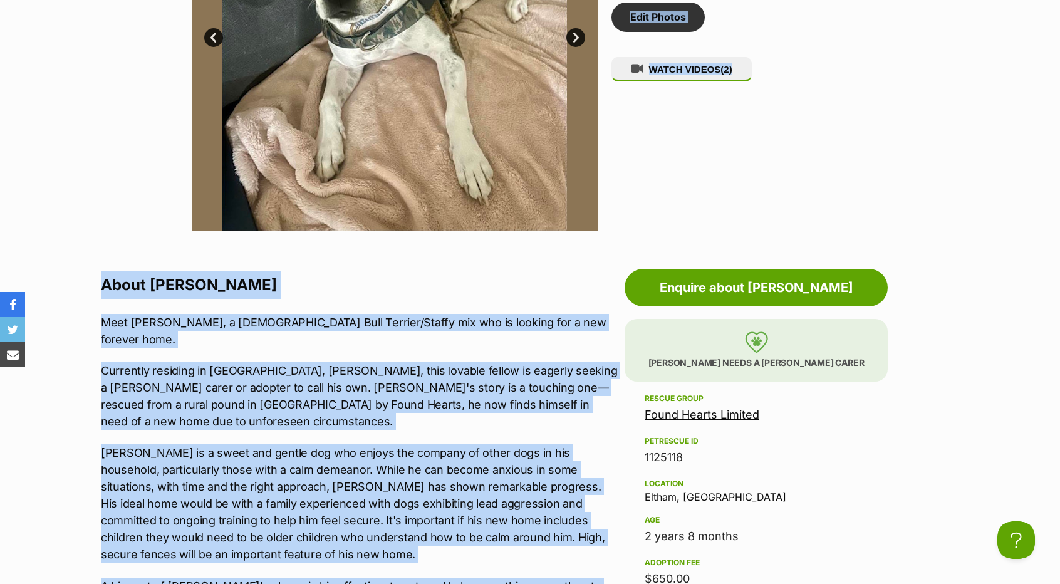
scroll to position [831, 0]
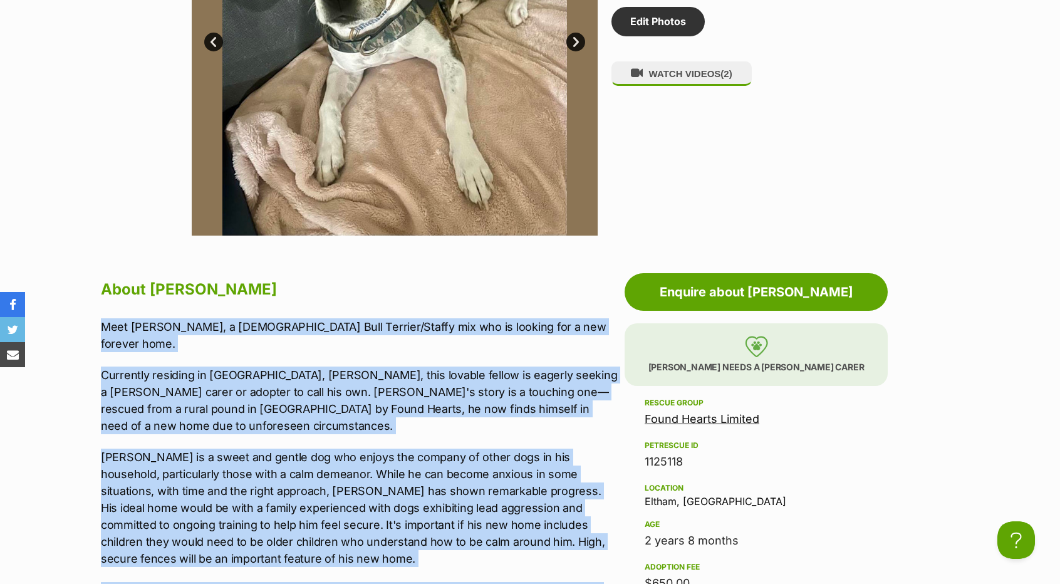
drag, startPoint x: 540, startPoint y: 97, endPoint x: 95, endPoint y: 318, distance: 496.9
copy div "Meet Frankie, a 2 ½-year-old Bull Terrier/Staffy mix who is looking for a new f…"
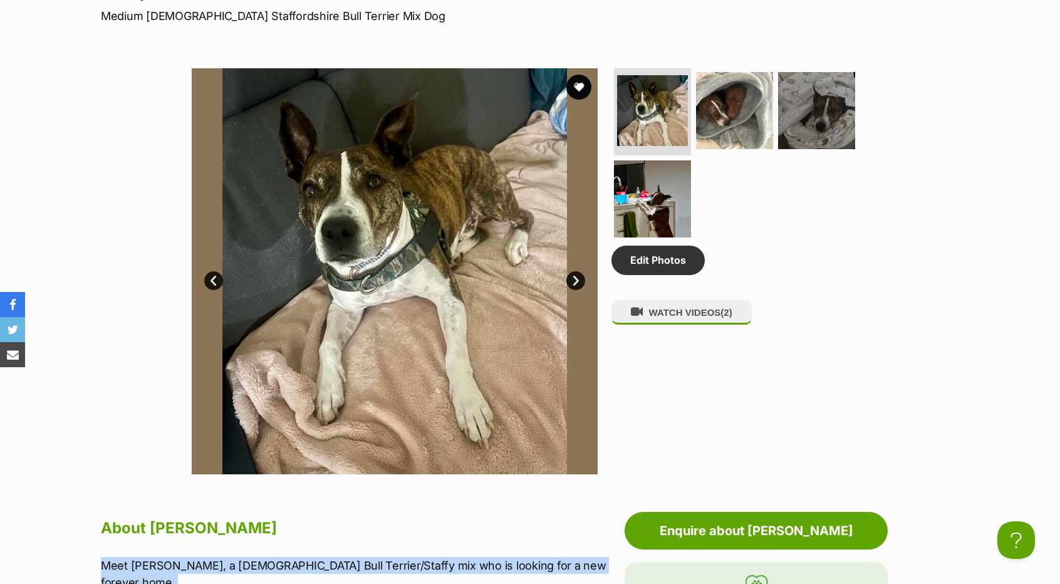
scroll to position [517, 0]
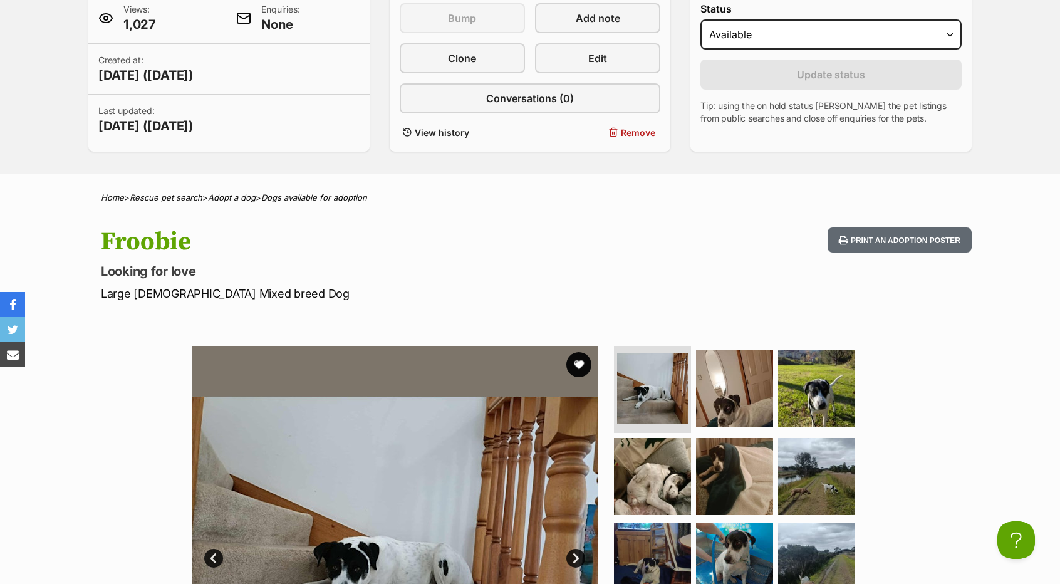
scroll to position [313, 0]
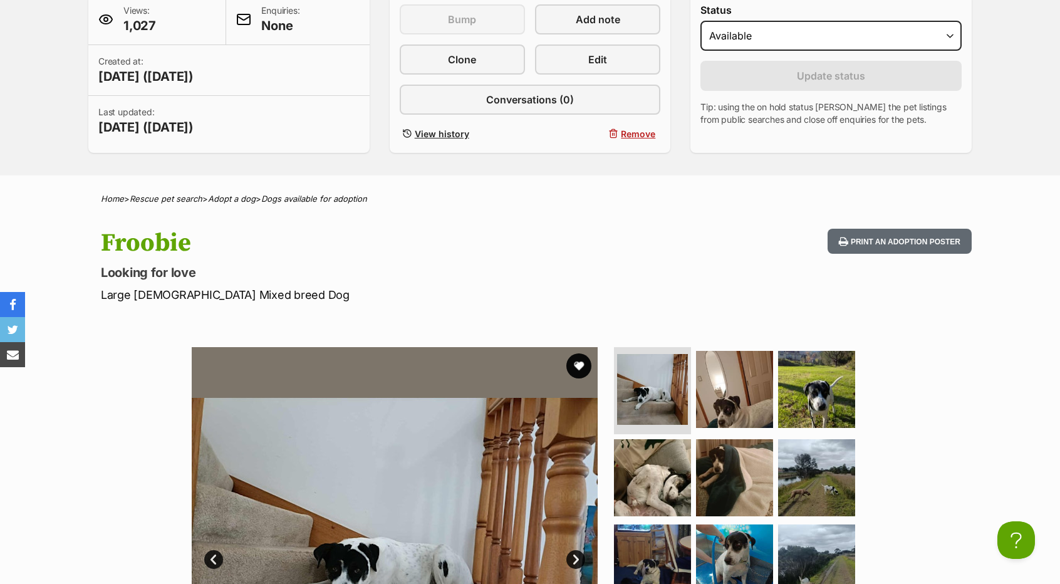
drag, startPoint x: 205, startPoint y: 244, endPoint x: 38, endPoint y: 252, distance: 167.4
copy h1 "Froobie"
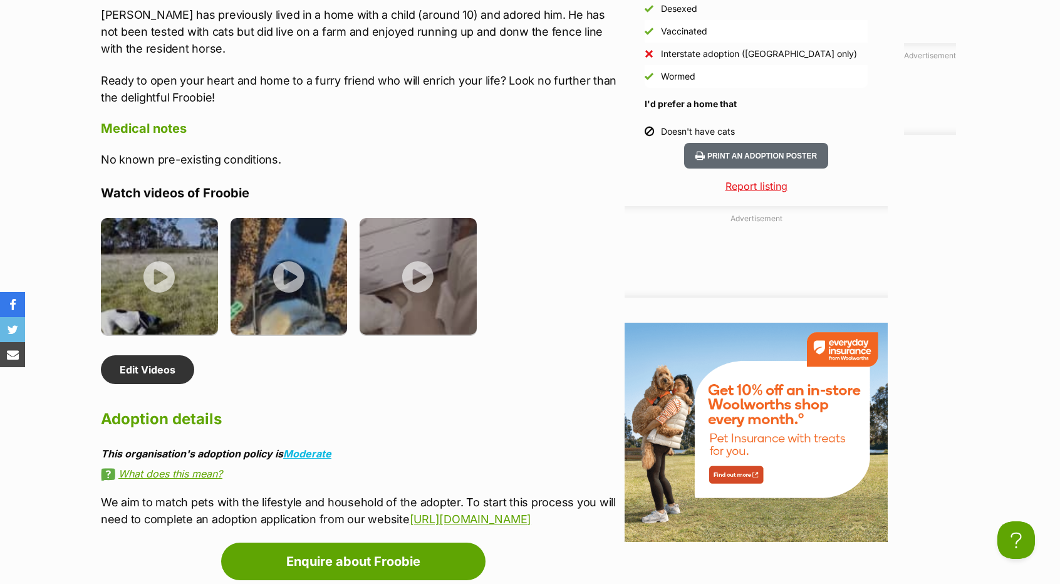
scroll to position [1176, 0]
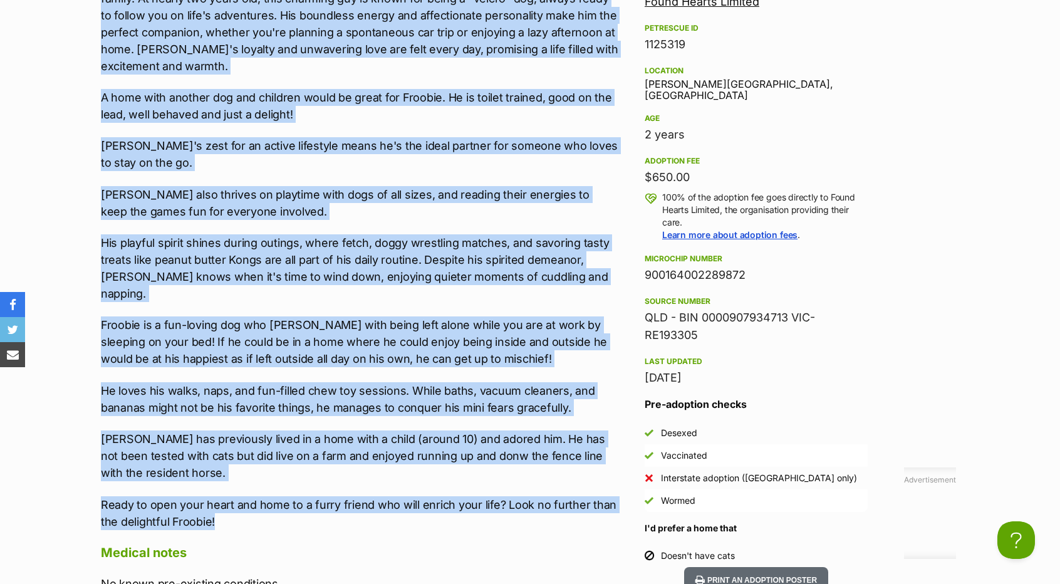
drag, startPoint x: 100, startPoint y: 343, endPoint x: 329, endPoint y: 493, distance: 273.8
click at [329, 493] on div "Meet Froobie, an irresistible bundle of love and joy eager to find an active ne…" at bounding box center [359, 251] width 517 height 557
copy div "Meet Froobie, an irresistible bundle of love and joy eager to find an active ne…"
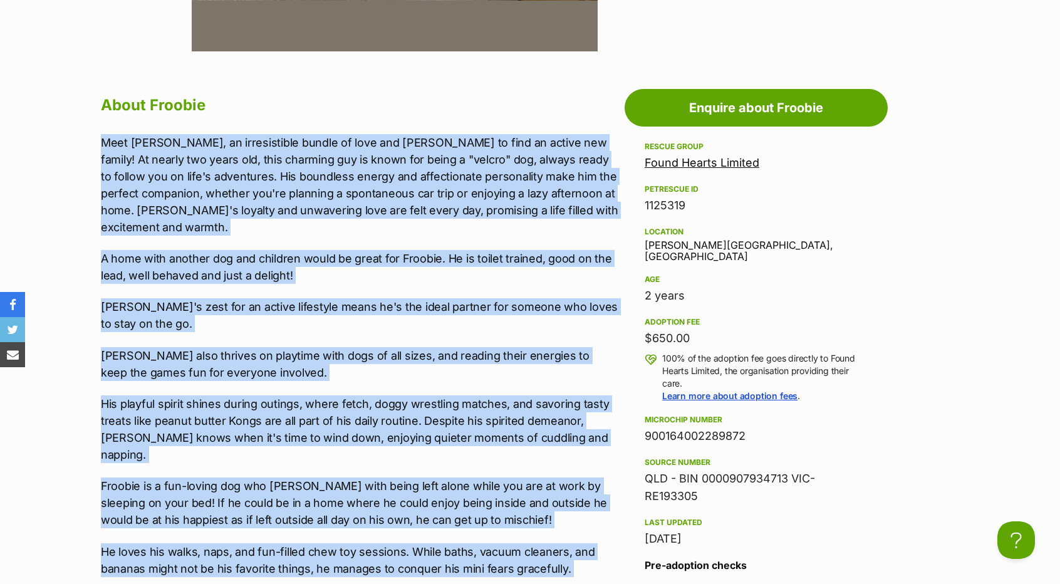
scroll to position [988, 0]
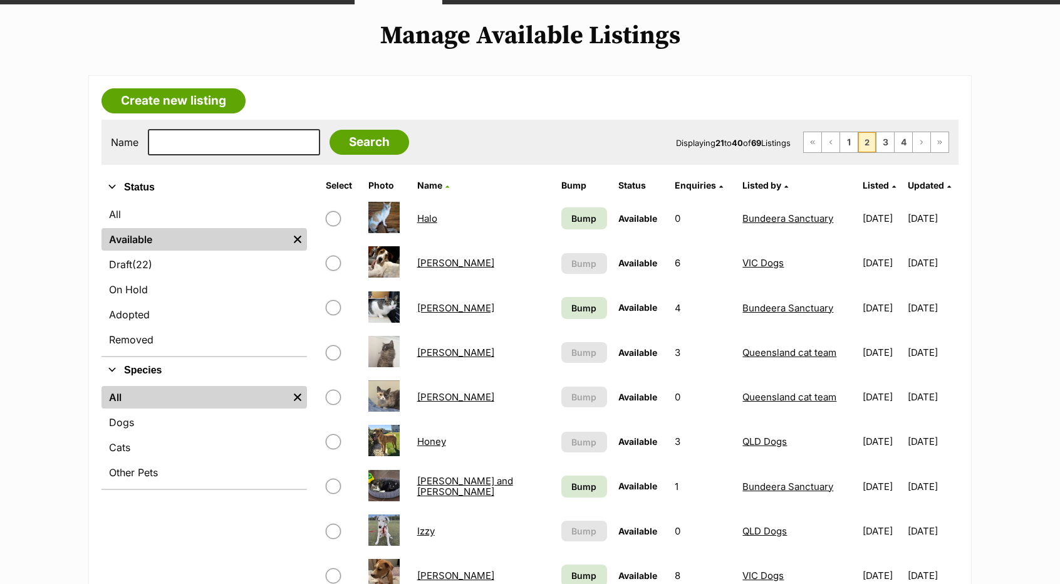
scroll to position [188, 0]
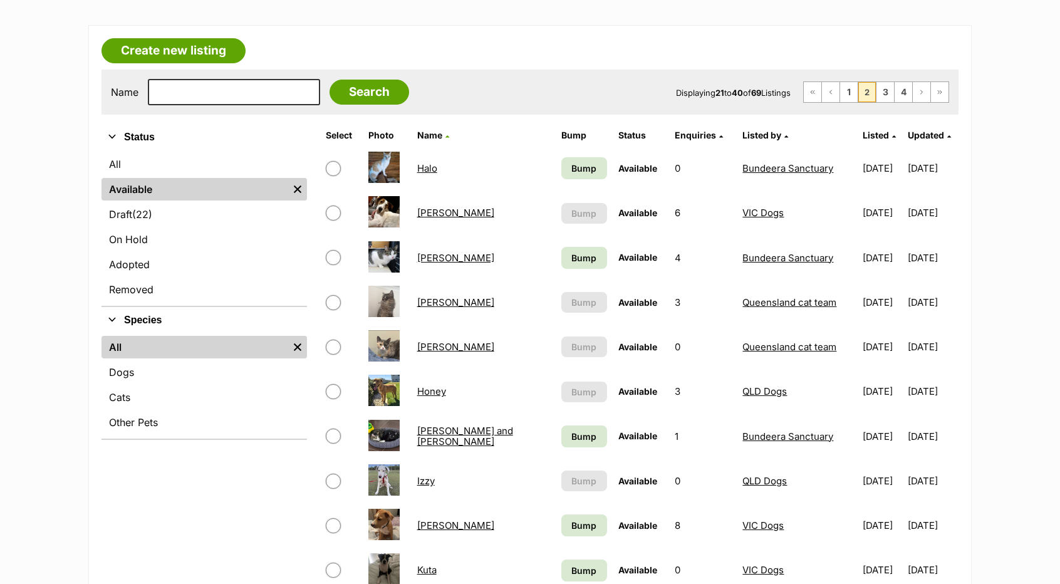
click at [437, 167] on link "Halo" at bounding box center [427, 168] width 20 height 12
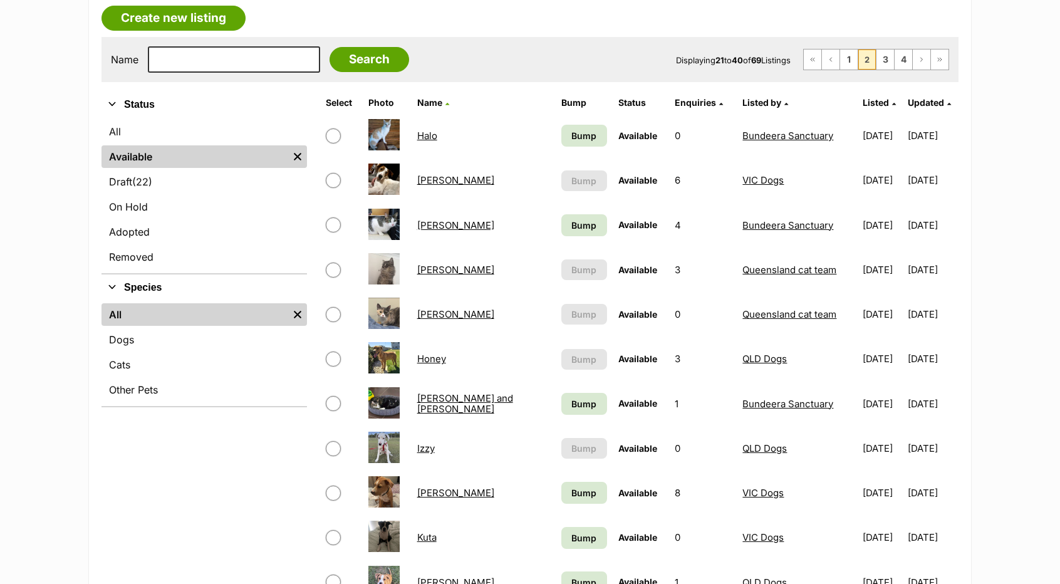
scroll to position [251, 0]
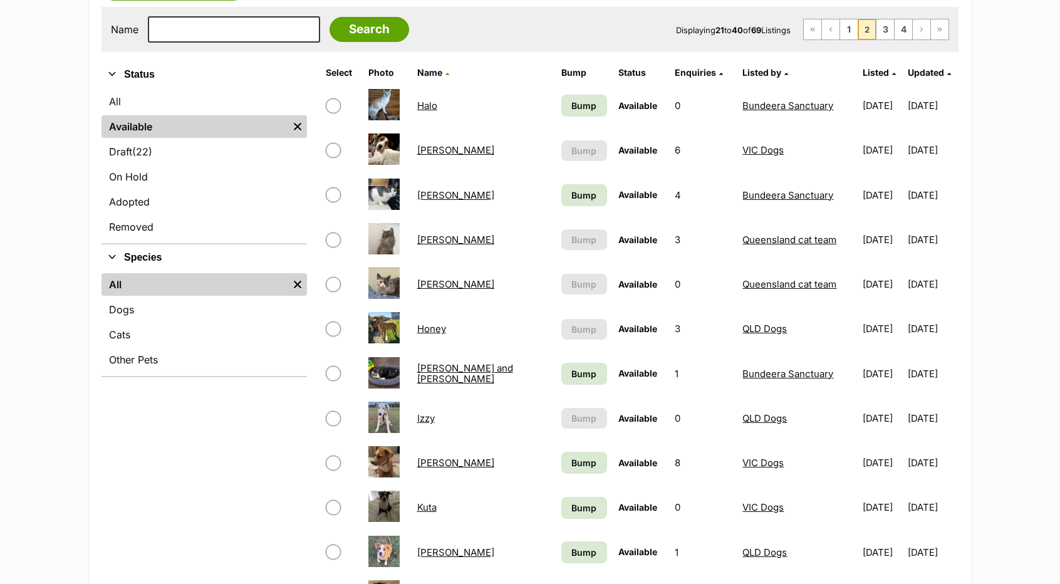
click at [435, 151] on link "[PERSON_NAME]" at bounding box center [455, 150] width 77 height 12
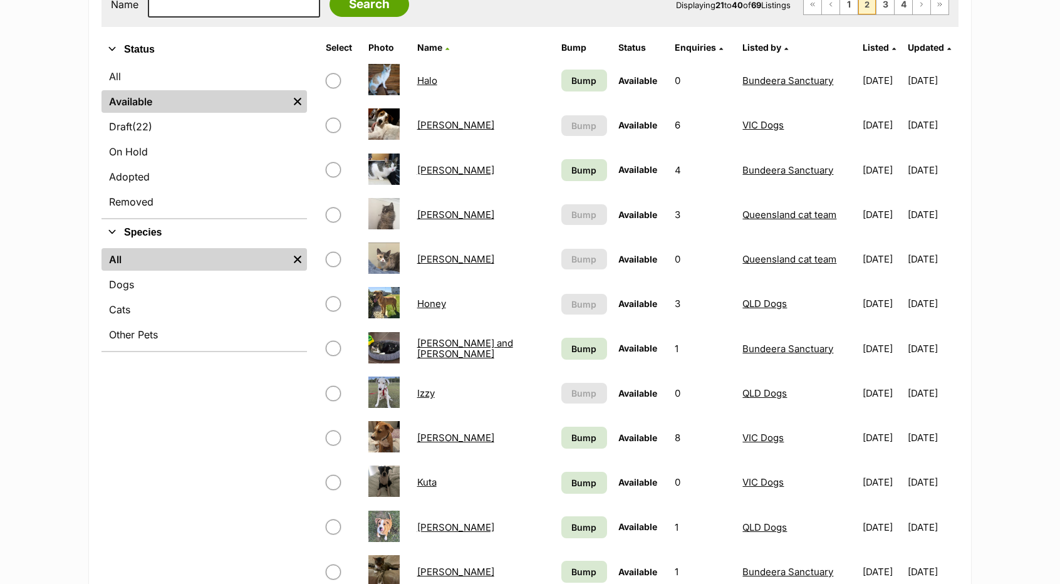
scroll to position [313, 0]
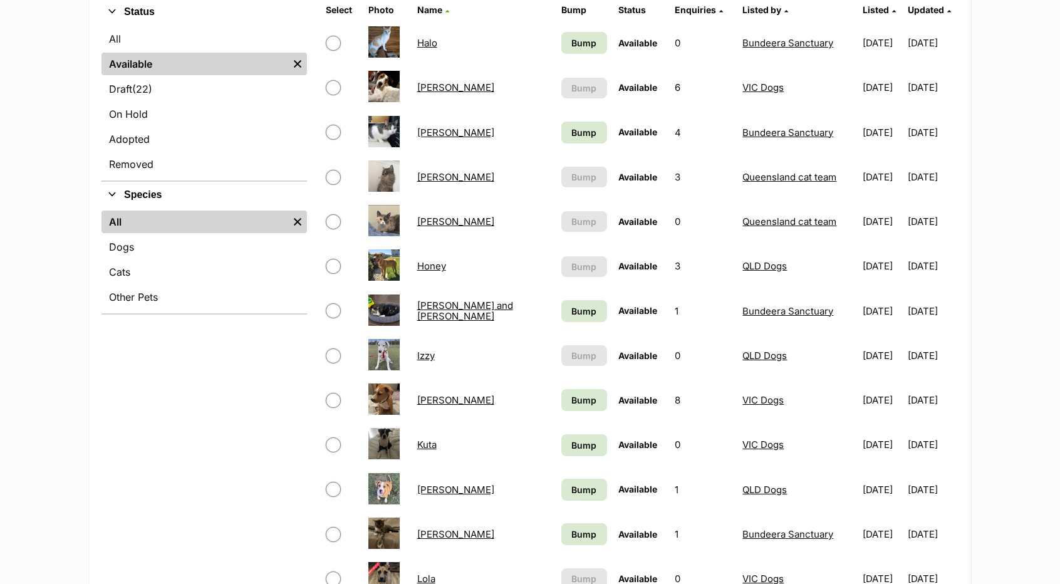
click at [434, 131] on link "[PERSON_NAME]" at bounding box center [455, 133] width 77 height 12
click at [447, 175] on link "[PERSON_NAME]" at bounding box center [455, 177] width 77 height 12
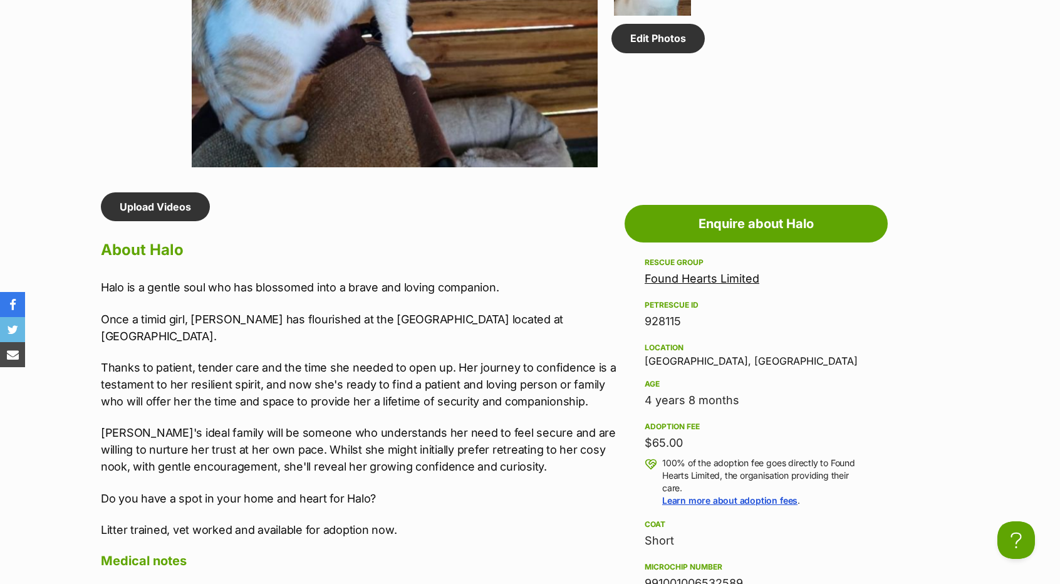
scroll to position [940, 0]
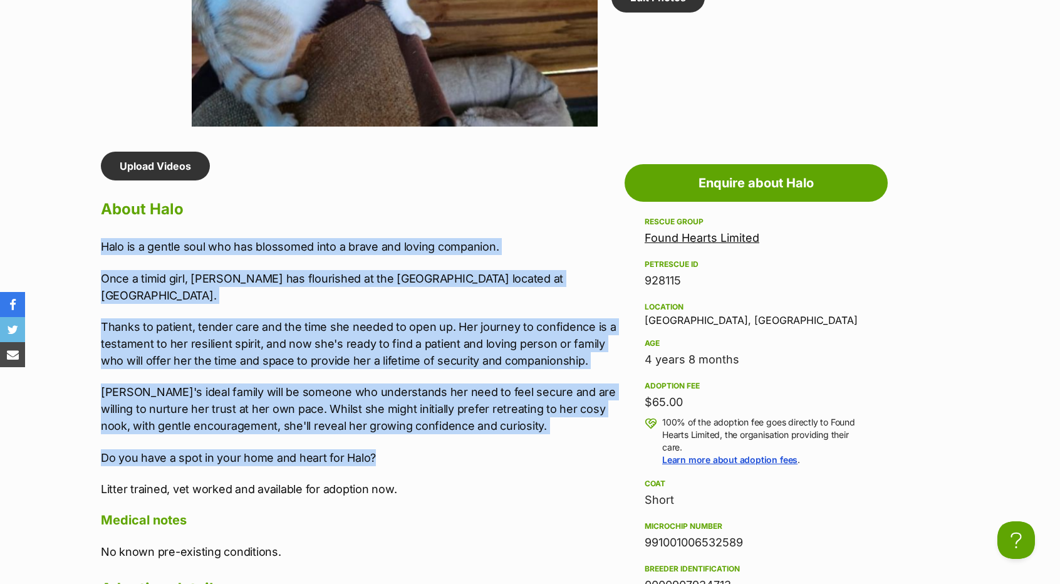
drag, startPoint x: 102, startPoint y: 240, endPoint x: 399, endPoint y: 462, distance: 370.6
click at [399, 462] on div "Halo is a gentle soul who has blossomed into a brave and loving companion. Once…" at bounding box center [359, 367] width 517 height 259
copy div "Halo is a gentle soul who has blossomed into a brave and loving companion. Once…"
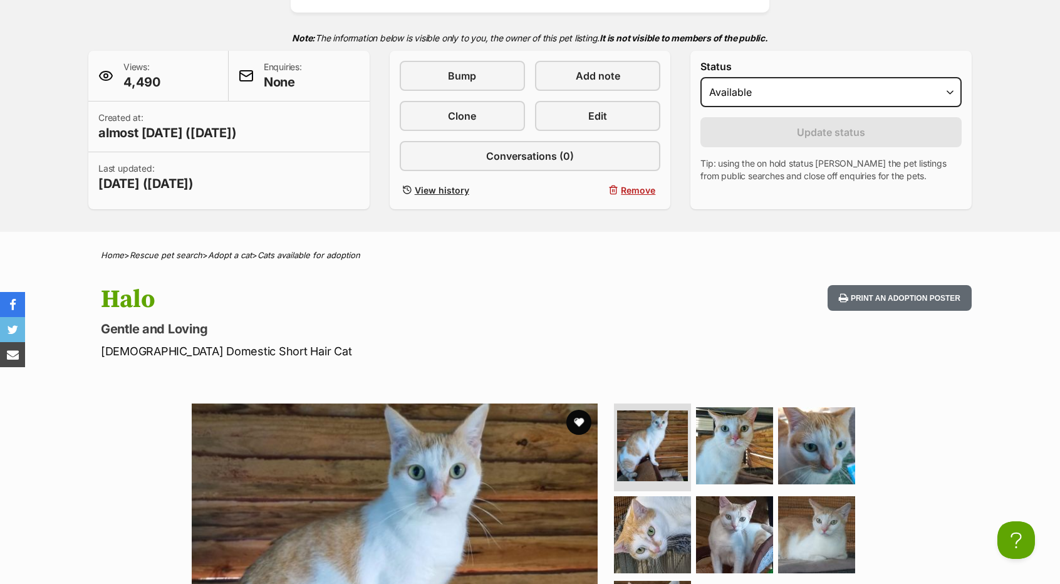
scroll to position [251, 0]
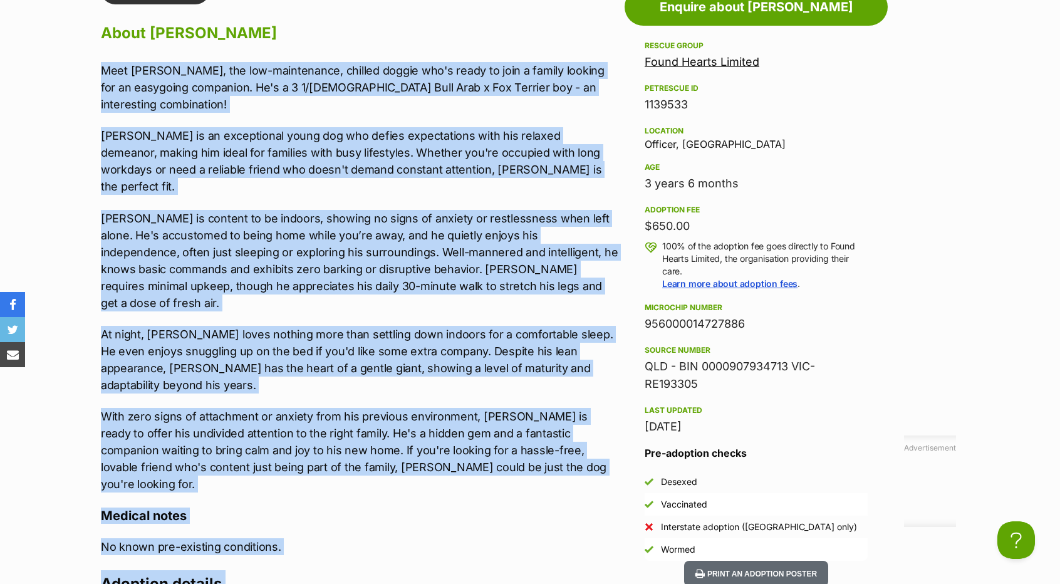
scroll to position [1209, 0]
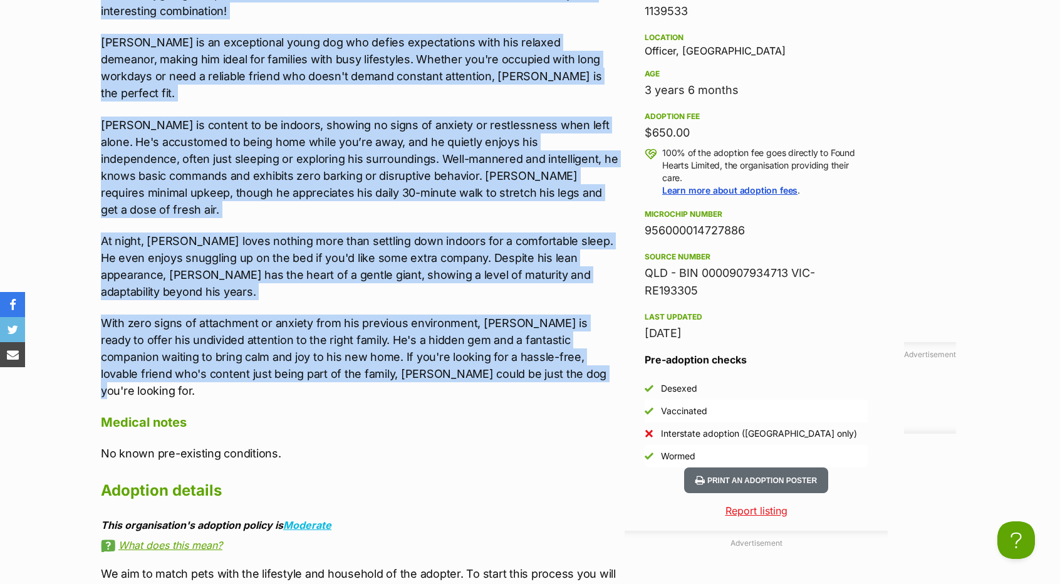
drag, startPoint x: 89, startPoint y: 245, endPoint x: 522, endPoint y: 309, distance: 438.2
click at [522, 309] on div "Upload Videos About [PERSON_NAME] Meet [PERSON_NAME], the low-maintenance, chil…" at bounding box center [353, 240] width 530 height 717
copy div "Lore Ipsu, dol sit-ametconsect, adipisc elitse doe't incid ut labo e dolore mag…"
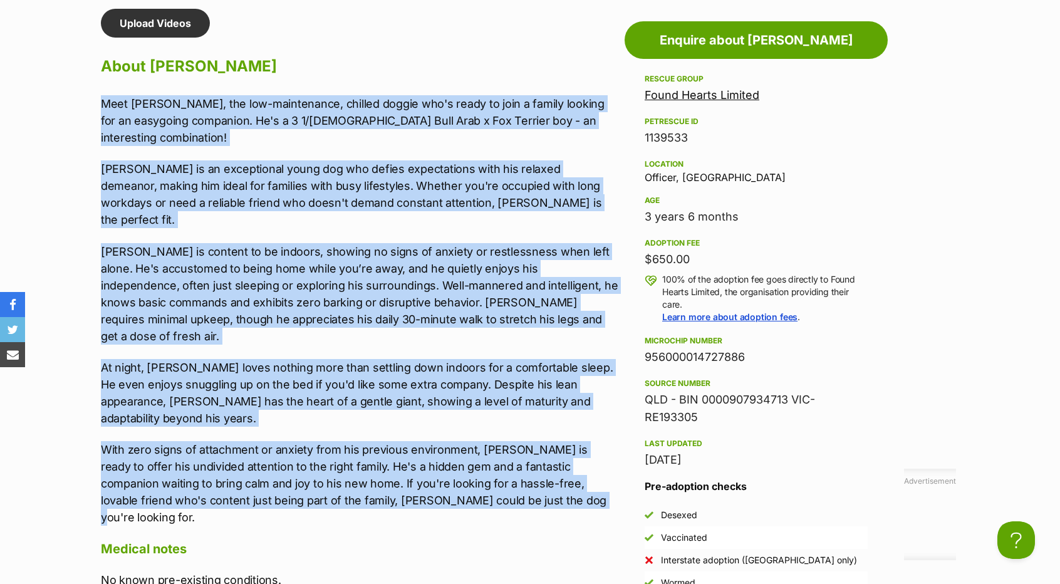
scroll to position [958, 0]
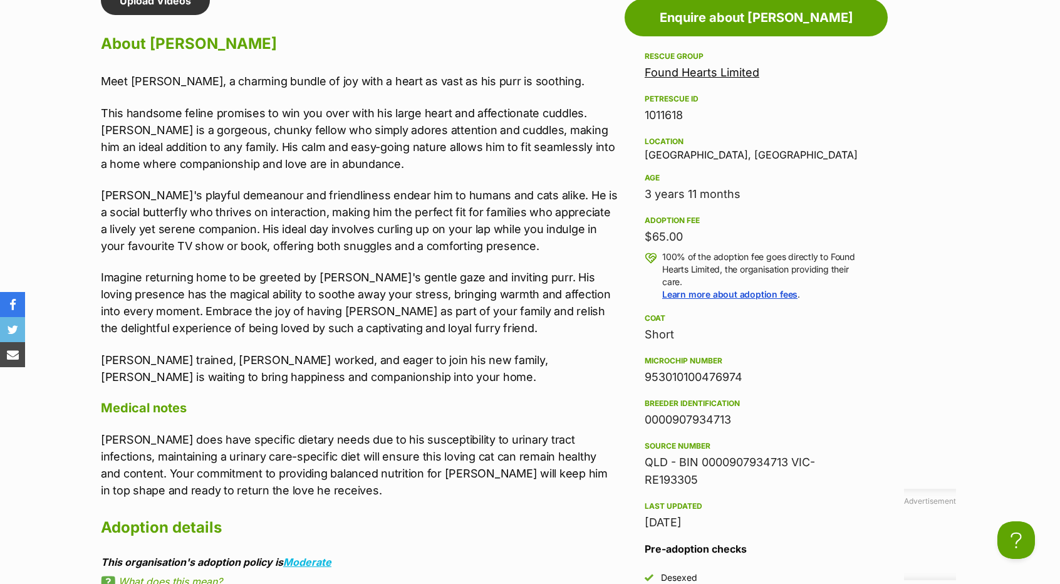
scroll to position [1065, 0]
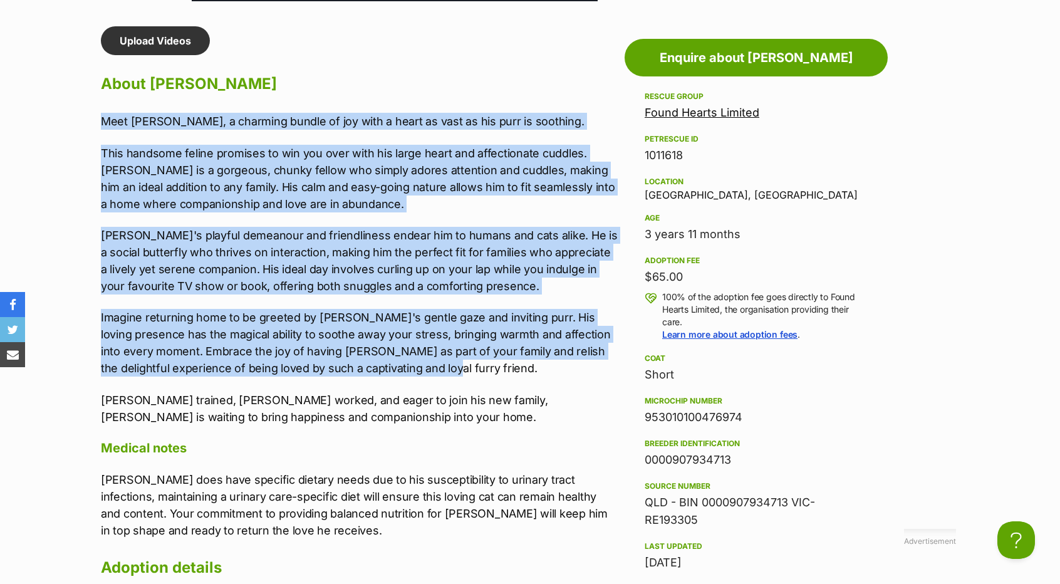
drag, startPoint x: 93, startPoint y: 117, endPoint x: 424, endPoint y: 362, distance: 411.9
click at [424, 362] on div "Upload Videos About [PERSON_NAME] Meet [PERSON_NAME], a charming bundle of joy …" at bounding box center [353, 351] width 530 height 650
copy div "Meet [PERSON_NAME], a charming bundle of joy with a heart as vast as his purr i…"
copy div "Meet Harry, a charming bundle of joy with a heart as vast as his purr is soothi…"
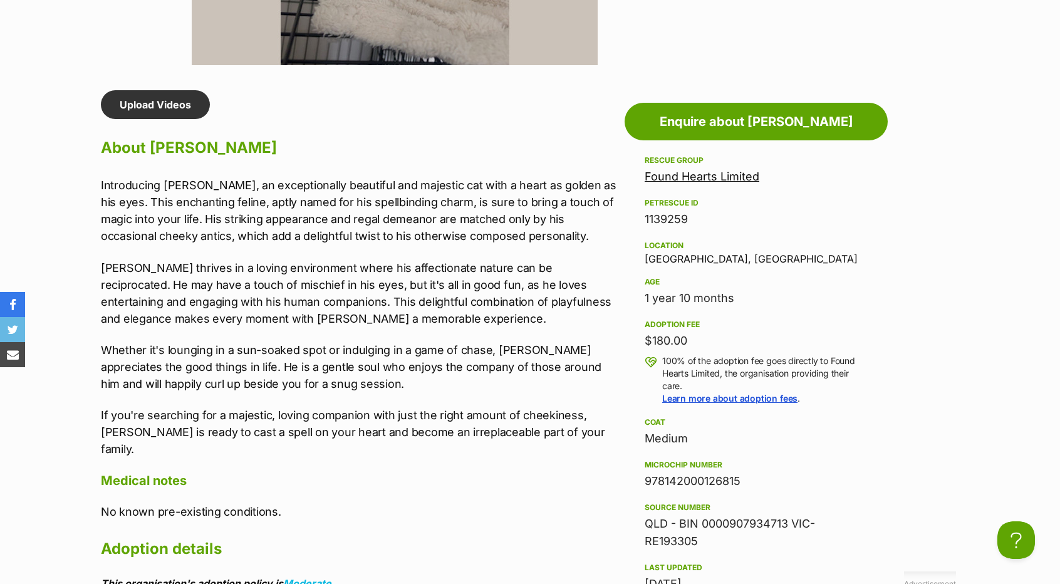
scroll to position [1002, 0]
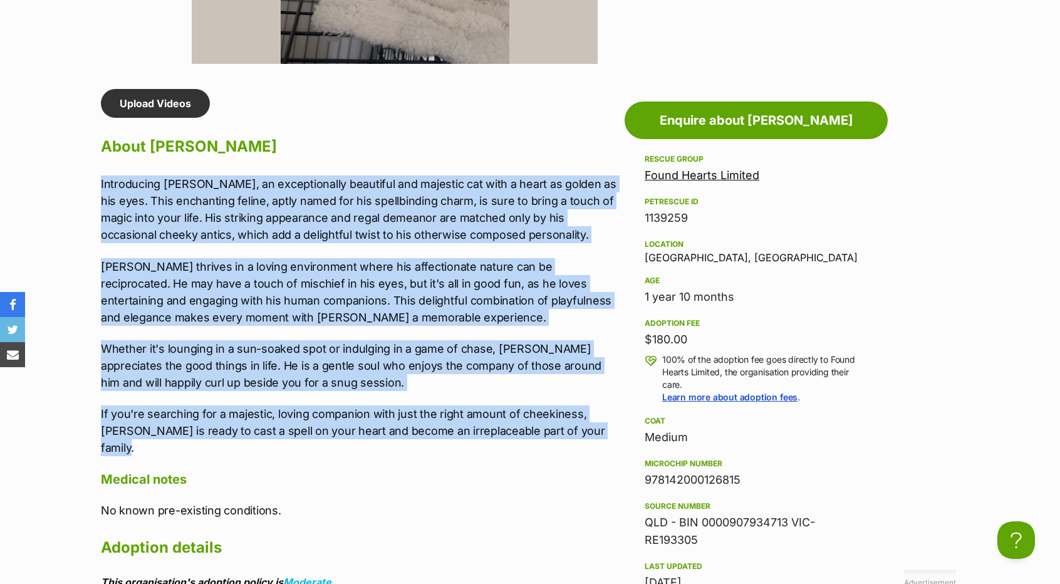
drag, startPoint x: 101, startPoint y: 184, endPoint x: 616, endPoint y: 437, distance: 574.0
click at [616, 437] on div "Introducing [PERSON_NAME], an exceptionally beautiful and majestic cat with a h…" at bounding box center [359, 315] width 517 height 281
copy div "Introducing [PERSON_NAME], an exceptionally beautiful and majestic cat with a h…"
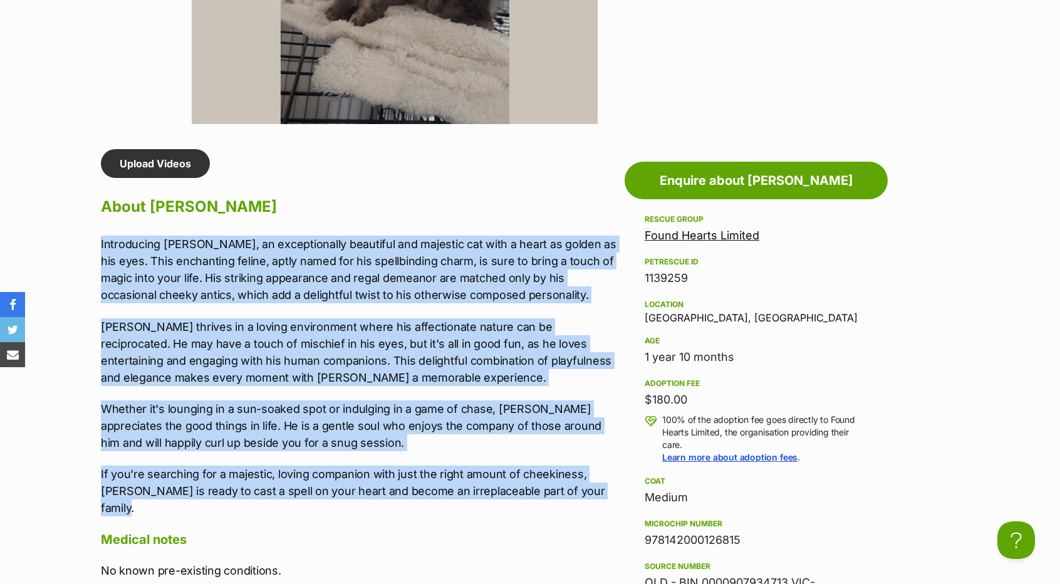
scroll to position [940, 0]
